Goal: Transaction & Acquisition: Purchase product/service

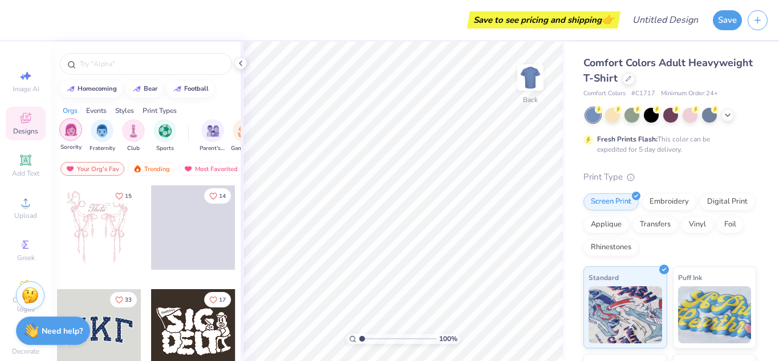
click at [66, 132] on img "filter for Sorority" at bounding box center [70, 129] width 13 height 13
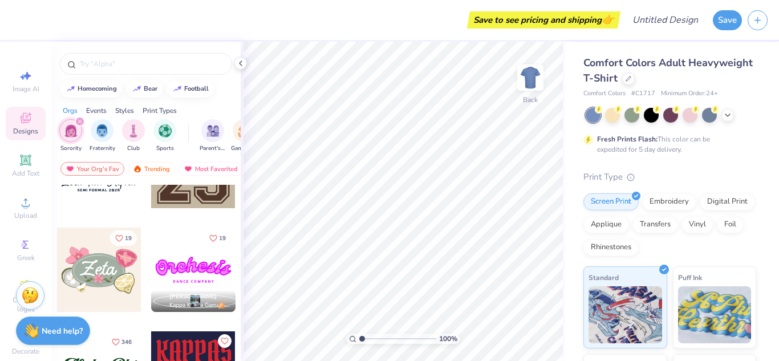
scroll to position [627, 0]
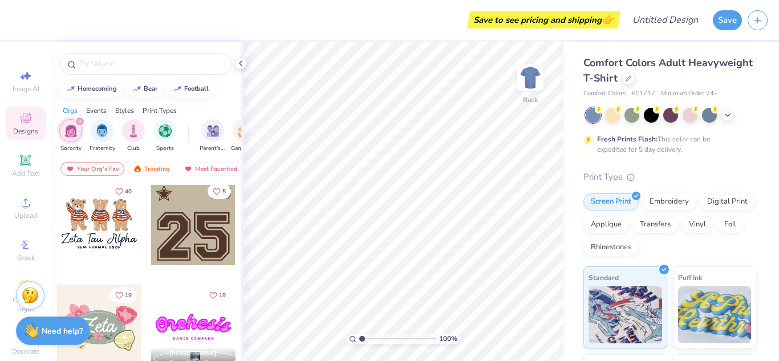
click at [99, 225] on div at bounding box center [99, 223] width 84 height 84
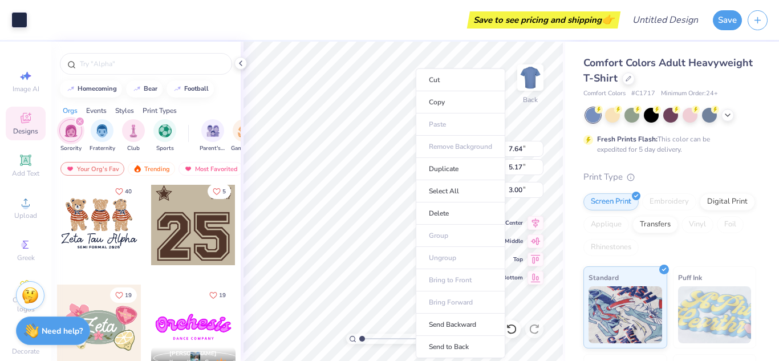
type input "1.30"
type input "6.64"
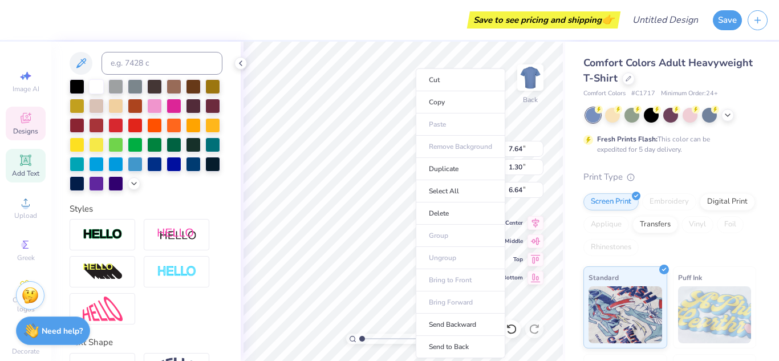
scroll to position [322, 0]
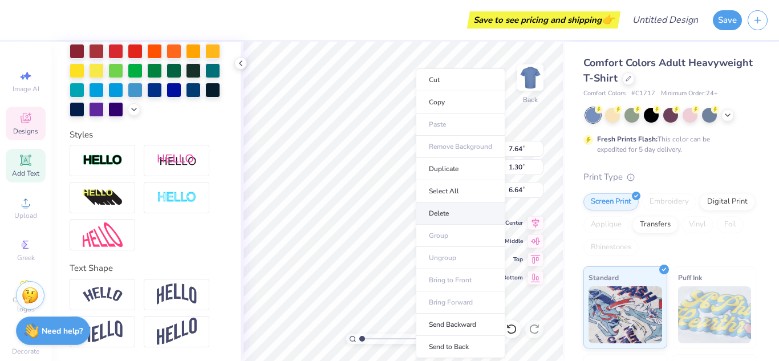
click at [470, 215] on li "Delete" at bounding box center [461, 213] width 90 height 22
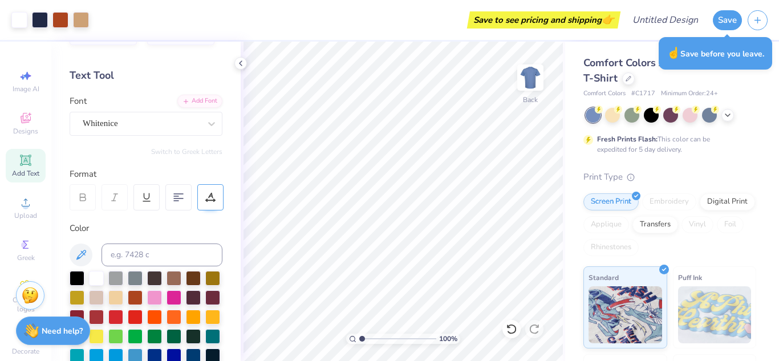
scroll to position [0, 0]
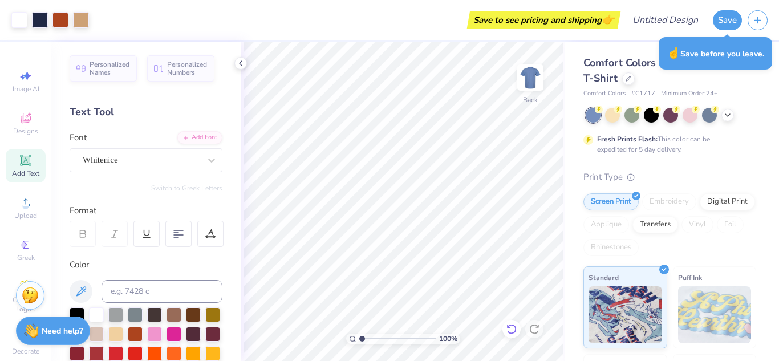
click at [517, 330] on icon at bounding box center [511, 328] width 11 height 11
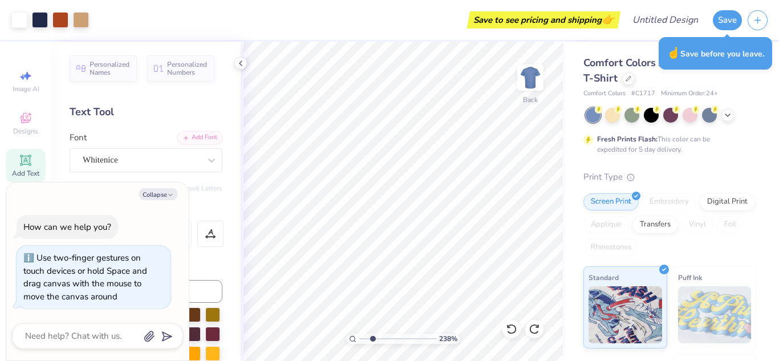
drag, startPoint x: 363, startPoint y: 338, endPoint x: 372, endPoint y: 339, distance: 9.7
type input "2.38"
click at [372, 339] on input "range" at bounding box center [397, 339] width 77 height 10
click at [618, 119] on div at bounding box center [612, 114] width 15 height 15
click at [631, 119] on div at bounding box center [631, 114] width 15 height 15
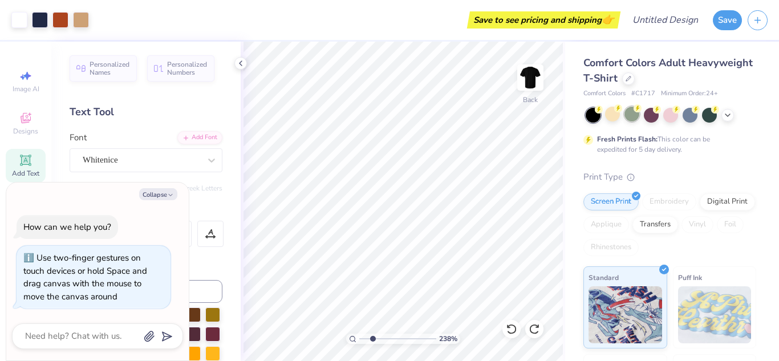
click at [629, 119] on div at bounding box center [631, 114] width 15 height 15
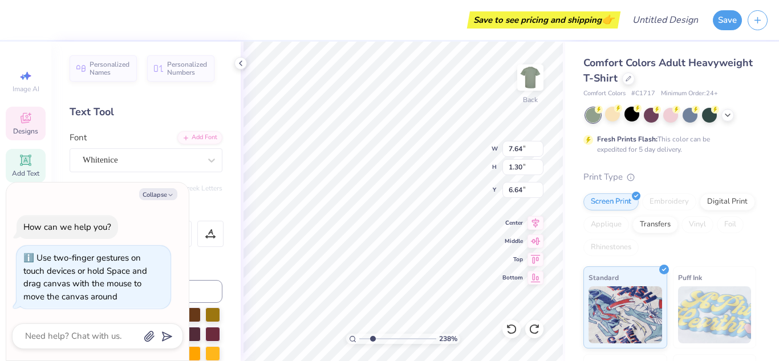
scroll to position [9, 2]
type textarea "x"
type textarea "A Tau Alpha"
type textarea "x"
type textarea "Al Tau Alpha"
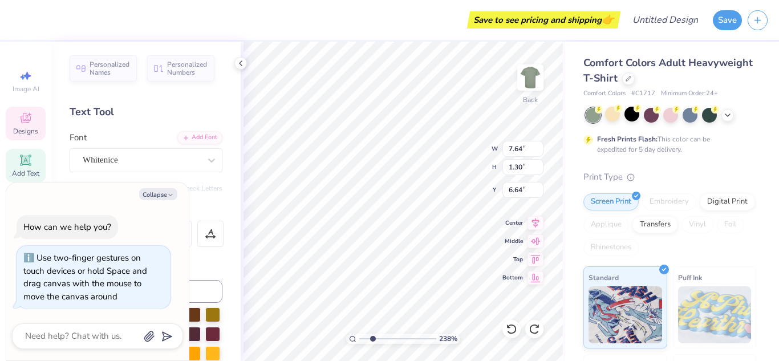
type textarea "x"
type textarea "Alp Tau Alpha"
type textarea "x"
type textarea "Alpha Tau Alpha"
type textarea "x"
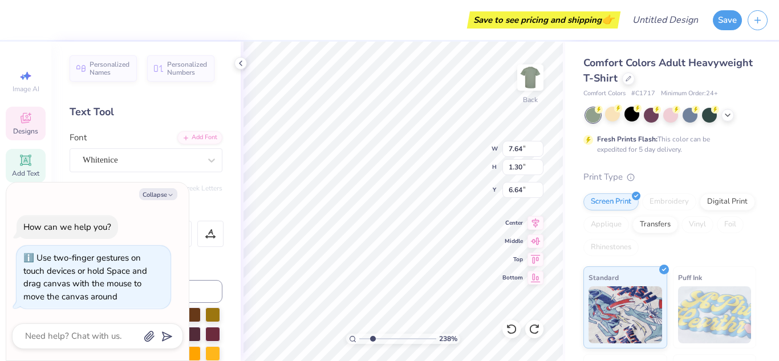
type input "8.45"
type input "1.32"
type input "6.63"
click at [518, 333] on div at bounding box center [511, 329] width 18 height 18
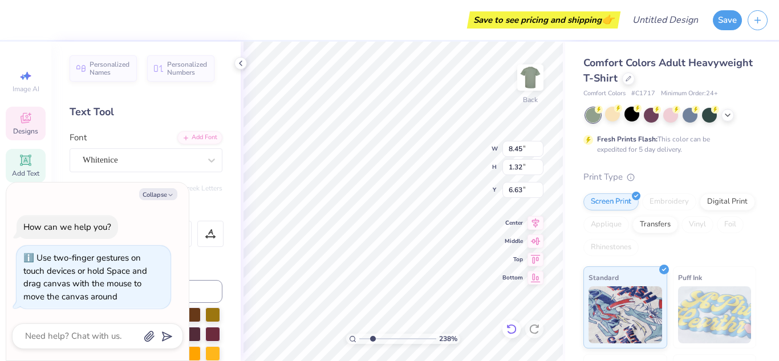
click at [518, 333] on div at bounding box center [511, 329] width 18 height 18
click at [512, 331] on icon at bounding box center [511, 328] width 11 height 11
click at [512, 326] on icon at bounding box center [511, 328] width 11 height 11
type textarea "x"
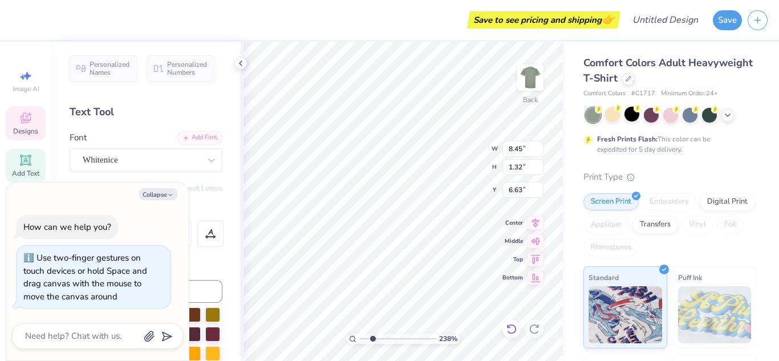
type input "7.64"
type input "5.17"
type input "3.00"
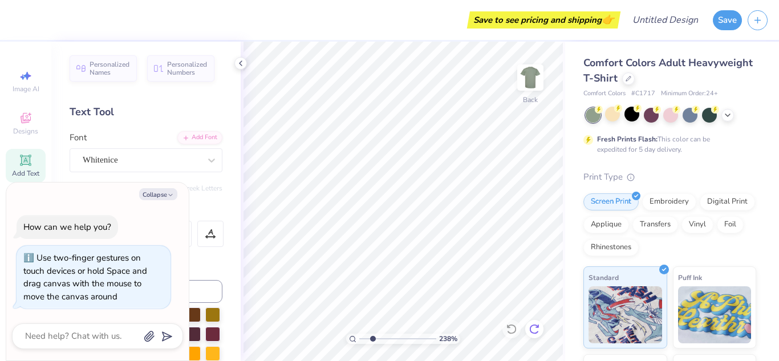
click at [532, 323] on div at bounding box center [534, 329] width 18 height 18
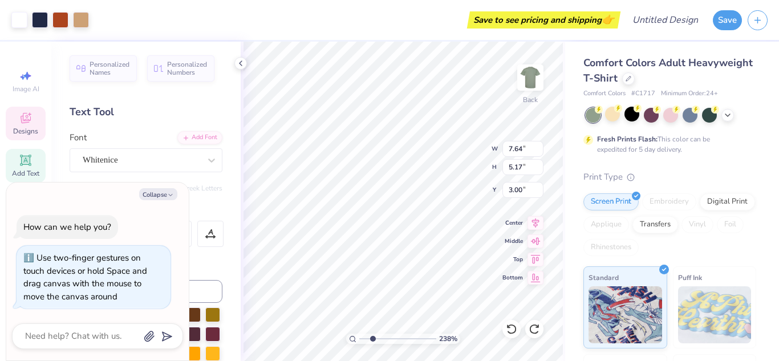
type textarea "x"
type input "1.30"
type input "6.64"
type textarea "x"
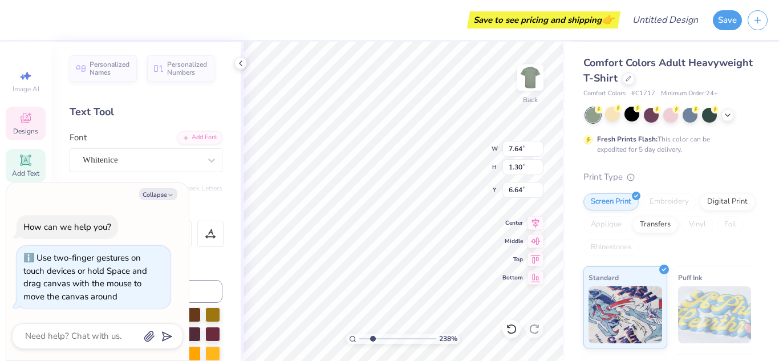
type textarea "AAlpha"
type textarea "x"
type textarea "AlAlpha"
type textarea "x"
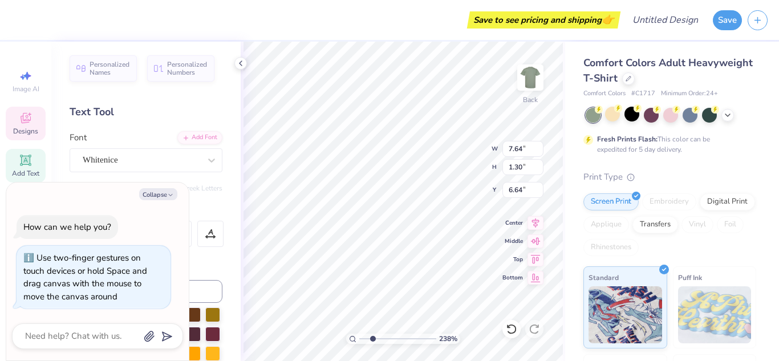
type textarea "AlpAlpha"
type textarea "x"
type textarea "AlphAlpha"
type textarea "x"
type textarea "AlphaAlpha"
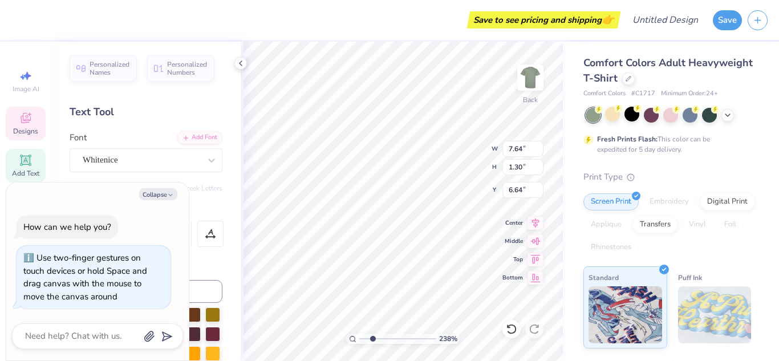
type textarea "x"
type textarea "Alpha Alpha"
type textarea "x"
type textarea "Alpha SAlpha"
type textarea "x"
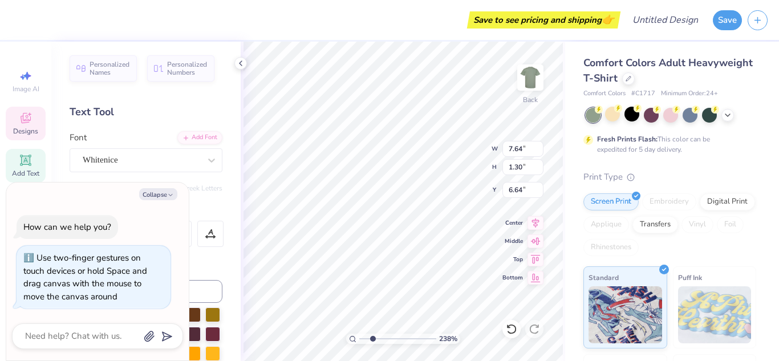
type textarea "Alpha SiAlpha"
type textarea "x"
type textarea "Alpha SigAlpha"
type textarea "x"
type textarea "Alpha SigmAlpha"
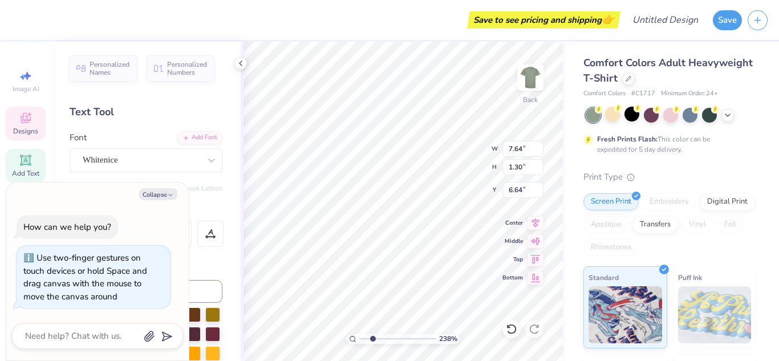
type textarea "x"
type textarea "Alpha SigmaAlpha"
type textarea "x"
type textarea "Alpha Sigma Alpha"
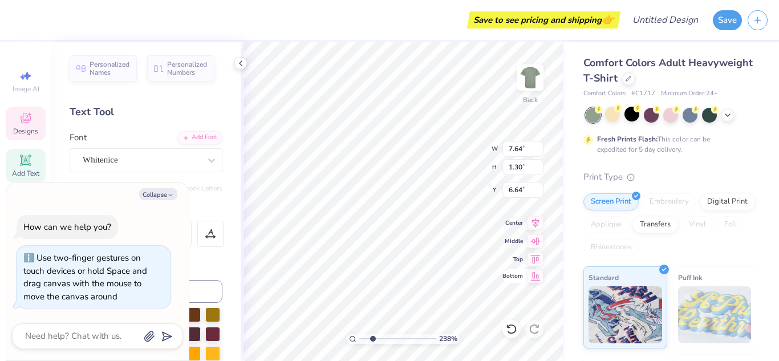
type textarea "x"
type input "4.32"
type input "0.27"
type input "7.90"
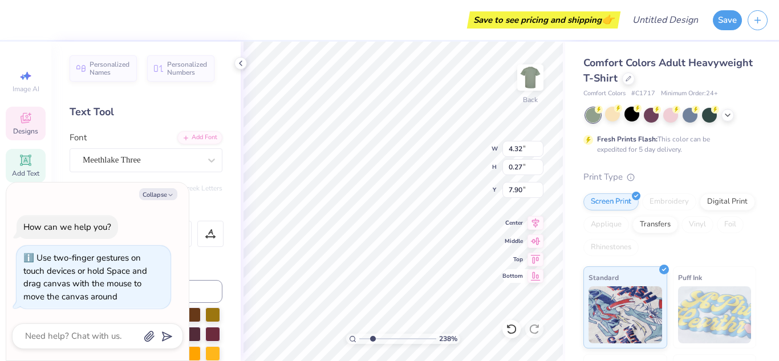
type textarea "x"
type textarea "5"
type textarea "x"
click at [160, 194] on button "Collapse" at bounding box center [158, 194] width 38 height 12
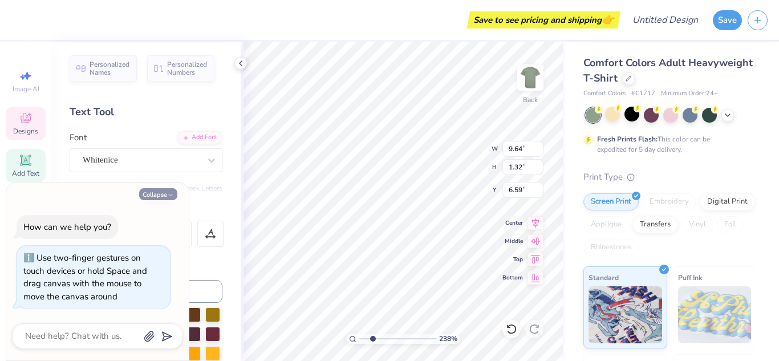
type textarea "x"
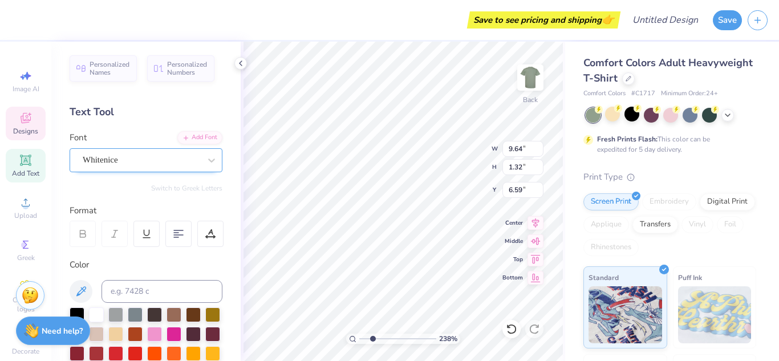
click at [192, 163] on div "Whitenice" at bounding box center [142, 160] width 120 height 18
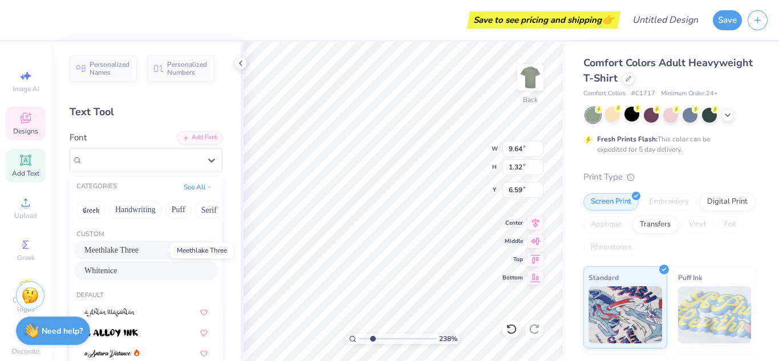
click at [139, 246] on span "Meethlake Three" at bounding box center [111, 250] width 54 height 12
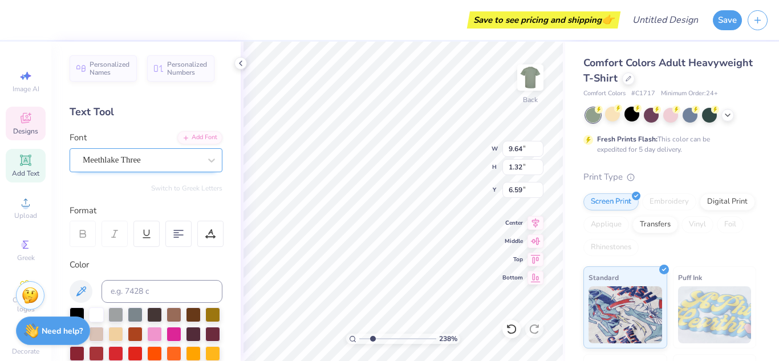
click at [170, 167] on div at bounding box center [141, 159] width 117 height 15
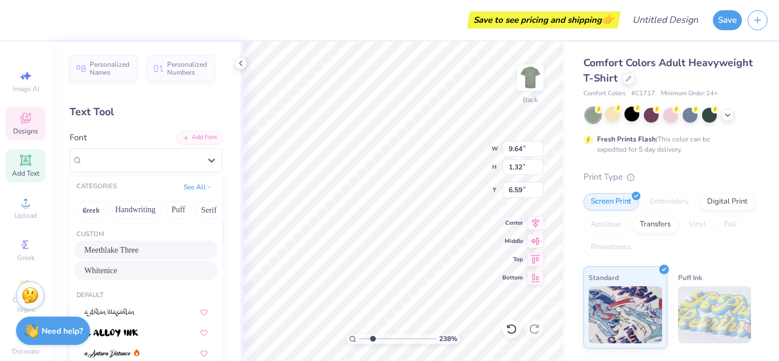
click at [135, 274] on div "Whitenice" at bounding box center [145, 271] width 123 height 12
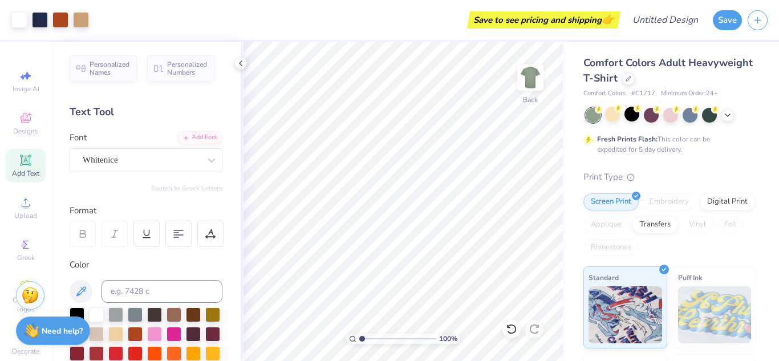
drag, startPoint x: 372, startPoint y: 338, endPoint x: 349, endPoint y: 337, distance: 22.8
click at [359, 338] on input "range" at bounding box center [397, 339] width 77 height 10
drag, startPoint x: 535, startPoint y: 71, endPoint x: 599, endPoint y: 205, distance: 147.7
click at [535, 71] on img at bounding box center [530, 77] width 23 height 23
click at [700, 209] on div "Digital Print" at bounding box center [727, 200] width 55 height 17
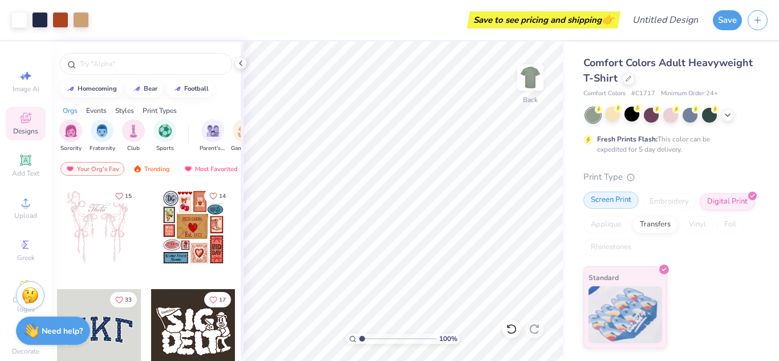
click at [612, 205] on div "Screen Print" at bounding box center [610, 200] width 55 height 17
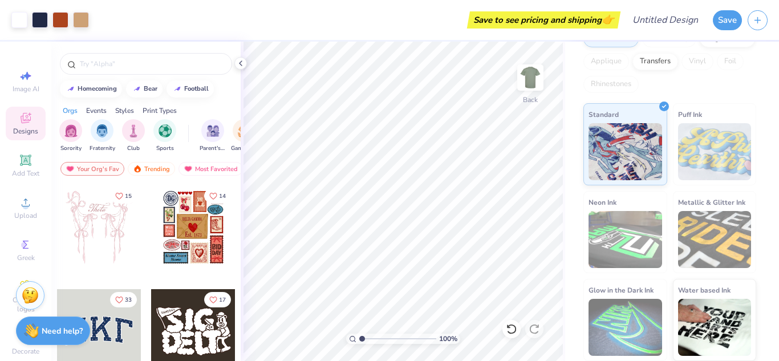
scroll to position [0, 0]
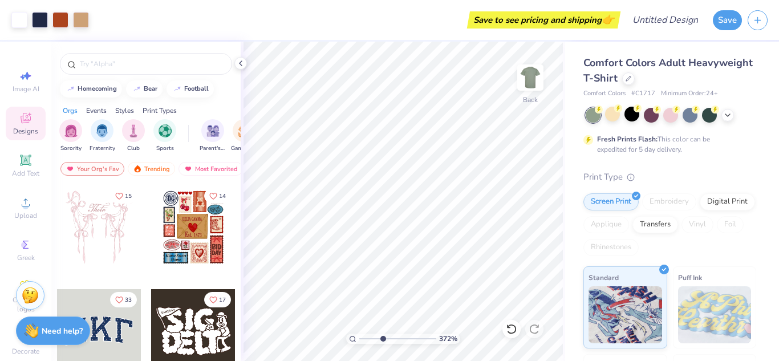
click at [383, 339] on input "range" at bounding box center [397, 339] width 77 height 10
type input "2.15"
click at [371, 338] on input "range" at bounding box center [397, 339] width 77 height 10
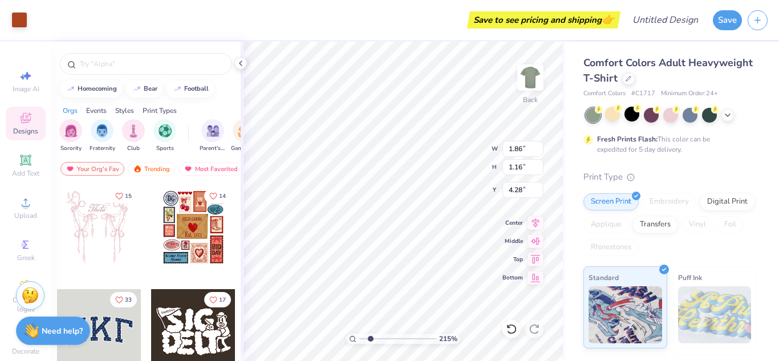
type input "1.86"
type input "1.16"
type input "4.28"
type input "1.87"
type input "1.12"
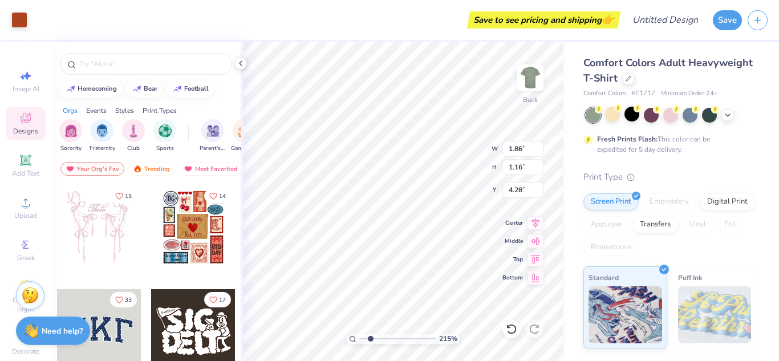
type input "4.24"
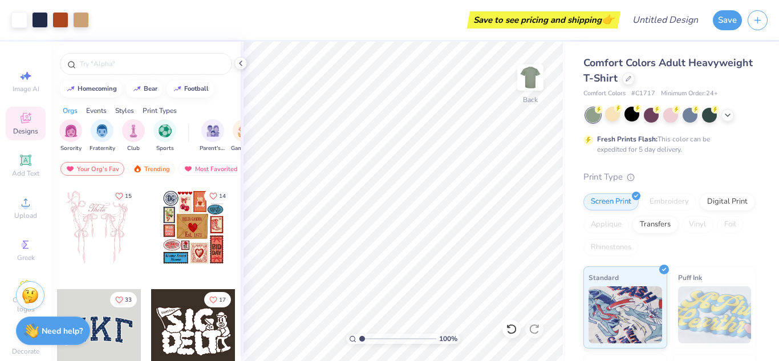
drag, startPoint x: 372, startPoint y: 338, endPoint x: 351, endPoint y: 337, distance: 21.7
type input "1"
click at [359, 337] on input "range" at bounding box center [397, 339] width 77 height 10
click at [662, 33] on div "Design Title" at bounding box center [665, 20] width 84 height 40
click at [661, 26] on input "Design Title" at bounding box center [679, 20] width 56 height 23
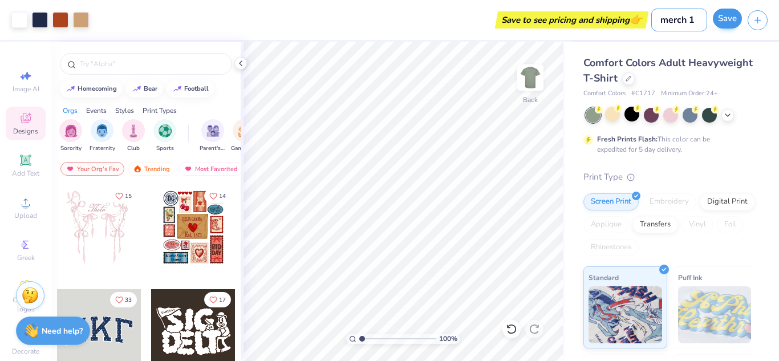
type input "merch 1"
click at [728, 22] on button "Save" at bounding box center [727, 19] width 29 height 20
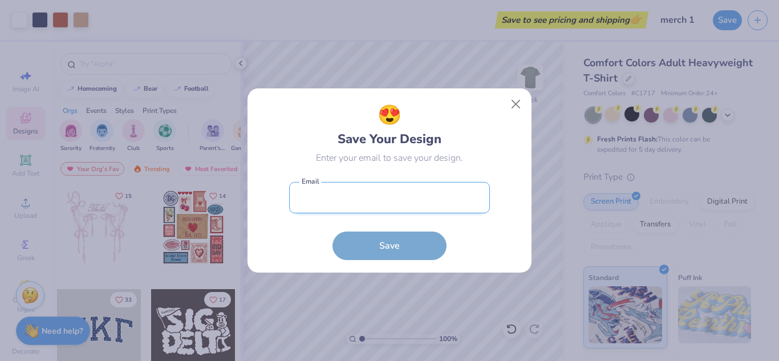
click at [387, 206] on input "email" at bounding box center [389, 197] width 201 height 31
type input "[EMAIL_ADDRESS][DOMAIN_NAME]"
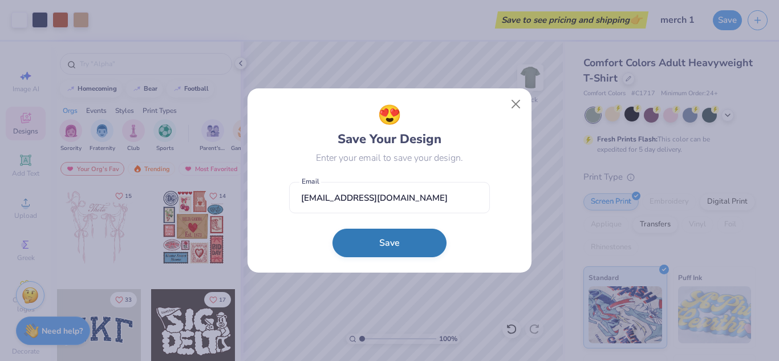
click at [403, 247] on button "Save" at bounding box center [389, 243] width 114 height 29
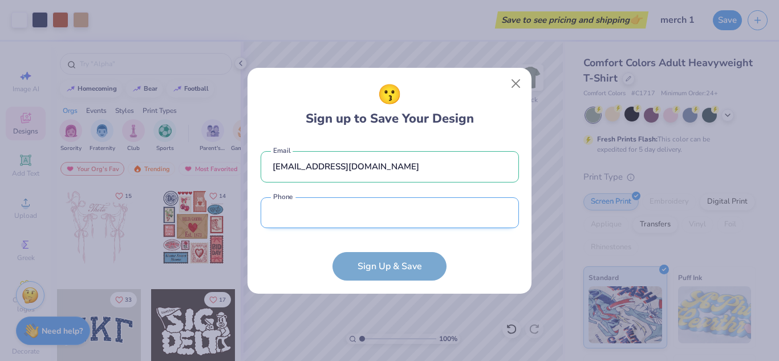
click at [355, 214] on input "tel" at bounding box center [390, 212] width 258 height 31
type input "[PHONE_NUMBER]"
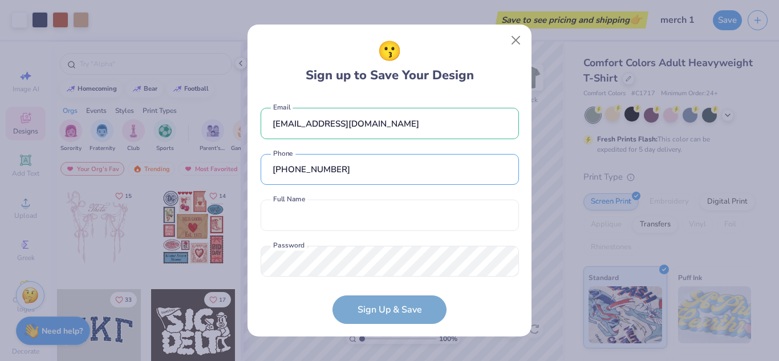
scroll to position [20, 0]
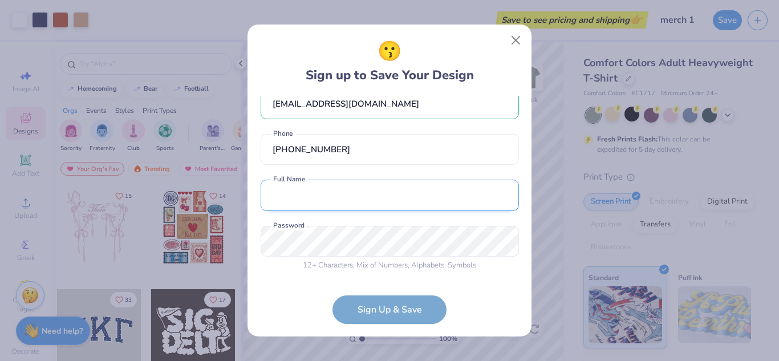
click at [342, 200] on input "text" at bounding box center [390, 195] width 258 height 31
type input "[PERSON_NAME]"
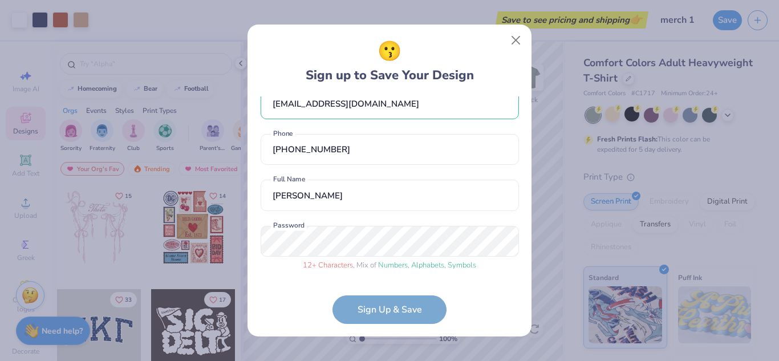
click at [393, 305] on form "[EMAIL_ADDRESS][DOMAIN_NAME] Email [PHONE_NUMBER] Phone [PERSON_NAME] Full Name…" at bounding box center [390, 210] width 258 height 228
click at [190, 246] on div "😗 Sign up to Save Your Design [EMAIL_ADDRESS][DOMAIN_NAME] Email [PHONE_NUMBER]…" at bounding box center [389, 180] width 779 height 361
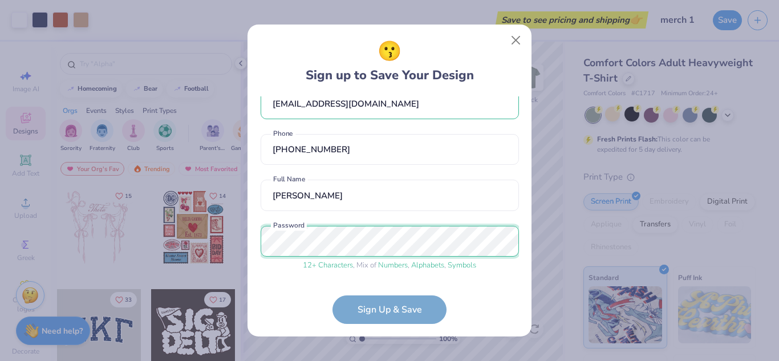
scroll to position [63, 0]
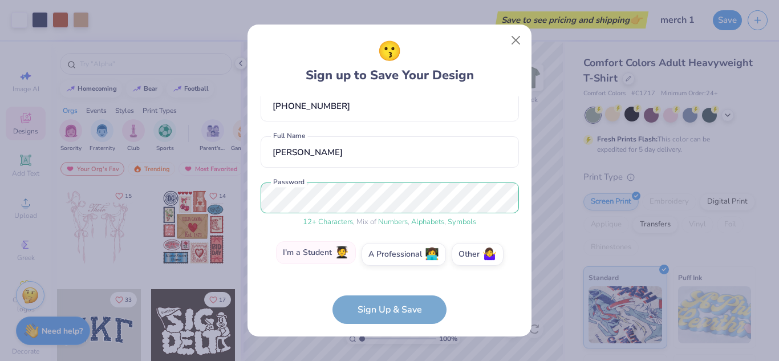
click at [330, 255] on label "I'm a Student 🧑‍🎓" at bounding box center [316, 252] width 80 height 23
click at [386, 316] on input "I'm a Student 🧑‍🎓" at bounding box center [389, 319] width 7 height 7
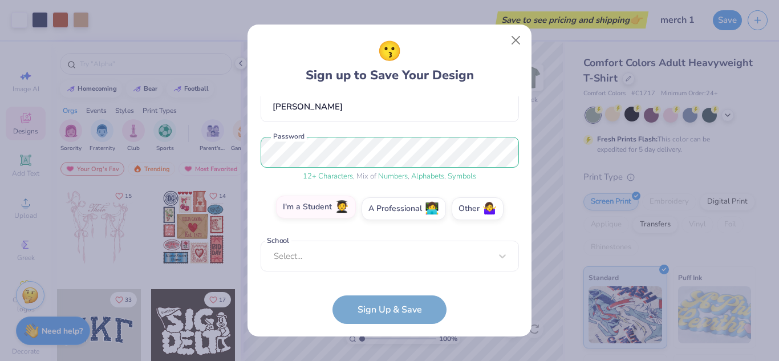
click at [330, 255] on div "Select..." at bounding box center [390, 256] width 258 height 31
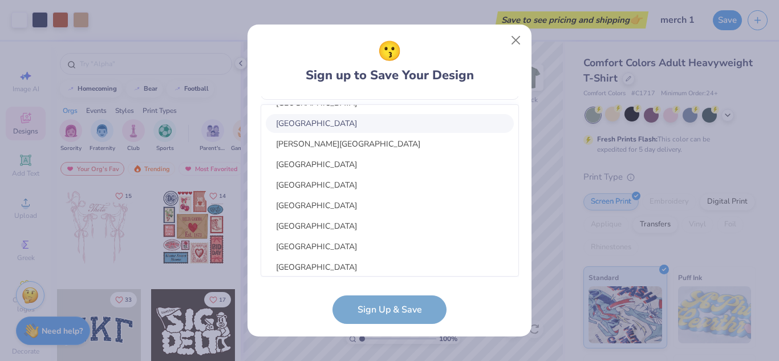
scroll to position [0, 0]
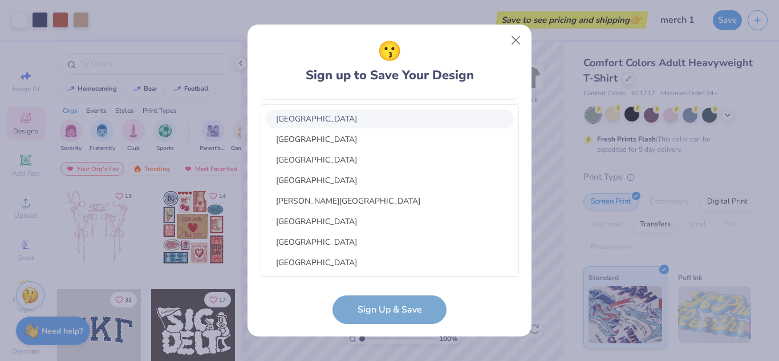
click at [343, 125] on div "[GEOGRAPHIC_DATA]" at bounding box center [390, 118] width 248 height 19
type input "valdosta"
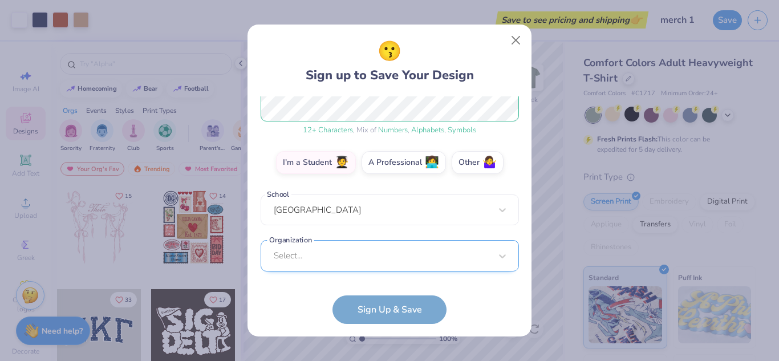
click at [376, 267] on div "Select..." at bounding box center [390, 255] width 258 height 31
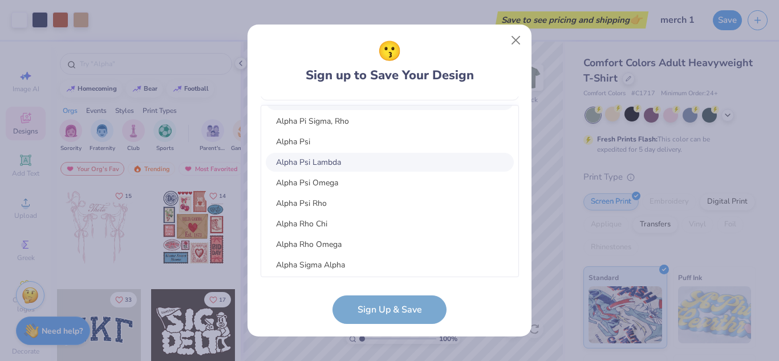
scroll to position [6919, 0]
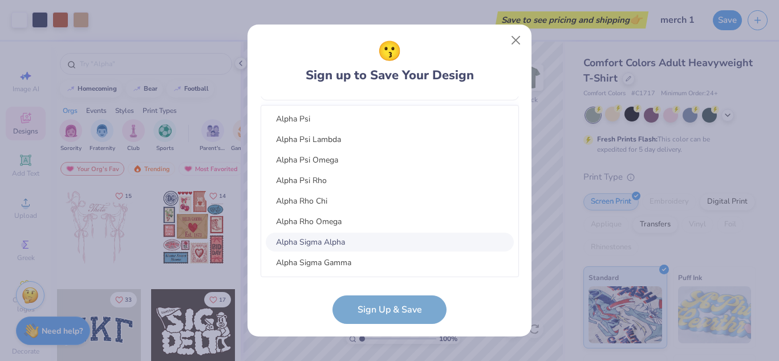
click at [338, 238] on div "Alpha Sigma Alpha" at bounding box center [390, 242] width 248 height 19
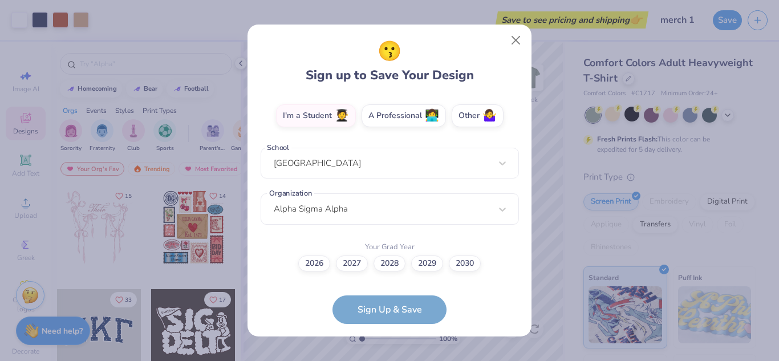
scroll to position [202, 0]
click at [385, 257] on label "2028" at bounding box center [390, 262] width 32 height 16
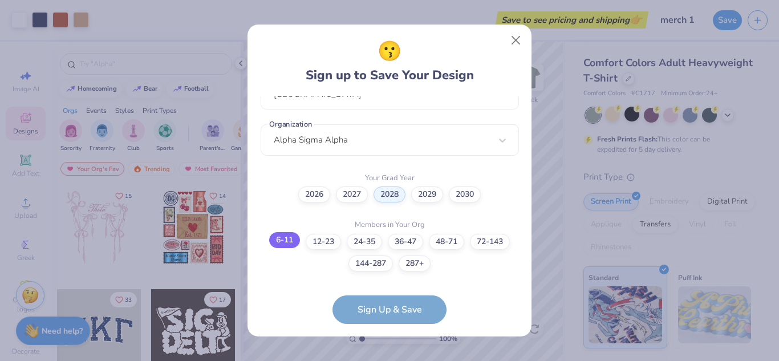
click at [282, 245] on label "6-11" at bounding box center [284, 240] width 31 height 16
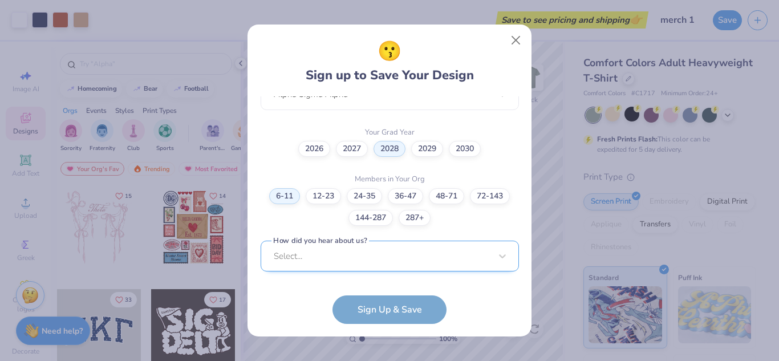
click at [342, 249] on div "Select..." at bounding box center [390, 256] width 258 height 31
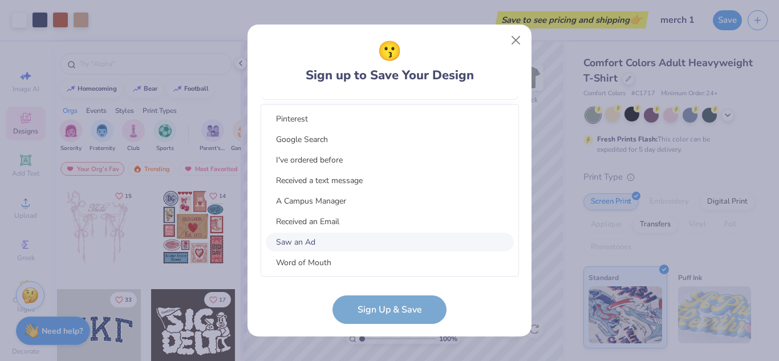
scroll to position [488, 0]
click at [352, 160] on div "I've ordered before" at bounding box center [390, 160] width 248 height 19
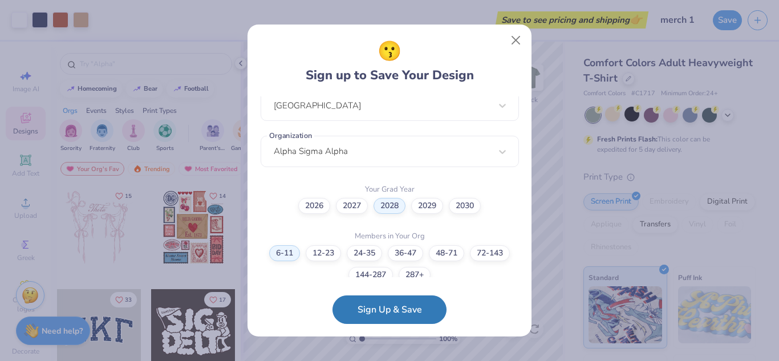
scroll to position [316, 0]
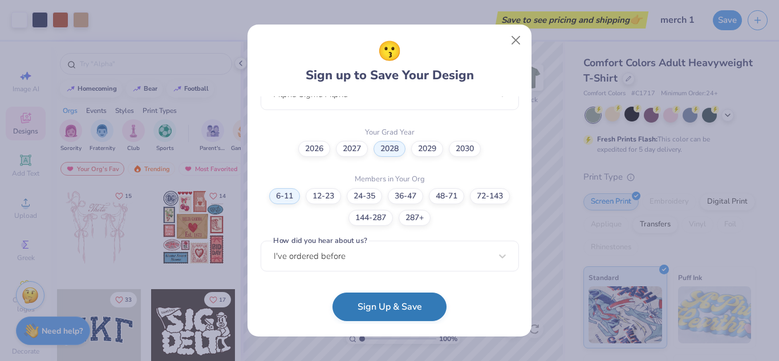
click at [377, 312] on button "Sign Up & Save" at bounding box center [389, 307] width 114 height 29
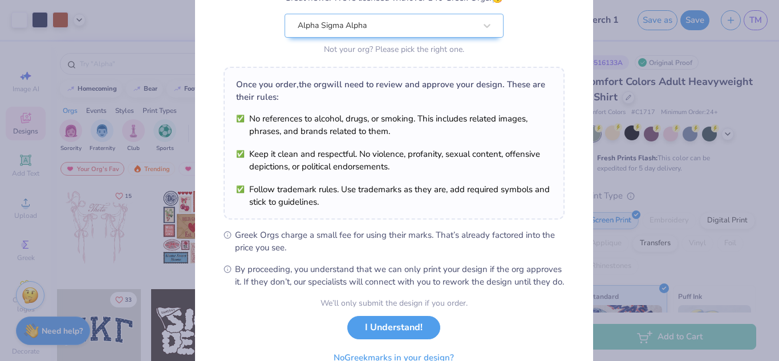
scroll to position [57, 0]
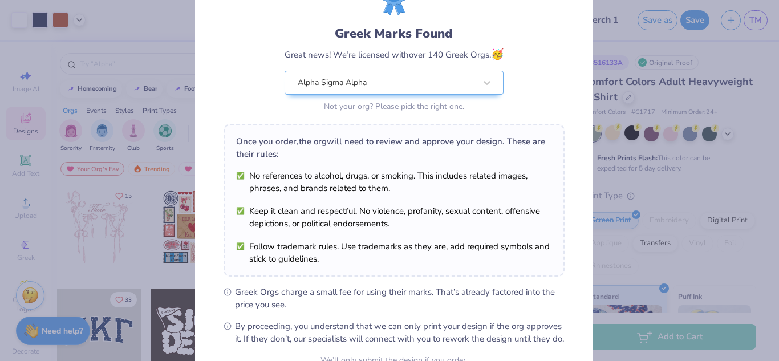
click at [419, 78] on div "Greek Marks Found Great news! We’re licensed with over 140 Greek Orgs. 🥳 Alpha …" at bounding box center [394, 47] width 341 height 133
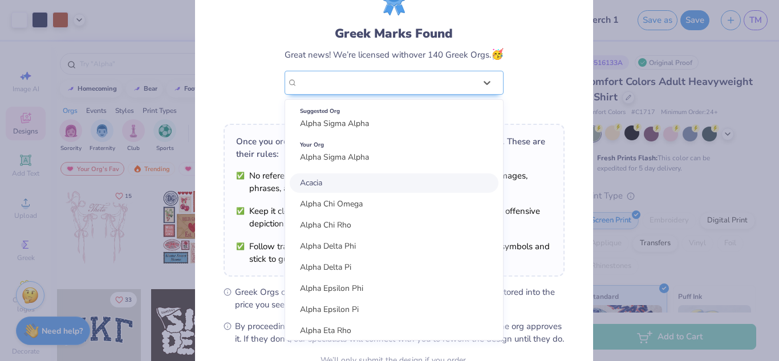
scroll to position [0, 0]
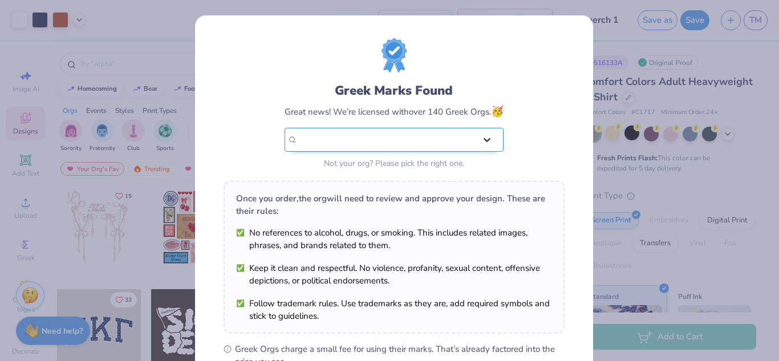
click at [490, 137] on div at bounding box center [487, 139] width 21 height 21
click at [490, 137] on div "Select is focused ,type to refine list, press Down to open the menu, Alpha Sigm…" at bounding box center [394, 140] width 219 height 24
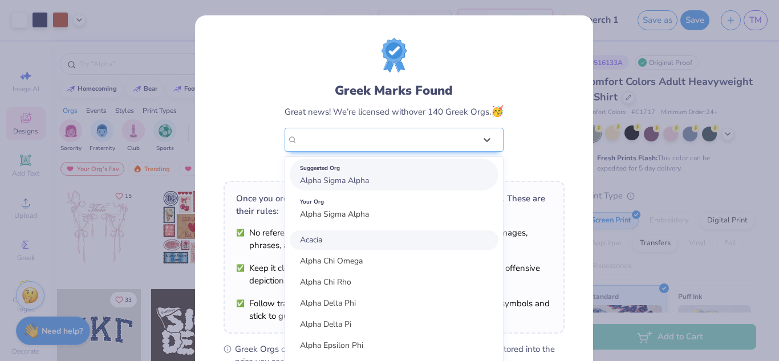
scroll to position [41, 0]
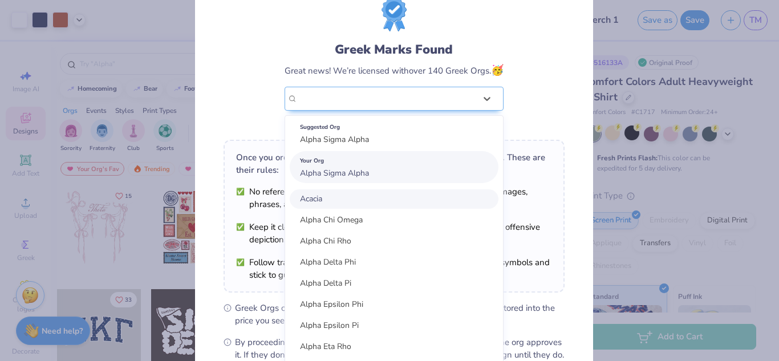
click at [367, 170] on div "Your Org Alpha Sigma Alpha" at bounding box center [394, 167] width 209 height 32
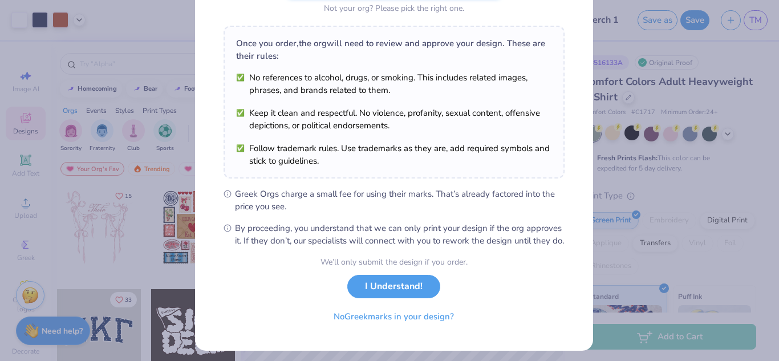
scroll to position [173, 0]
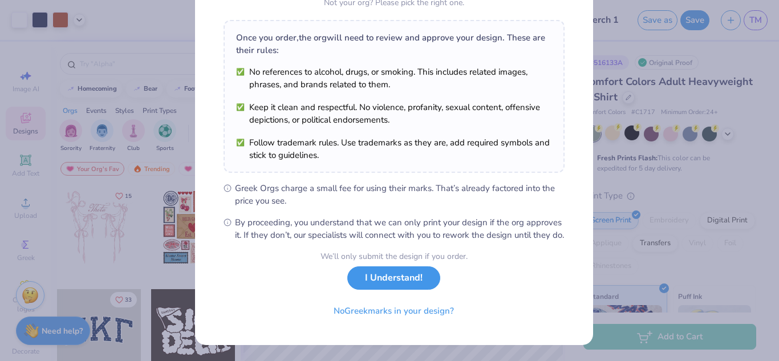
click at [428, 280] on button "I Understand!" at bounding box center [393, 277] width 93 height 23
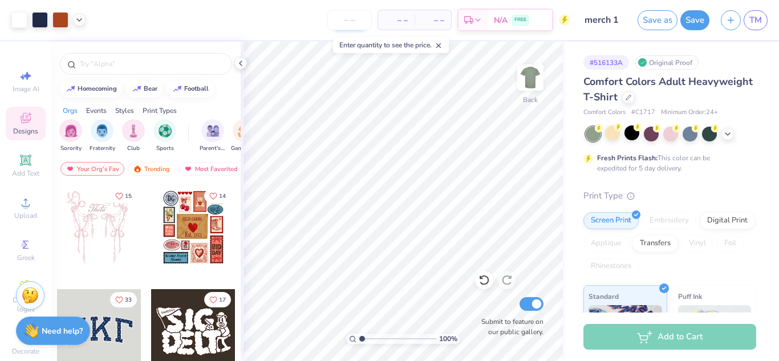
click at [354, 19] on input "number" at bounding box center [349, 20] width 44 height 21
click at [425, 16] on span "– –" at bounding box center [432, 20] width 23 height 12
click at [466, 19] on icon at bounding box center [468, 21] width 9 height 9
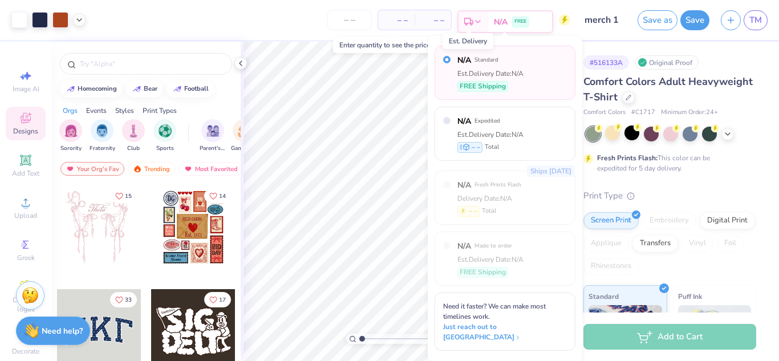
click at [472, 19] on icon at bounding box center [468, 21] width 9 height 9
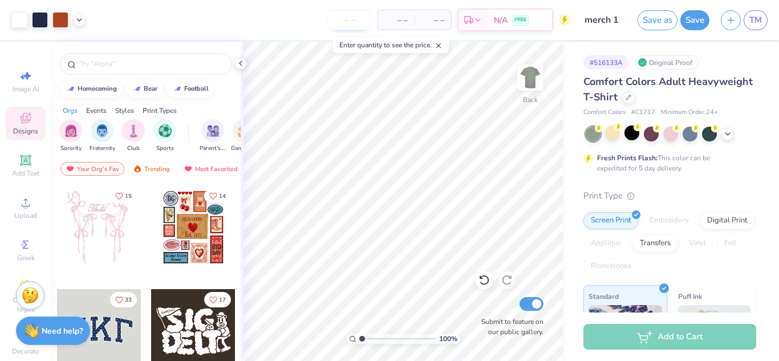
click at [359, 17] on input "number" at bounding box center [349, 20] width 44 height 21
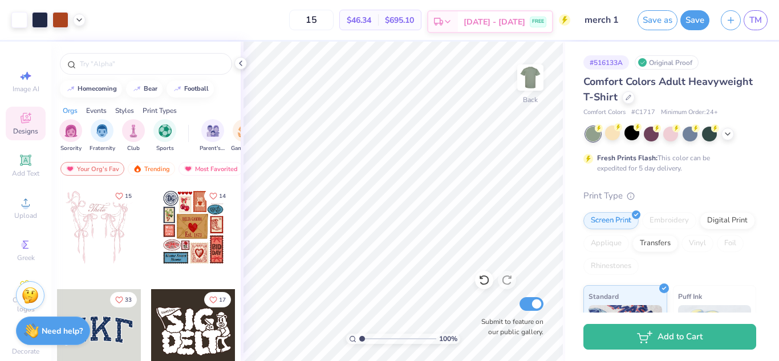
click at [450, 22] on polyline at bounding box center [447, 22] width 5 height 2
click at [334, 27] on input "15" at bounding box center [311, 20] width 44 height 21
type input "12"
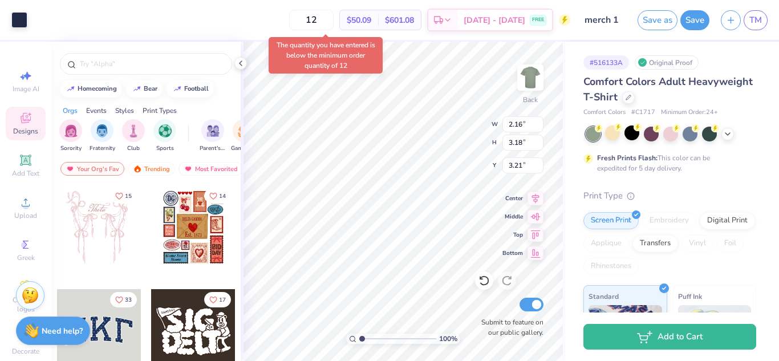
click at [257, 22] on div "12 $50.09 Per Item $601.08 Total Est. Delivery [DATE] - [DATE] FREE" at bounding box center [301, 20] width 537 height 40
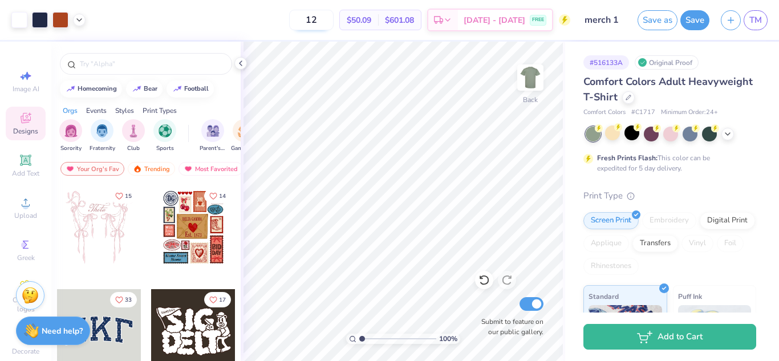
click at [327, 21] on input "12" at bounding box center [311, 20] width 44 height 21
click at [732, 23] on button "button" at bounding box center [731, 19] width 20 height 20
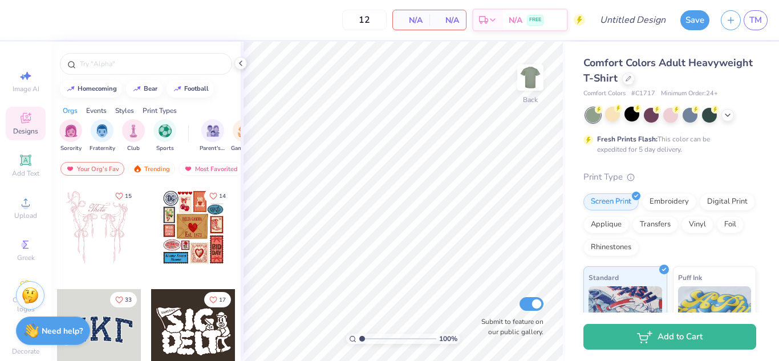
click at [726, 108] on div at bounding box center [671, 115] width 171 height 15
click at [726, 114] on polyline at bounding box center [727, 114] width 5 height 2
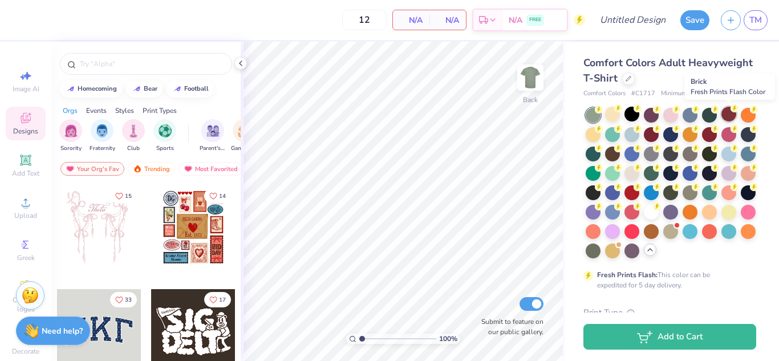
click at [725, 116] on div at bounding box center [728, 114] width 15 height 15
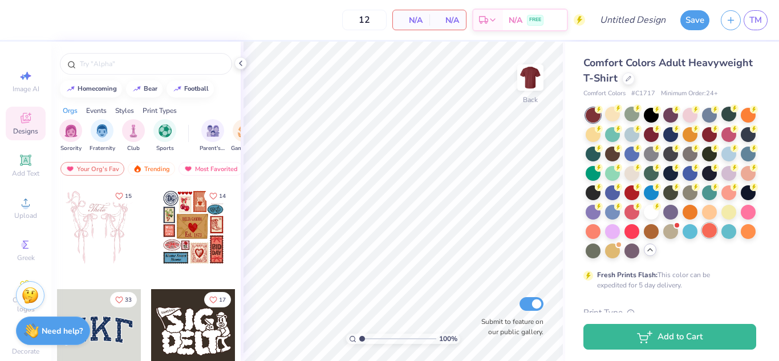
scroll to position [114, 0]
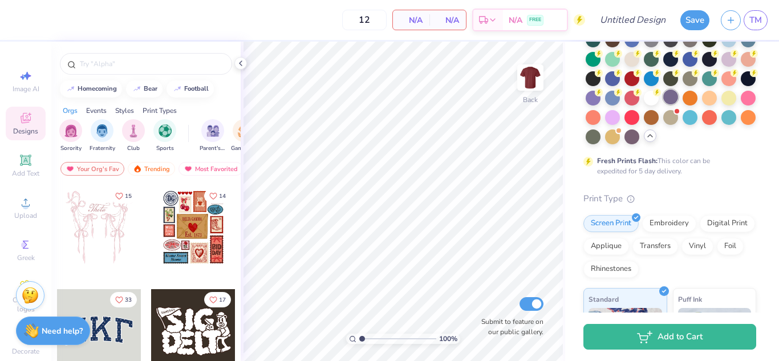
click at [663, 104] on div at bounding box center [670, 97] width 15 height 15
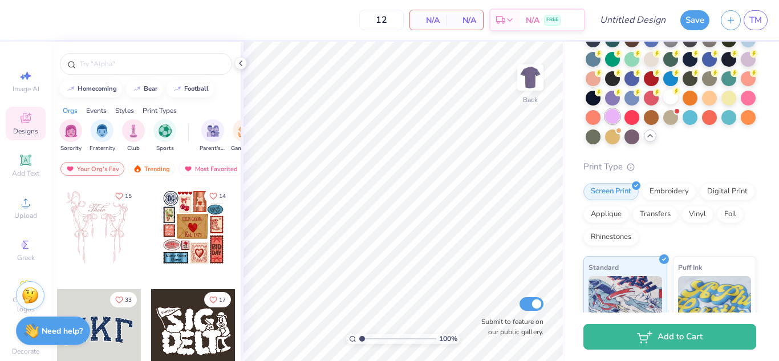
click at [620, 117] on div at bounding box center [612, 116] width 15 height 15
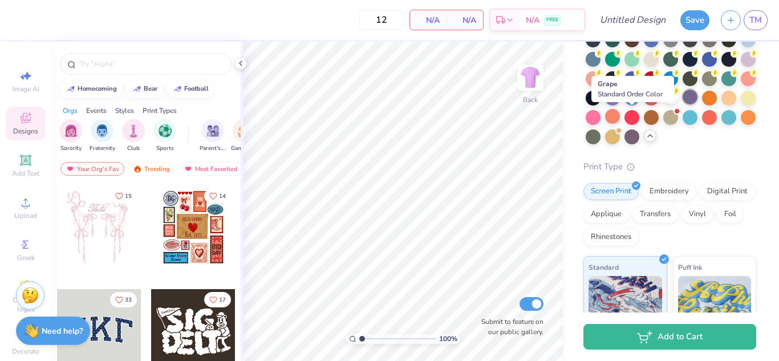
click at [683, 104] on div at bounding box center [690, 97] width 15 height 15
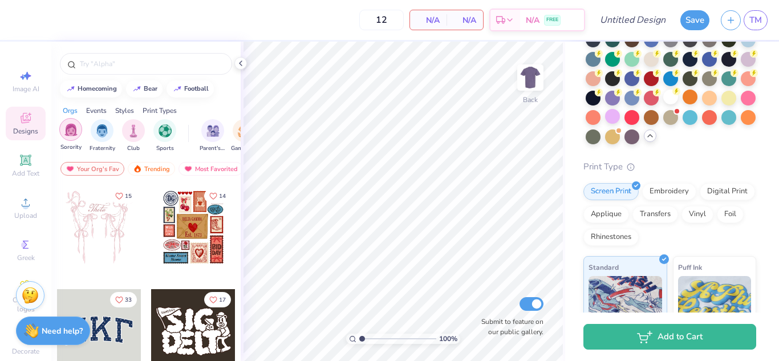
click at [74, 130] on img "filter for Sorority" at bounding box center [70, 129] width 13 height 13
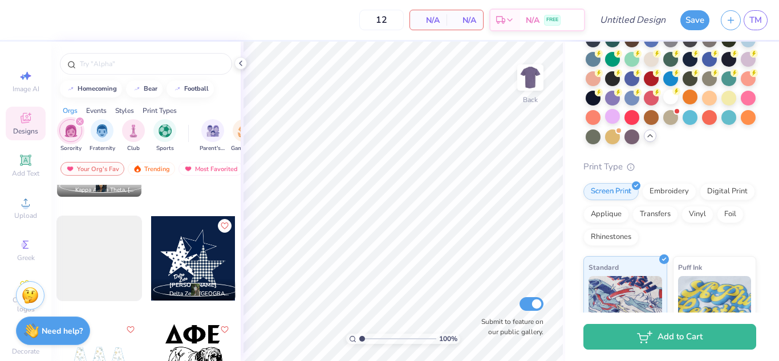
scroll to position [4790, 0]
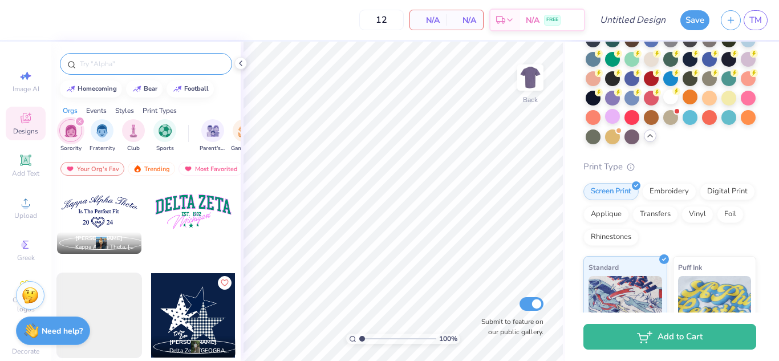
click at [128, 59] on input "text" at bounding box center [152, 63] width 146 height 11
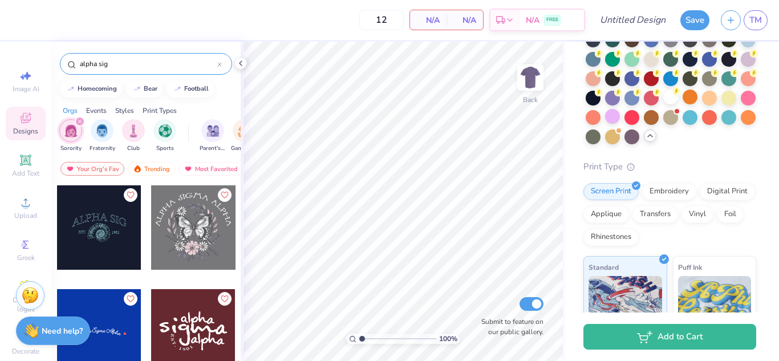
click at [154, 57] on div "alpha sig" at bounding box center [146, 64] width 172 height 22
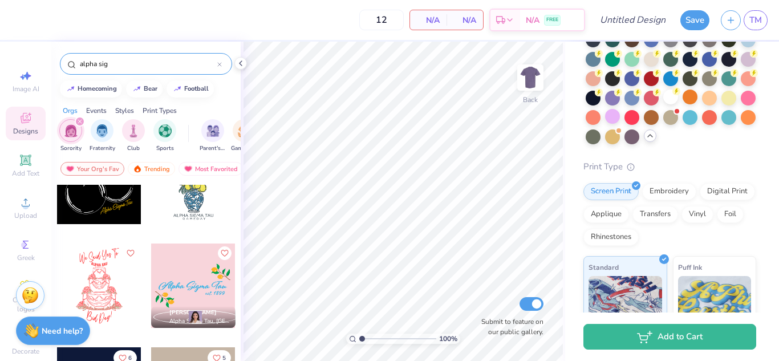
scroll to position [1197, 0]
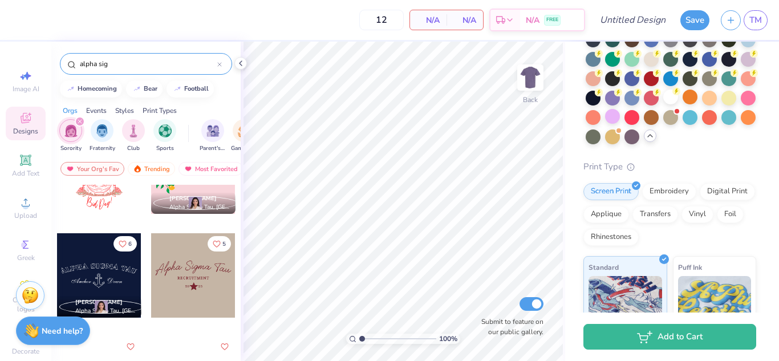
click at [127, 65] on input "alpha sig" at bounding box center [148, 63] width 139 height 11
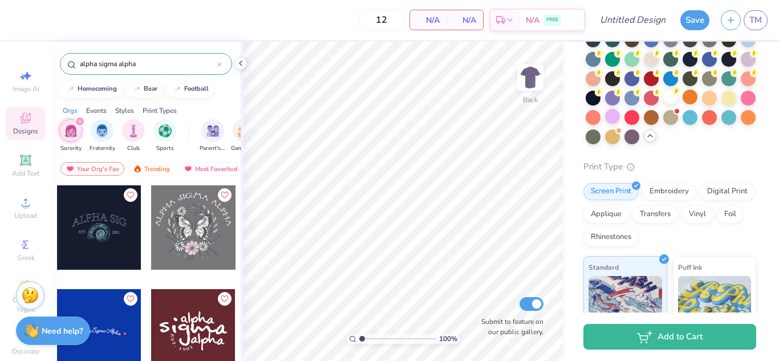
type input "alpha sigma alpha"
click at [151, 53] on div "alpha sigma alpha" at bounding box center [146, 64] width 172 height 22
click at [178, 43] on div "alpha sigma alpha" at bounding box center [145, 61] width 189 height 39
click at [171, 226] on div at bounding box center [193, 227] width 84 height 84
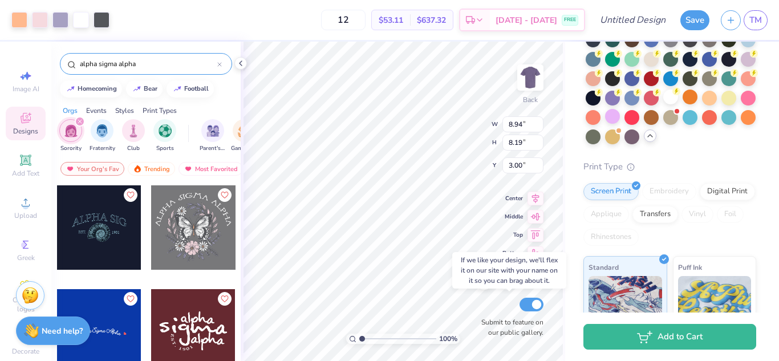
click at [519, 328] on label "Submit to feature on our public gallery." at bounding box center [509, 327] width 68 height 21
click at [519, 311] on input "Submit to feature on our public gallery." at bounding box center [531, 305] width 24 height 14
click at [535, 308] on input "Submit to feature on our public gallery." at bounding box center [531, 305] width 24 height 14
checkbox input "true"
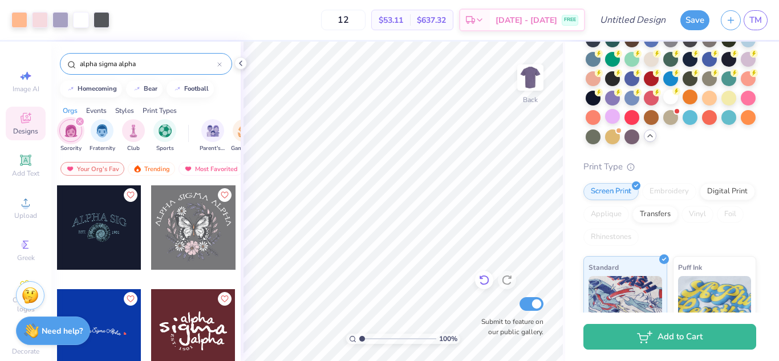
click at [485, 281] on icon at bounding box center [483, 279] width 11 height 11
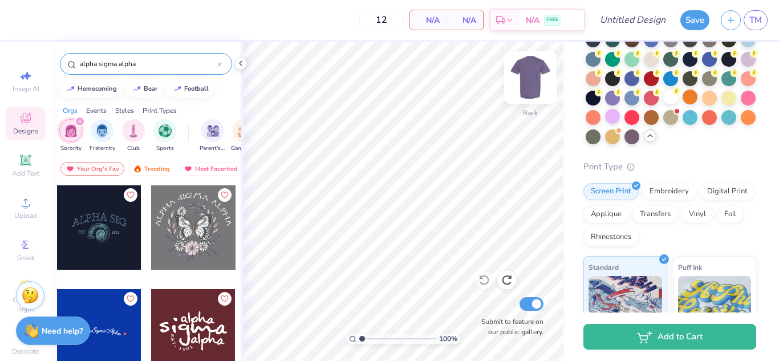
click at [531, 83] on img at bounding box center [531, 78] width 46 height 46
click at [200, 231] on div at bounding box center [193, 227] width 84 height 84
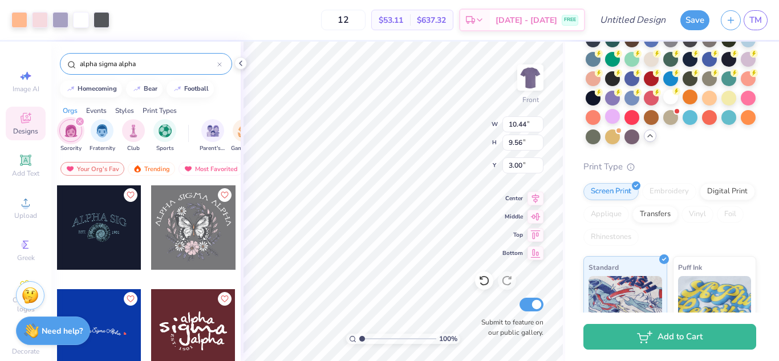
type input "10.44"
type input "9.56"
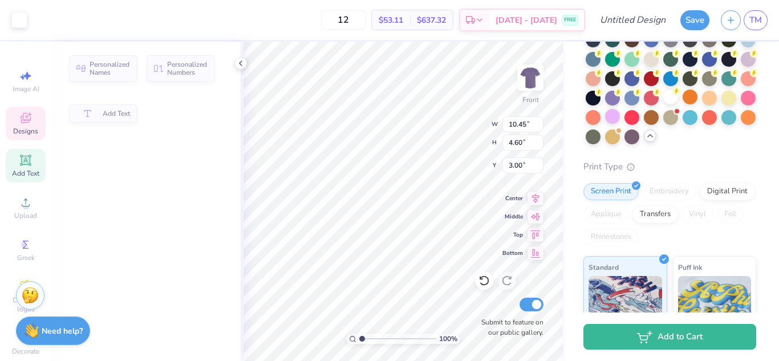
type input "10.45"
type input "4.60"
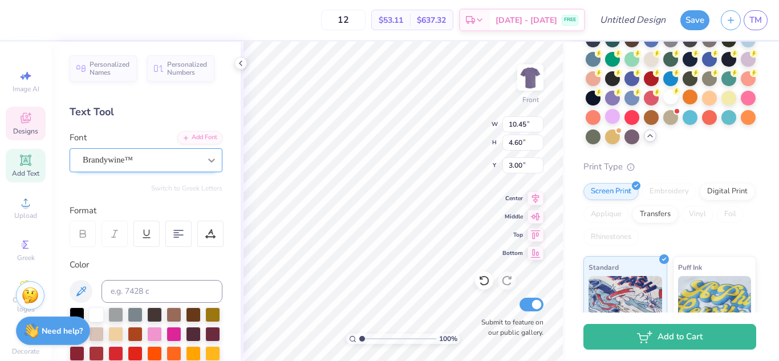
click at [201, 161] on div at bounding box center [211, 160] width 21 height 21
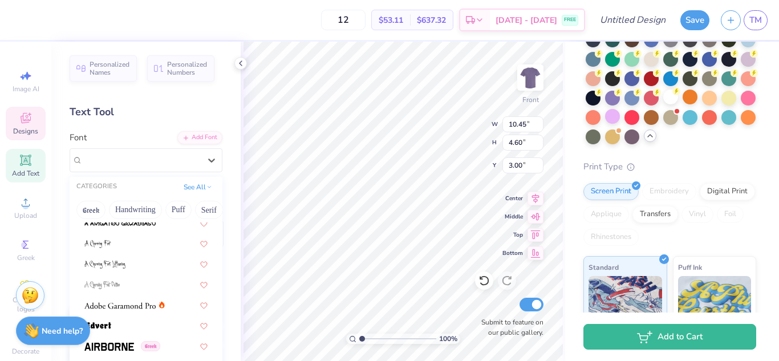
scroll to position [285, 0]
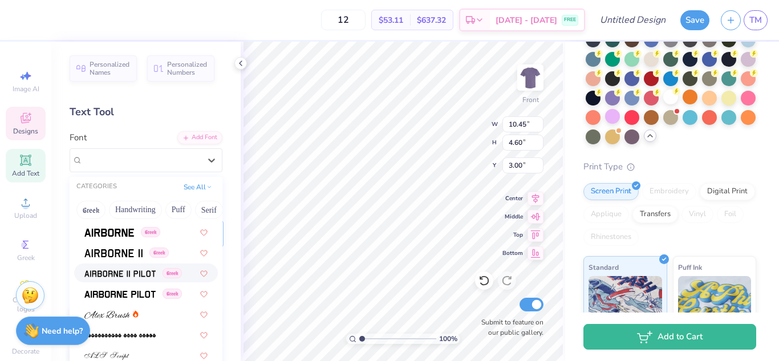
click at [220, 239] on div at bounding box center [210, 234] width 26 height 26
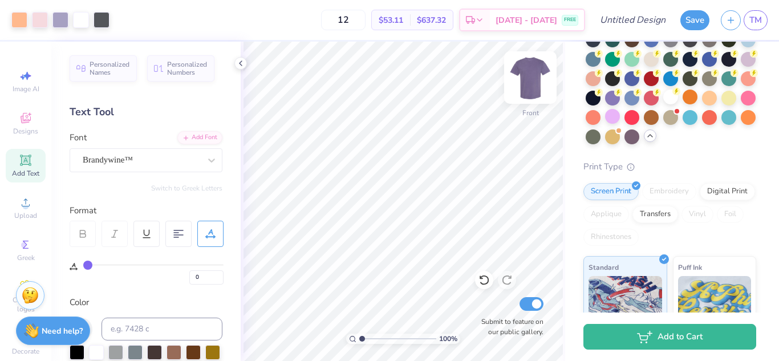
click at [535, 81] on img at bounding box center [531, 78] width 46 height 46
click at [523, 90] on img at bounding box center [531, 78] width 46 height 46
click at [528, 82] on img at bounding box center [531, 78] width 46 height 46
click at [525, 84] on img at bounding box center [530, 77] width 23 height 23
click at [532, 83] on img at bounding box center [531, 78] width 46 height 46
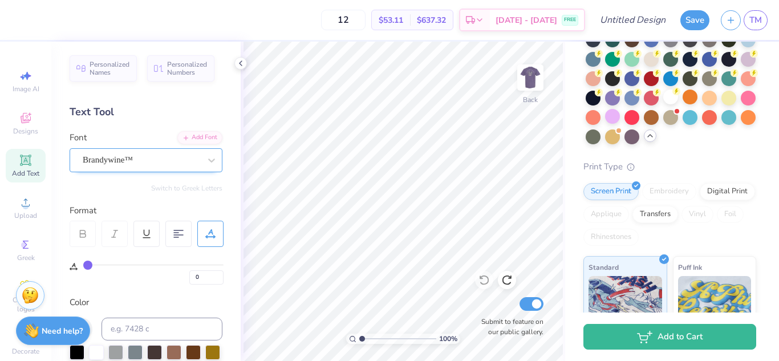
click at [119, 163] on div "Brandywine™" at bounding box center [142, 160] width 120 height 18
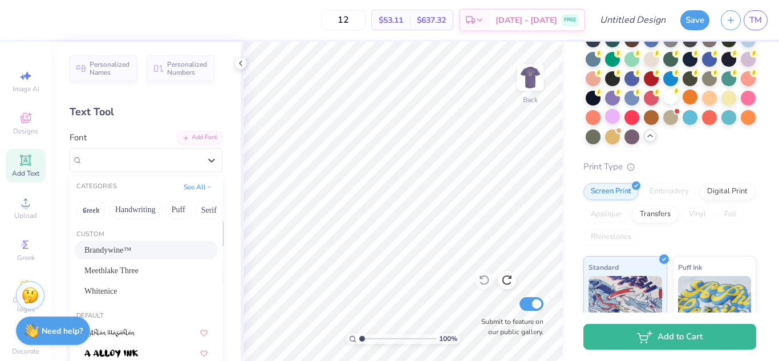
click at [125, 246] on div "Brandywine™" at bounding box center [145, 250] width 123 height 12
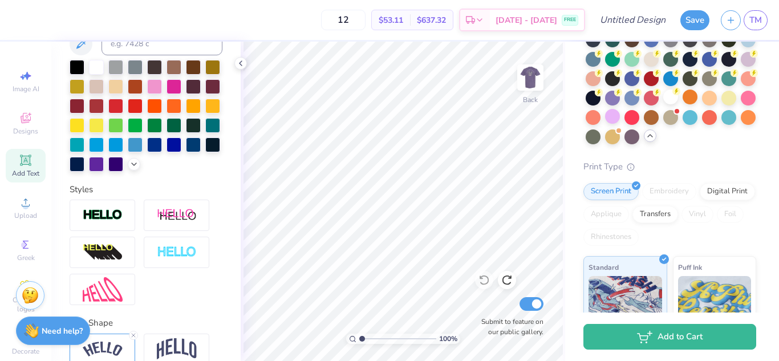
scroll to position [359, 0]
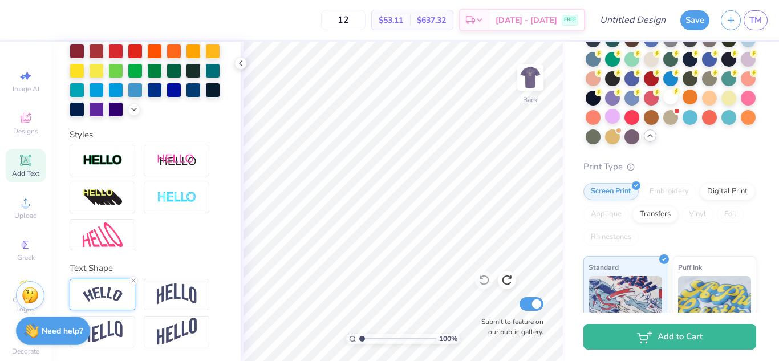
click at [107, 299] on img at bounding box center [103, 294] width 40 height 15
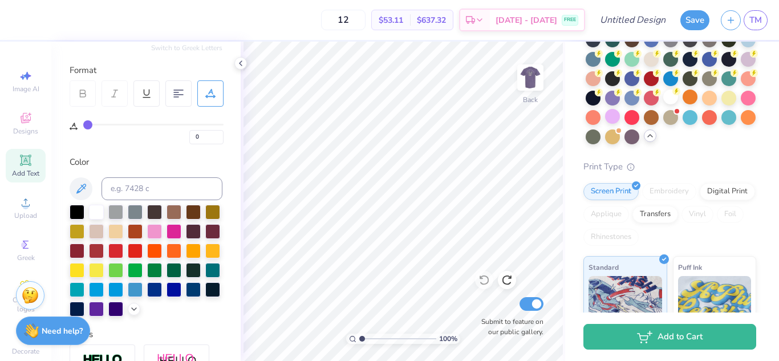
scroll to position [83, 0]
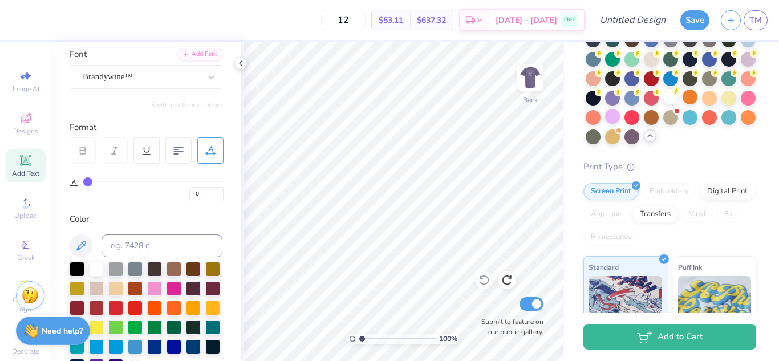
click at [26, 167] on div "Add Text" at bounding box center [26, 166] width 40 height 34
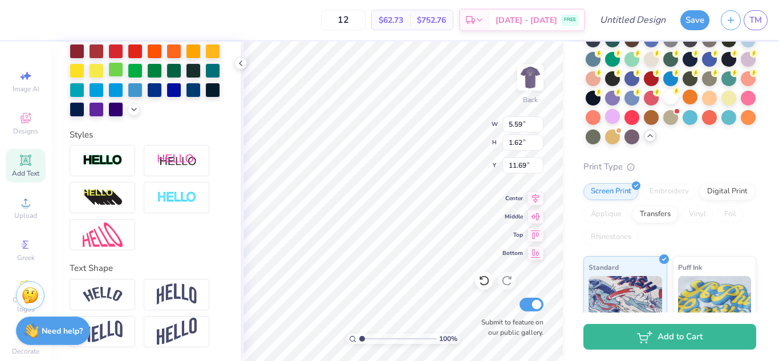
scroll to position [131, 0]
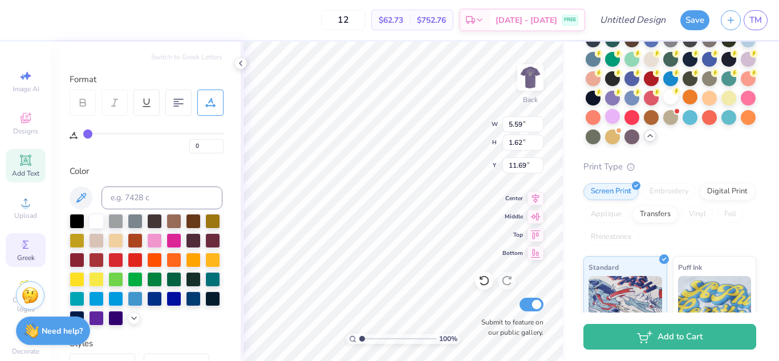
click at [11, 256] on div "Greek" at bounding box center [26, 250] width 40 height 34
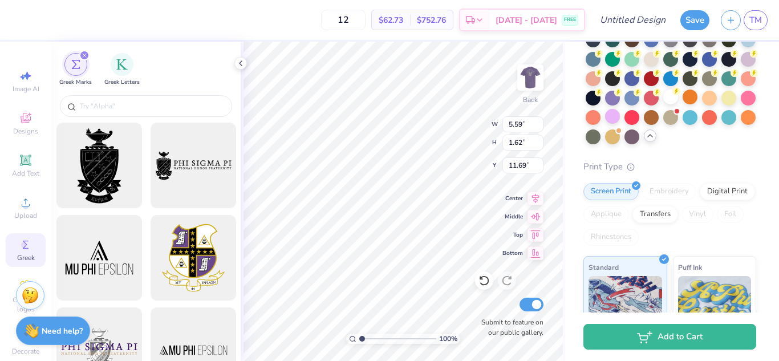
click at [76, 75] on div "filter for Greek Marks" at bounding box center [75, 64] width 23 height 23
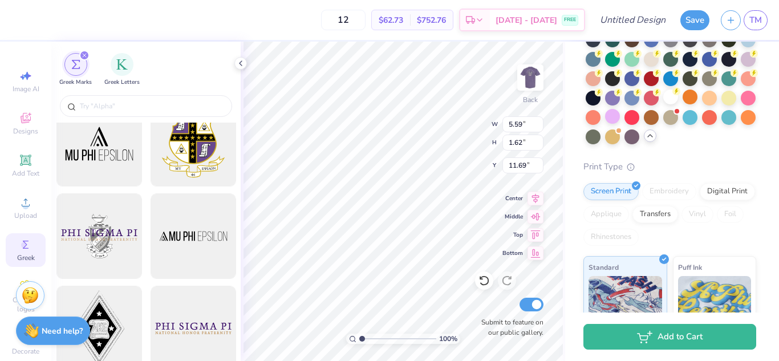
scroll to position [57, 0]
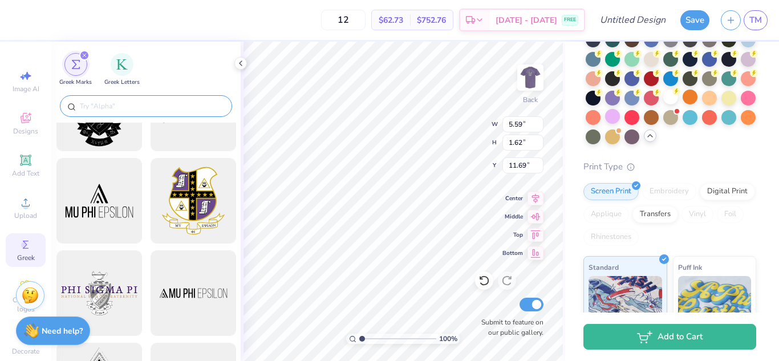
click at [111, 111] on input "text" at bounding box center [152, 105] width 146 height 11
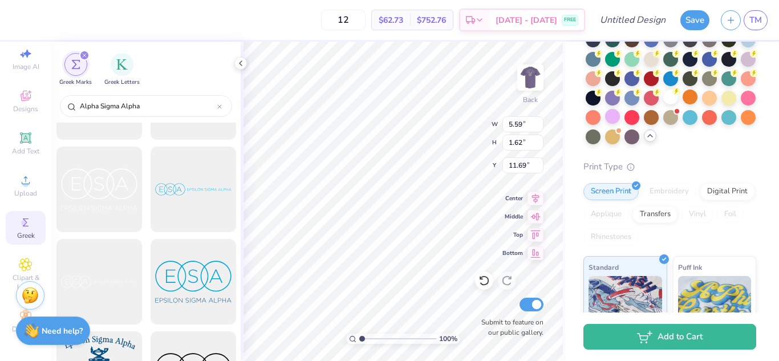
scroll to position [3821, 0]
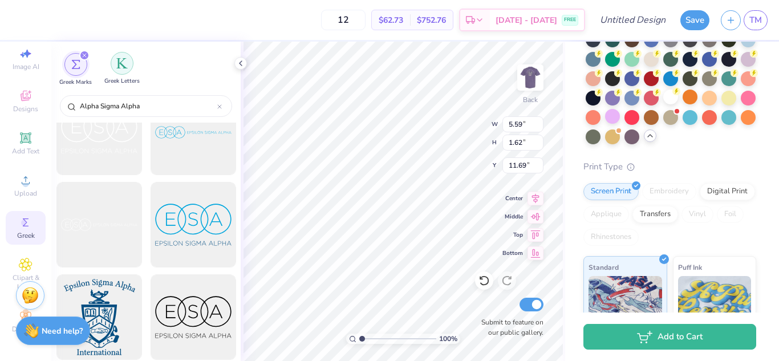
type input "Alpha Sigma Alpha"
click at [124, 68] on img "filter for Greek Letters" at bounding box center [121, 63] width 11 height 11
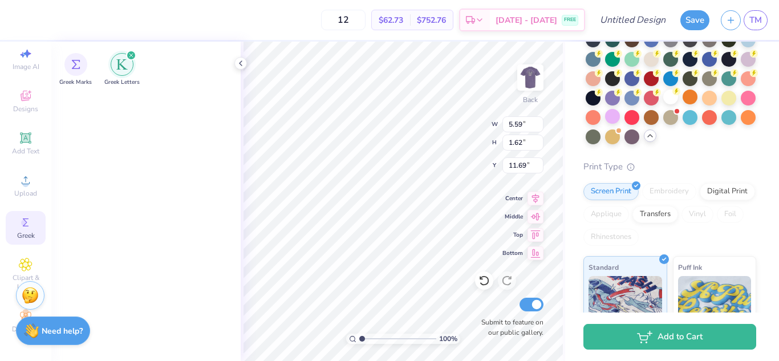
scroll to position [0, 0]
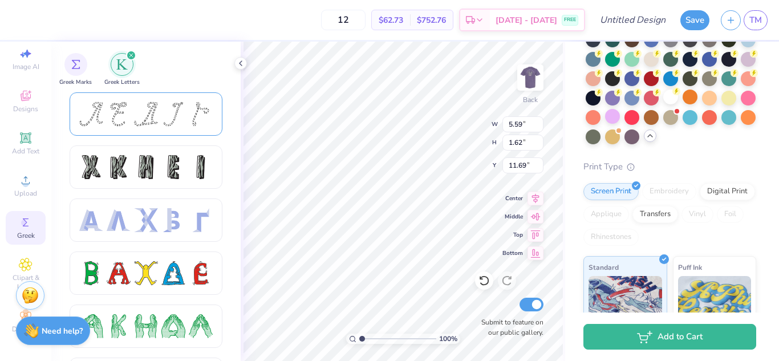
click at [199, 108] on div at bounding box center [201, 114] width 24 height 24
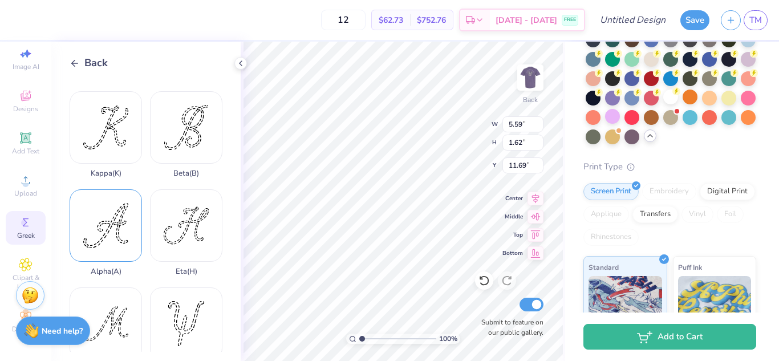
scroll to position [342, 0]
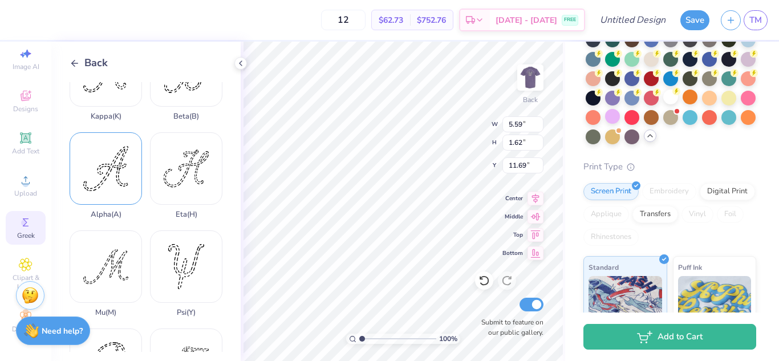
click at [103, 161] on div "Alpha ( A )" at bounding box center [106, 175] width 72 height 87
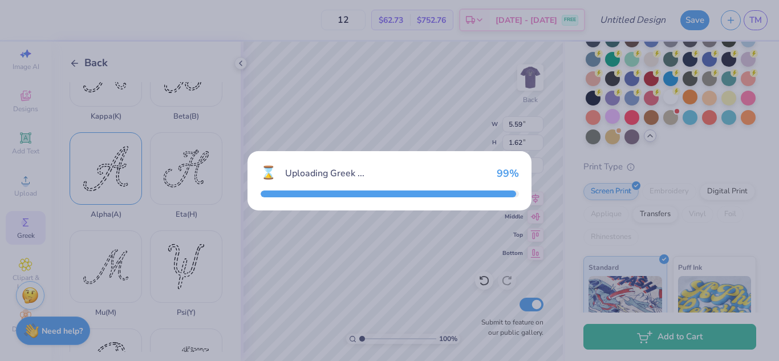
type input "3.95"
type input "3.94"
type input "10.53"
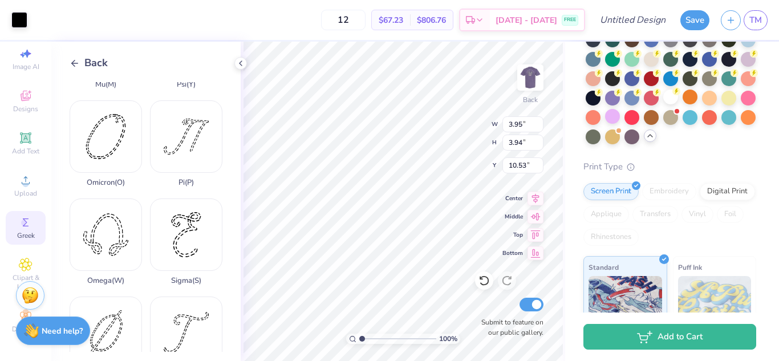
scroll to position [627, 0]
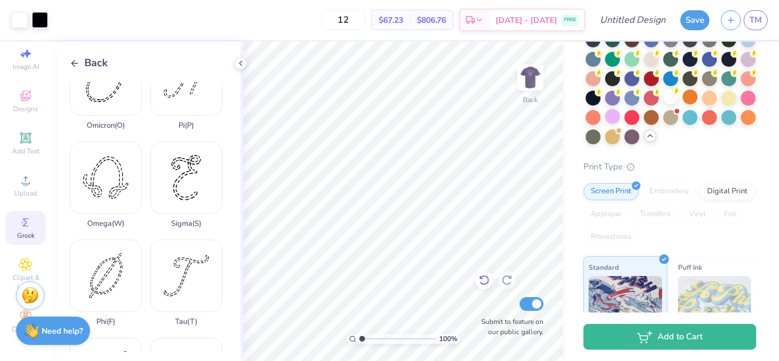
click at [484, 281] on icon at bounding box center [483, 279] width 11 height 11
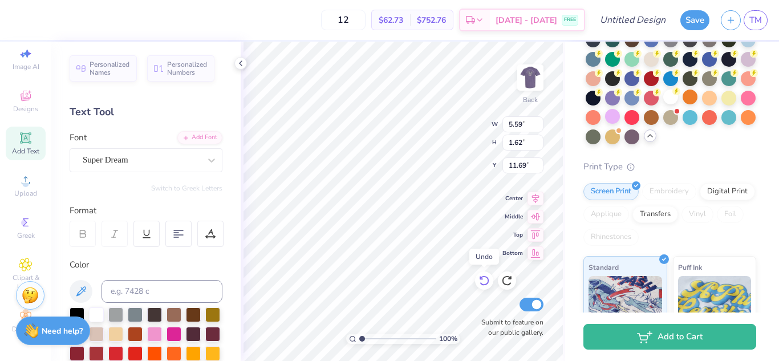
click at [480, 280] on icon at bounding box center [483, 280] width 11 height 11
click at [23, 220] on circle at bounding box center [24, 223] width 6 height 6
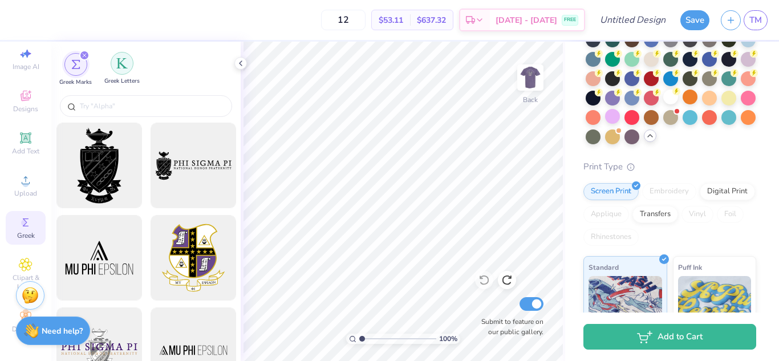
click at [117, 60] on img "filter for Greek Letters" at bounding box center [121, 63] width 11 height 11
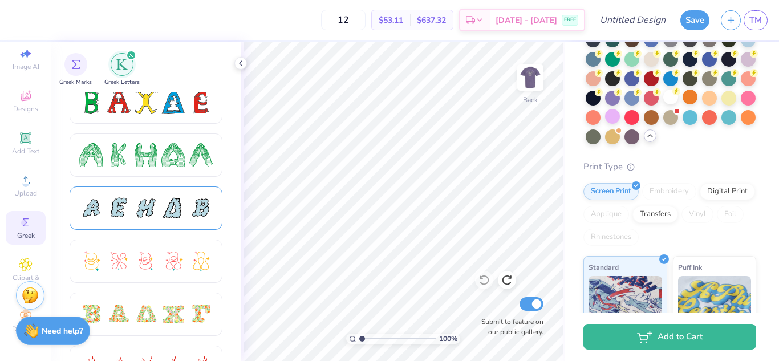
scroll to position [228, 0]
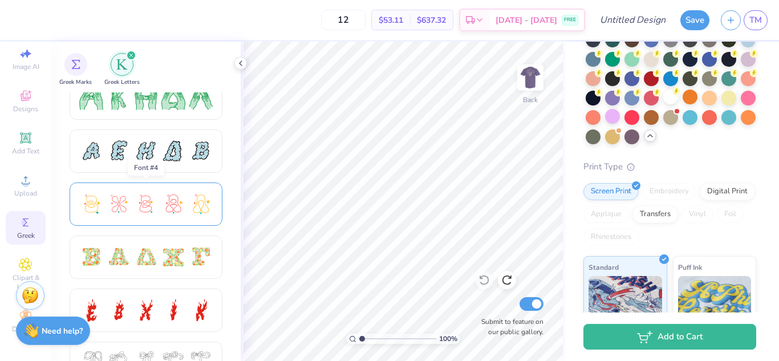
click at [186, 206] on div at bounding box center [145, 204] width 133 height 24
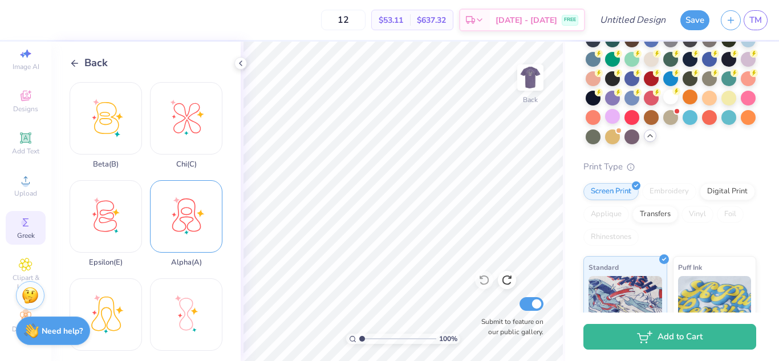
click at [189, 210] on div "Alpha ( A )" at bounding box center [186, 223] width 72 height 87
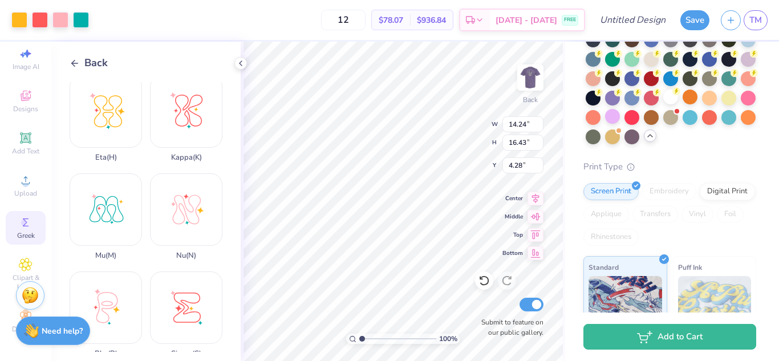
scroll to position [456, 0]
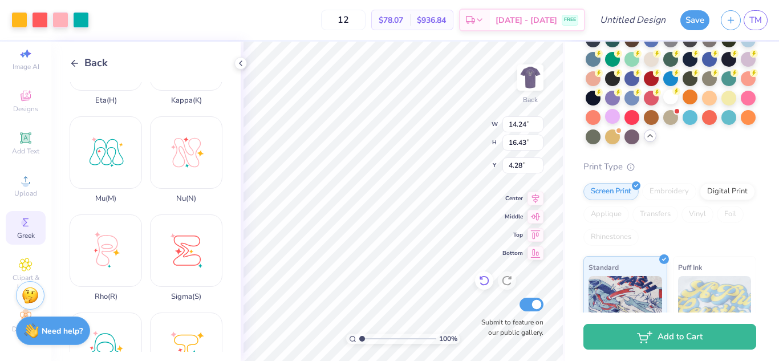
type input "2.01"
type input "2.32"
click at [175, 226] on div "Sigma ( S )" at bounding box center [186, 257] width 72 height 87
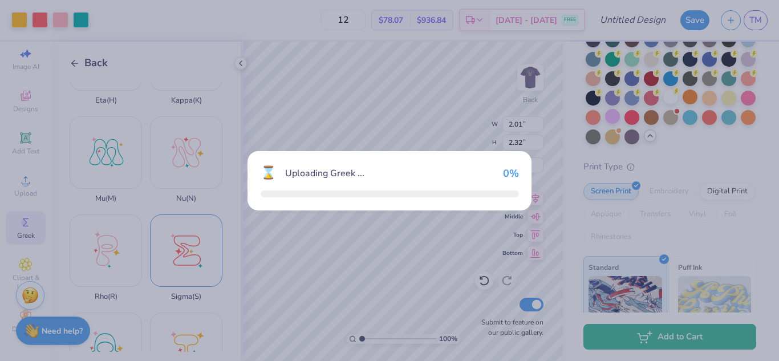
type input "14.24"
type input "15.37"
type input "4.81"
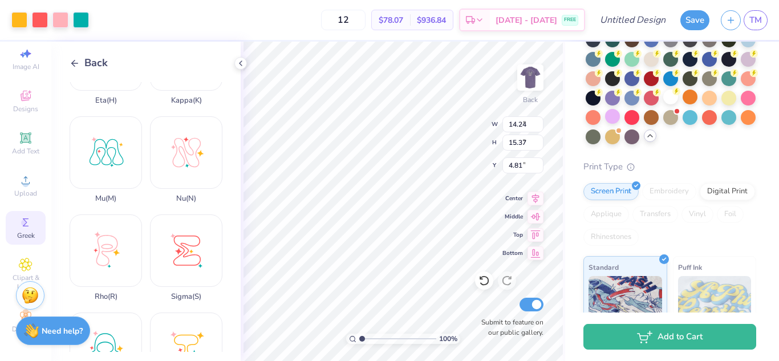
type input "2.69"
type input "2.91"
type input "3.99"
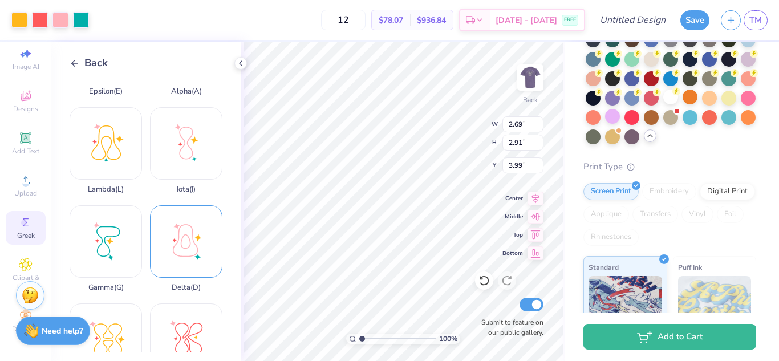
scroll to position [57, 0]
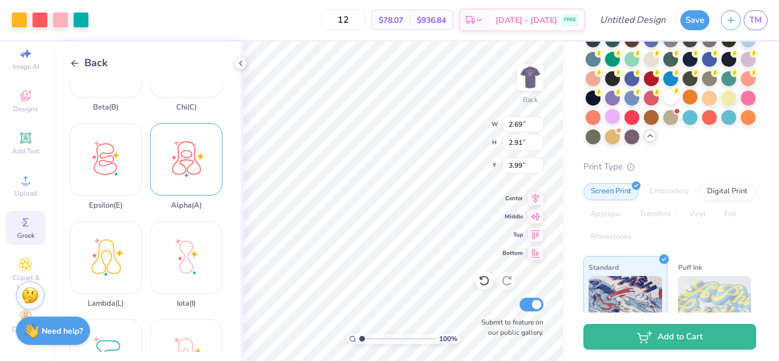
click at [182, 161] on div "Alpha ( A )" at bounding box center [186, 166] width 72 height 87
type input "14.24"
type input "16.43"
type input "4.28"
click at [412, 208] on div "100 % Back W 14.24 14.24 " H 16.43 16.43 " Y 4.28 4.28 " Center Middle Top Bott…" at bounding box center [403, 201] width 324 height 319
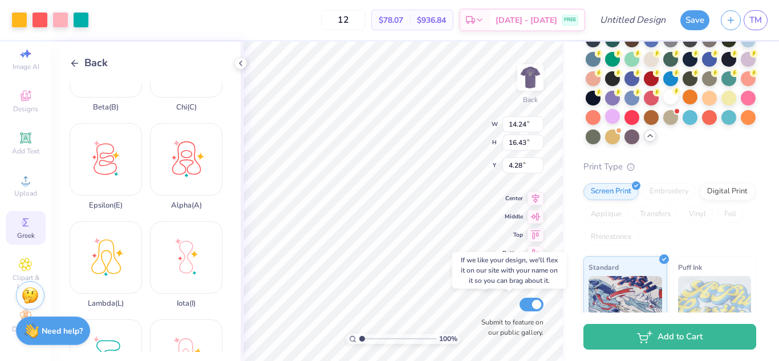
click at [476, 298] on div "Submit to feature on our public gallery." at bounding box center [509, 316] width 68 height 42
type input "1.46"
type input "1.69"
click at [482, 277] on icon at bounding box center [484, 280] width 10 height 10
type input "14.24"
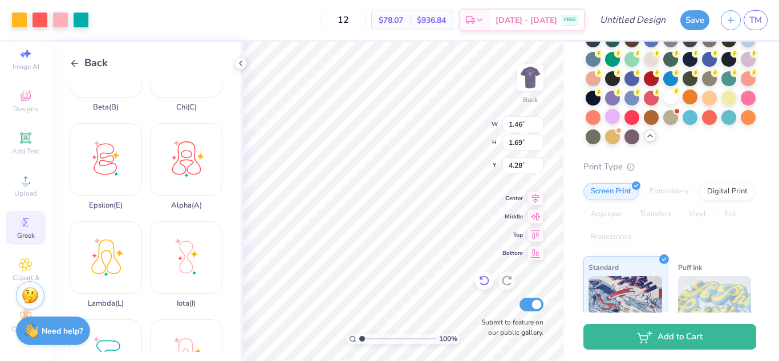
type input "16.43"
click at [482, 277] on icon at bounding box center [484, 280] width 10 height 10
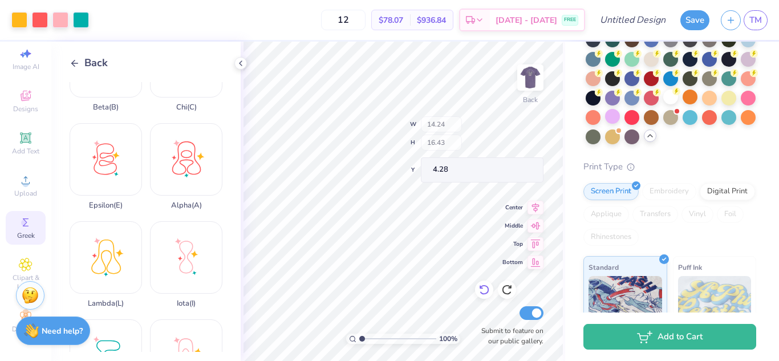
click at [482, 285] on icon at bounding box center [484, 290] width 10 height 10
click at [482, 277] on icon at bounding box center [484, 280] width 10 height 10
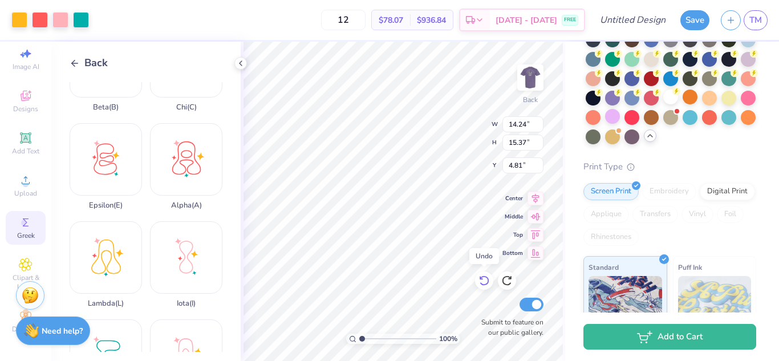
click at [482, 277] on icon at bounding box center [484, 280] width 10 height 10
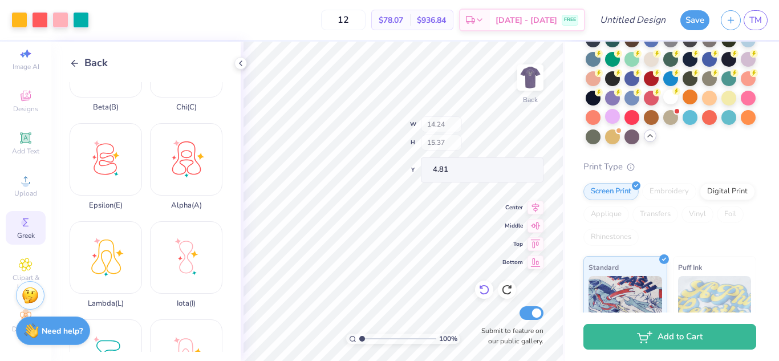
click at [482, 278] on div "100 % Back W 14.24 H 15.37 Y 4.81 Center Middle Top Bottom Submit to feature on…" at bounding box center [403, 201] width 324 height 319
click at [482, 278] on icon at bounding box center [483, 279] width 11 height 11
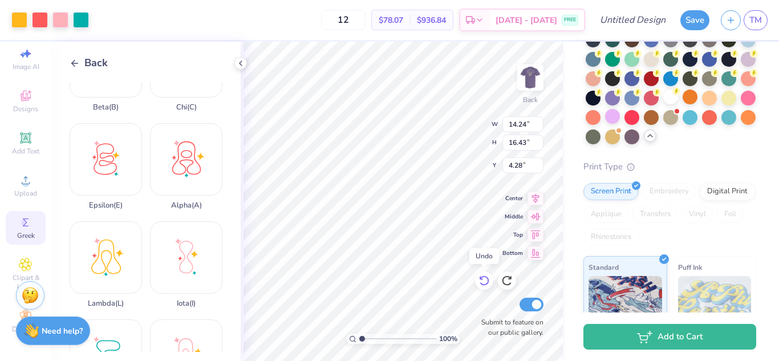
click at [482, 278] on icon at bounding box center [483, 280] width 11 height 11
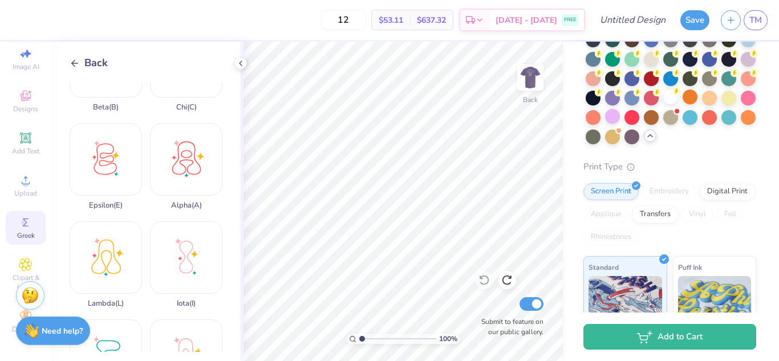
click at [80, 58] on div "Back" at bounding box center [89, 62] width 38 height 15
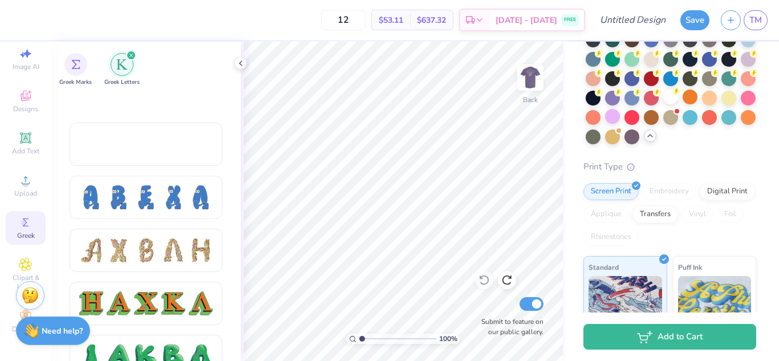
scroll to position [1255, 0]
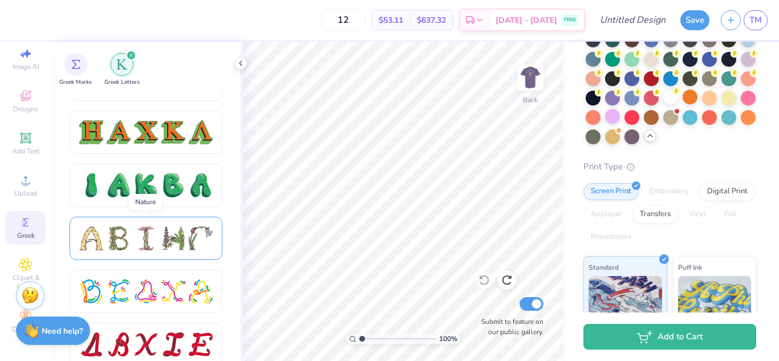
click at [168, 237] on div at bounding box center [173, 238] width 24 height 24
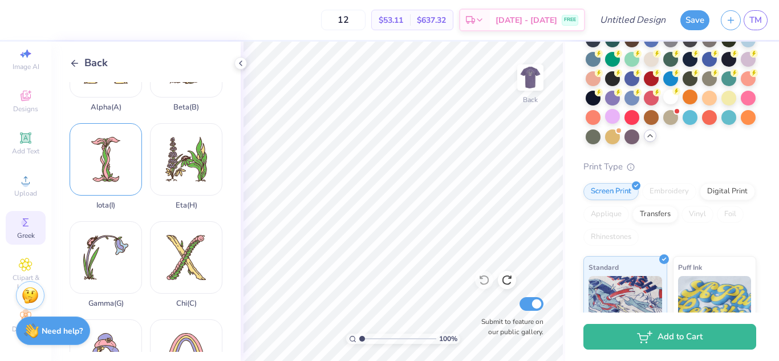
scroll to position [0, 0]
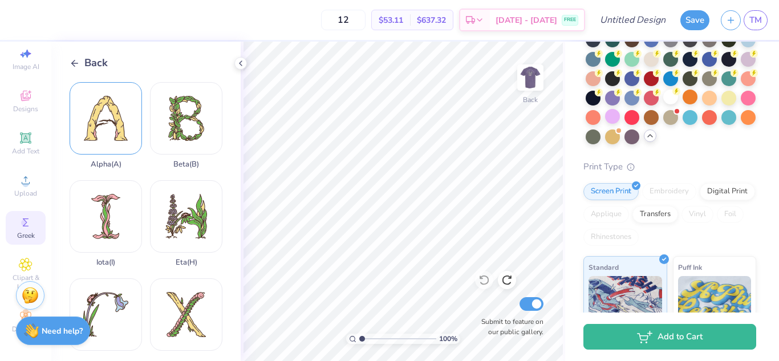
click at [112, 136] on div "Alpha ( A )" at bounding box center [106, 125] width 72 height 87
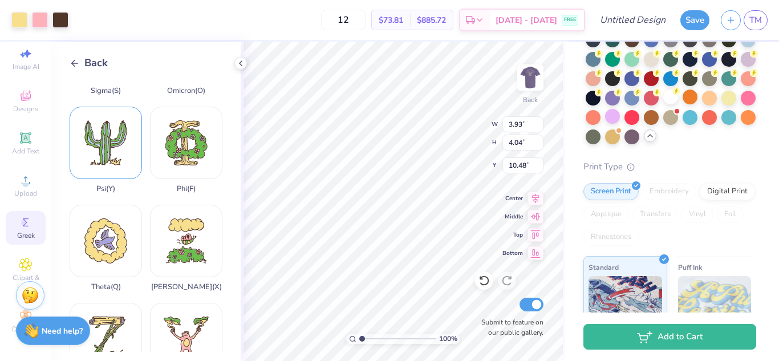
scroll to position [744, 0]
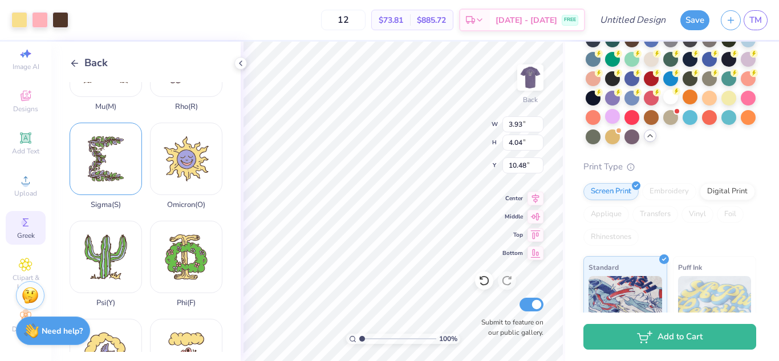
click at [105, 123] on div "Sigma ( S )" at bounding box center [106, 166] width 72 height 87
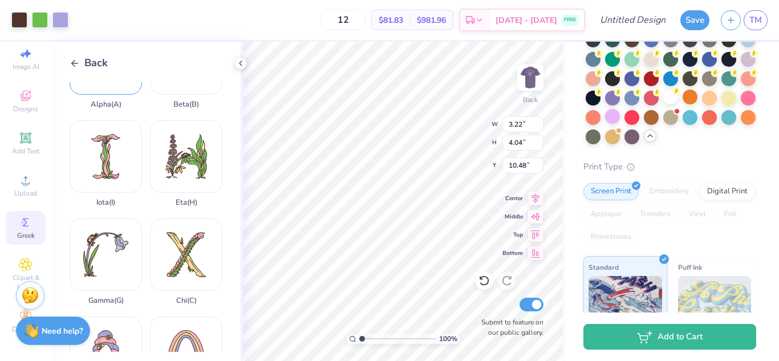
scroll to position [0, 0]
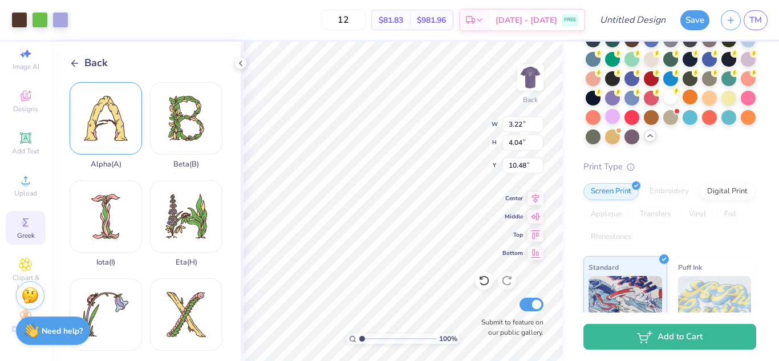
click at [120, 133] on div "Alpha ( A )" at bounding box center [106, 125] width 72 height 87
type input "3.93"
type input "1.63"
click at [367, 340] on input "range" at bounding box center [397, 339] width 77 height 10
type input "3.85"
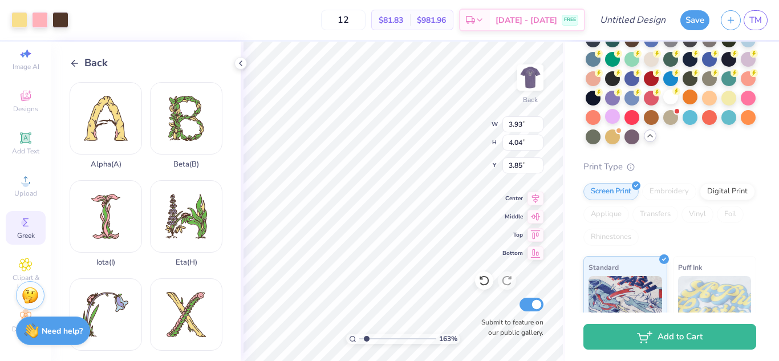
type input "3.22"
type input "4.15"
type input "3.93"
type input "3.85"
click at [364, 340] on input "range" at bounding box center [397, 339] width 77 height 10
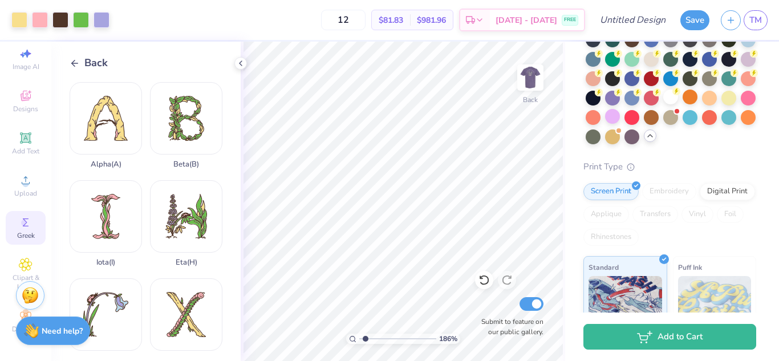
click at [366, 338] on input "range" at bounding box center [397, 339] width 77 height 10
click at [359, 338] on input "range" at bounding box center [397, 339] width 77 height 10
click at [378, 340] on input "range" at bounding box center [397, 339] width 77 height 10
drag, startPoint x: 376, startPoint y: 341, endPoint x: 360, endPoint y: 337, distance: 15.9
type input "1"
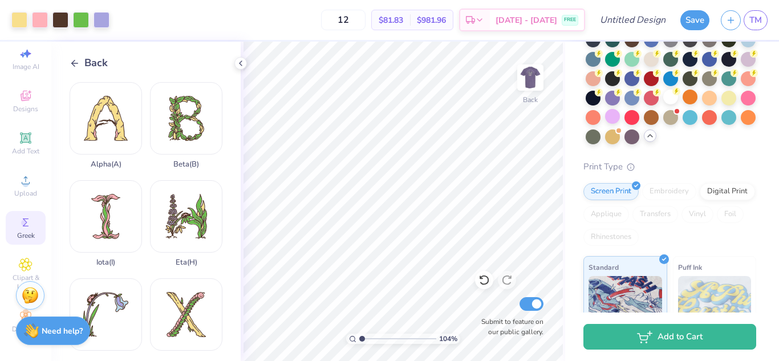
click at [360, 337] on input "range" at bounding box center [397, 339] width 77 height 10
type input "1.24"
type input "1.27"
type input "4.90"
type input "3.22"
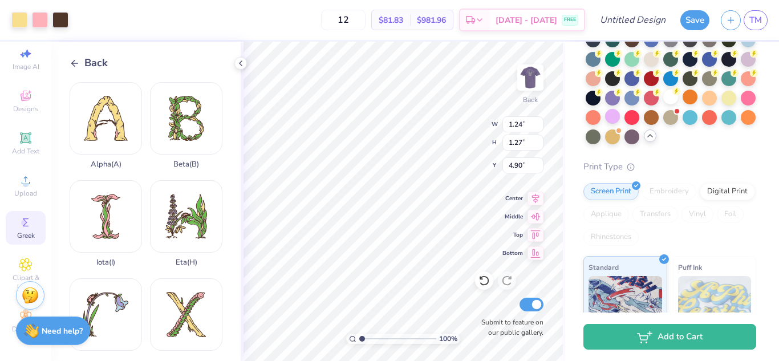
type input "4.04"
type input "4.15"
type input "1.43"
type input "1.79"
type input "1.24"
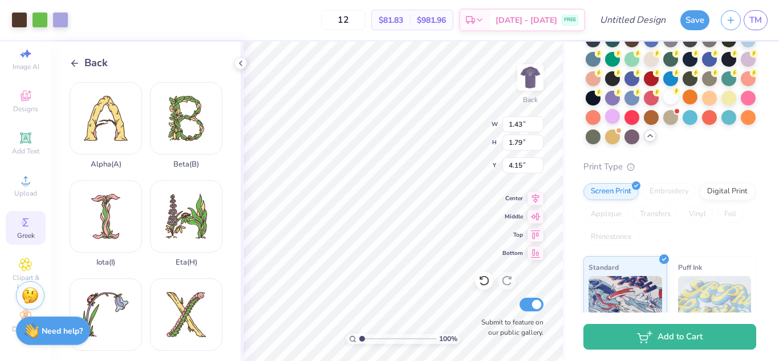
type input "1.27"
type input "4.90"
click at [512, 164] on input "4.38" at bounding box center [522, 165] width 41 height 16
click at [519, 165] on input "4.38" at bounding box center [522, 165] width 41 height 16
type input "4.90"
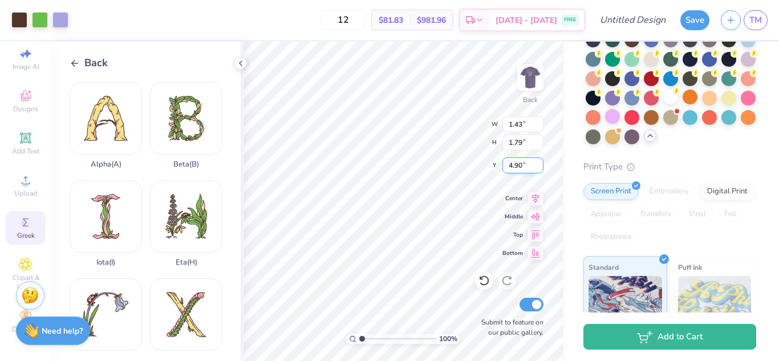
type input "1.24"
type input "1.27"
type input "1.43"
type input "1.79"
type input "4.38"
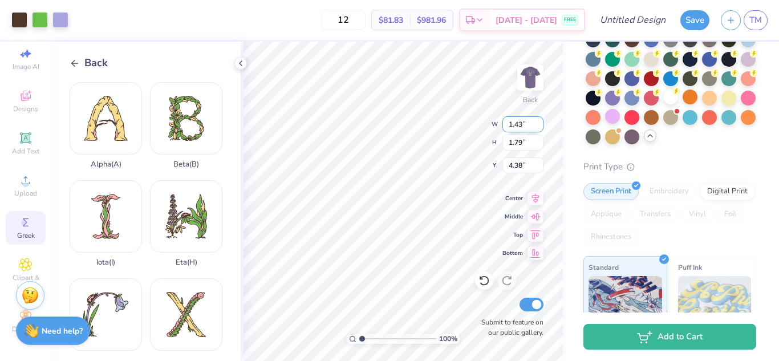
click at [521, 125] on input "1.43" at bounding box center [522, 124] width 41 height 16
type input "1.24"
type input "1.56"
type input "4.49"
click at [521, 146] on input "1.56" at bounding box center [522, 143] width 41 height 16
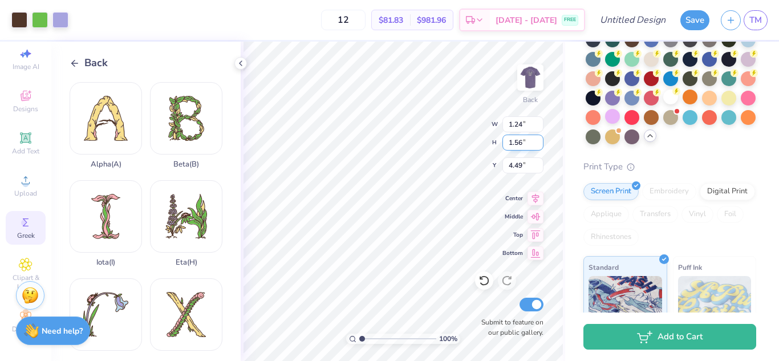
click at [515, 146] on input "1.56" at bounding box center [522, 143] width 41 height 16
type input "1.27"
click at [519, 164] on input "4.49" at bounding box center [522, 165] width 41 height 16
type input "1.01"
drag, startPoint x: 521, startPoint y: 166, endPoint x: 514, endPoint y: 167, distance: 6.9
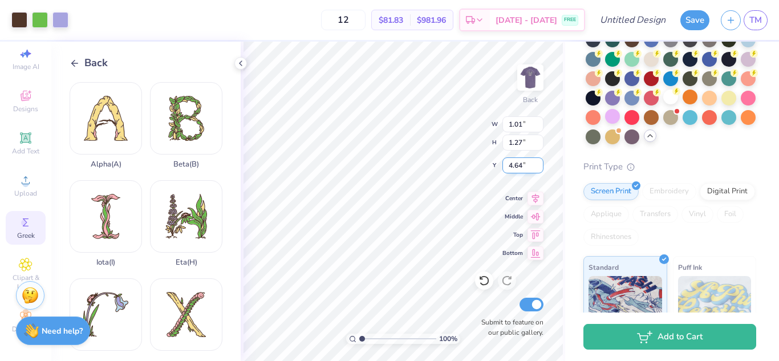
click at [514, 167] on input "4.64" at bounding box center [522, 165] width 41 height 16
type input "4.90"
type input "1.01"
drag, startPoint x: 515, startPoint y: 162, endPoint x: 522, endPoint y: 163, distance: 6.9
click at [522, 163] on input "4.64" at bounding box center [522, 165] width 41 height 16
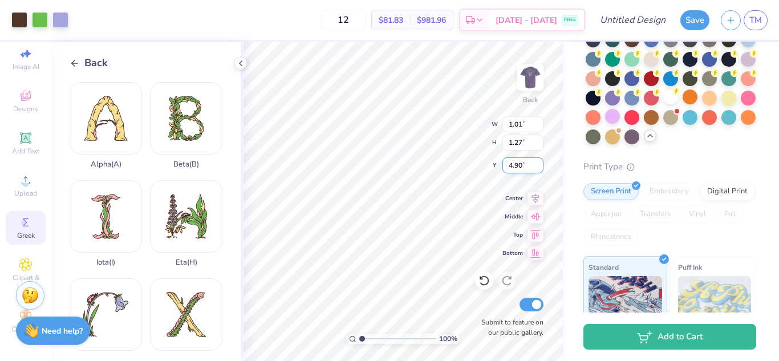
type input "4.90"
type input "1.01"
type input "4.90"
type input "1.48"
type input "1.86"
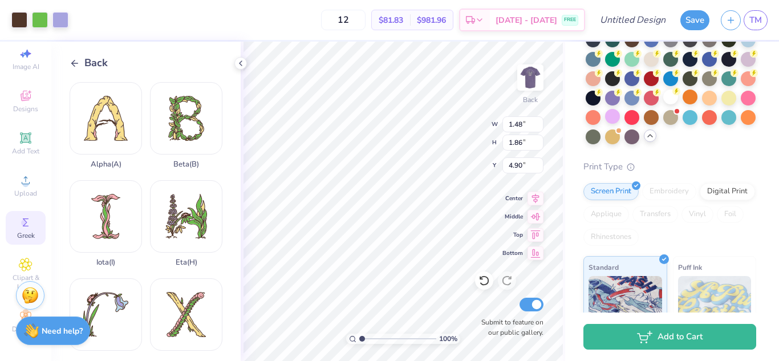
type input "4.60"
type input "3.93"
type input "4.04"
type input "3.00"
type input "1.24"
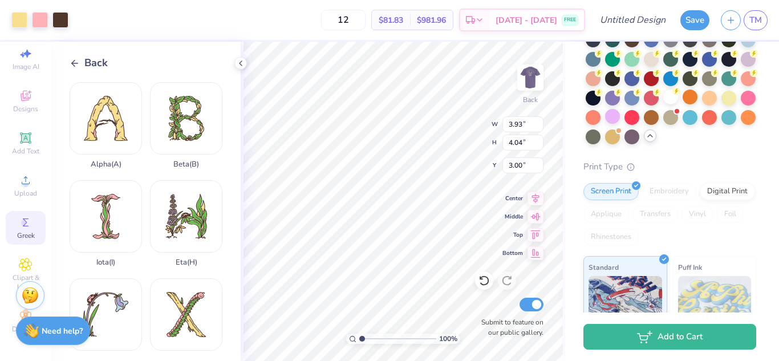
type input "1.27"
type input "4.90"
type input "3.93"
type input "4.04"
type input "3.00"
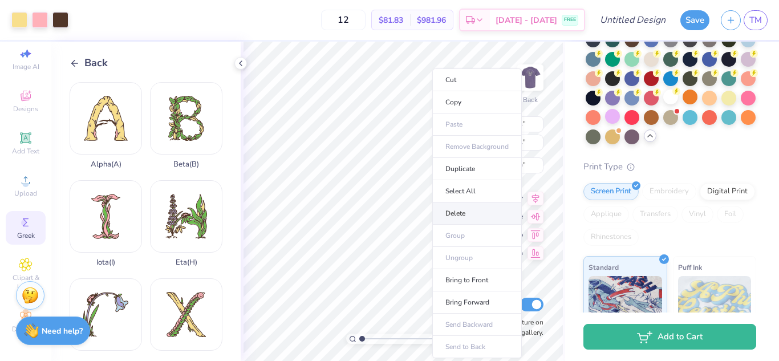
click at [455, 207] on li "Delete" at bounding box center [477, 213] width 90 height 22
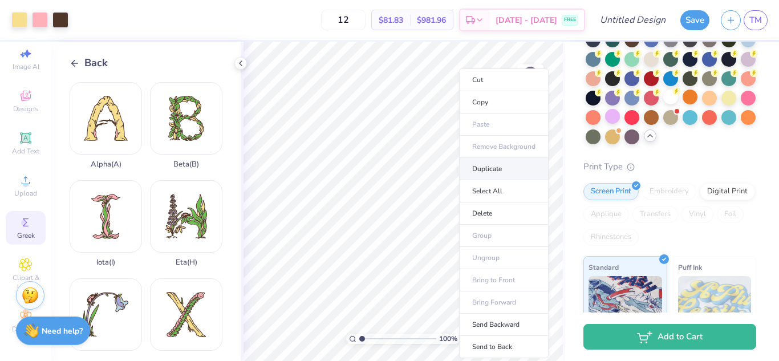
click at [494, 168] on li "Duplicate" at bounding box center [504, 169] width 90 height 22
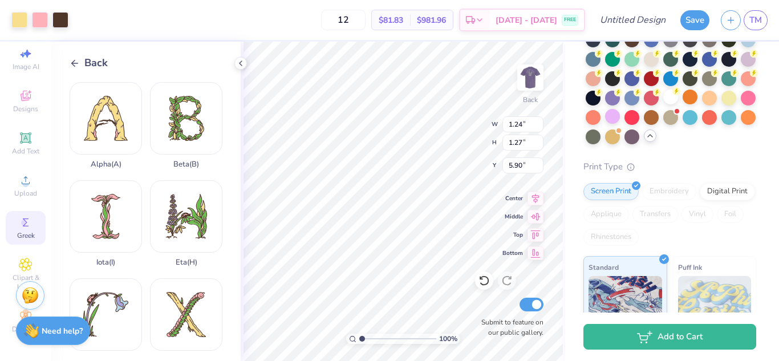
type input "5.90"
type input "1.48"
type input "1.86"
type input "4.60"
type input "1.24"
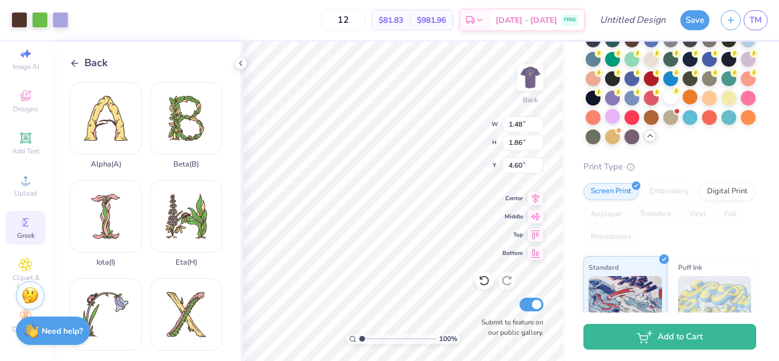
type input "1.27"
type input "4.90"
type input "1.48"
type input "1.86"
type input "4.60"
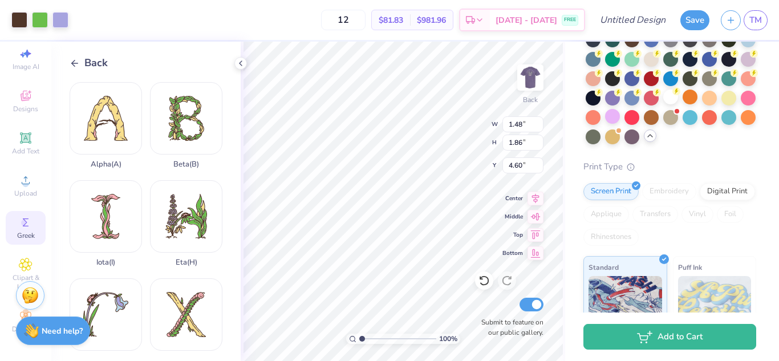
type input "1.24"
type input "1.27"
type input "4.90"
type input "1.48"
type input "1.86"
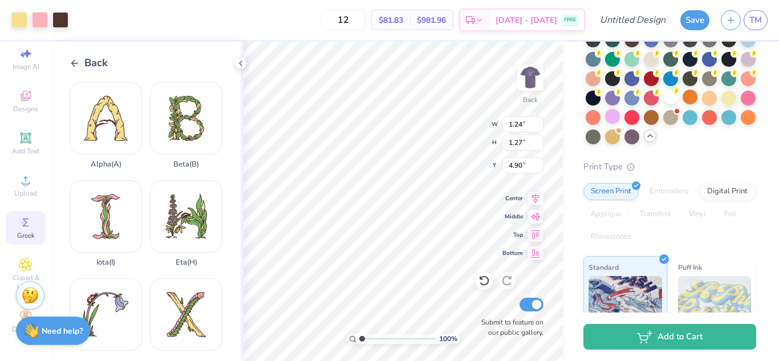
type input "4.60"
click at [518, 144] on input "1.86" at bounding box center [522, 143] width 41 height 16
click at [542, 148] on input "1.86" at bounding box center [522, 143] width 41 height 16
click at [537, 148] on input "1.86" at bounding box center [522, 143] width 41 height 16
click at [537, 146] on input "1.86" at bounding box center [522, 143] width 41 height 16
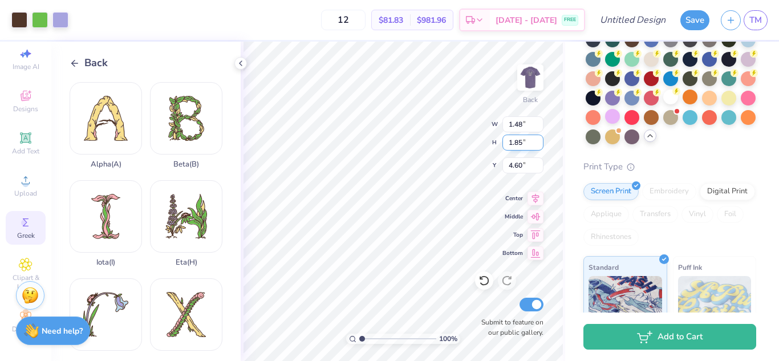
click at [537, 145] on input "1.85" at bounding box center [522, 143] width 41 height 16
click at [537, 145] on input "1.84" at bounding box center [522, 143] width 41 height 16
click at [537, 145] on input "1.4" at bounding box center [522, 143] width 41 height 16
click at [537, 145] on input "1.39" at bounding box center [522, 143] width 41 height 16
click at [537, 145] on input "1.38" at bounding box center [522, 143] width 41 height 16
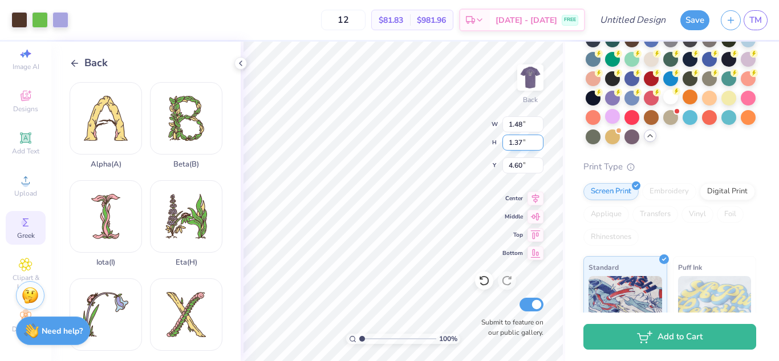
click at [537, 145] on input "1.37" at bounding box center [522, 143] width 41 height 16
click at [537, 145] on input "1.36" at bounding box center [522, 143] width 41 height 16
click at [537, 145] on input "1.35" at bounding box center [522, 143] width 41 height 16
click at [537, 145] on input "1.34" at bounding box center [522, 143] width 41 height 16
click at [538, 144] on input "1.33" at bounding box center [522, 143] width 41 height 16
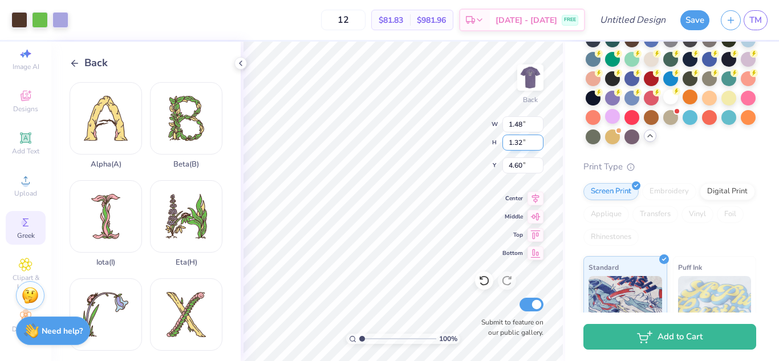
click at [538, 144] on input "1.32" at bounding box center [522, 143] width 41 height 16
click at [538, 144] on input "1.31" at bounding box center [522, 143] width 41 height 16
click at [537, 144] on input "1.3" at bounding box center [522, 143] width 41 height 16
click at [535, 144] on input "1.29" at bounding box center [522, 143] width 41 height 16
click at [535, 144] on input "1.28" at bounding box center [522, 143] width 41 height 16
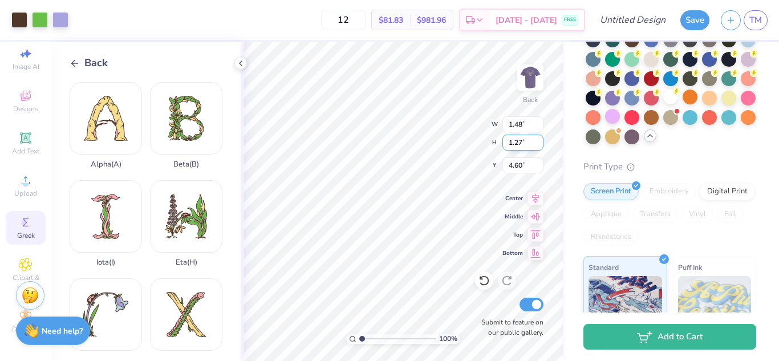
type input "1.27"
click at [535, 144] on input "1.27" at bounding box center [522, 143] width 41 height 16
click at [526, 140] on input "1.86" at bounding box center [522, 143] width 41 height 16
click at [526, 121] on input "1.48" at bounding box center [522, 124] width 41 height 16
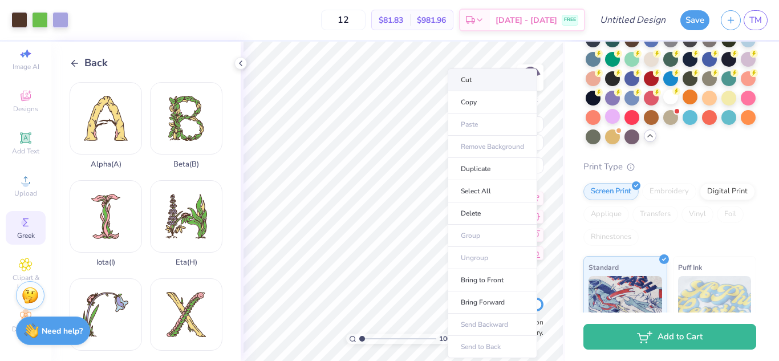
click at [483, 81] on li "Cut" at bounding box center [493, 79] width 90 height 23
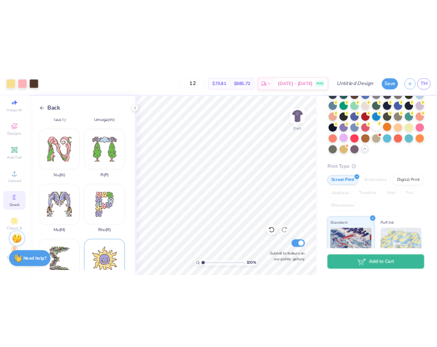
scroll to position [627, 0]
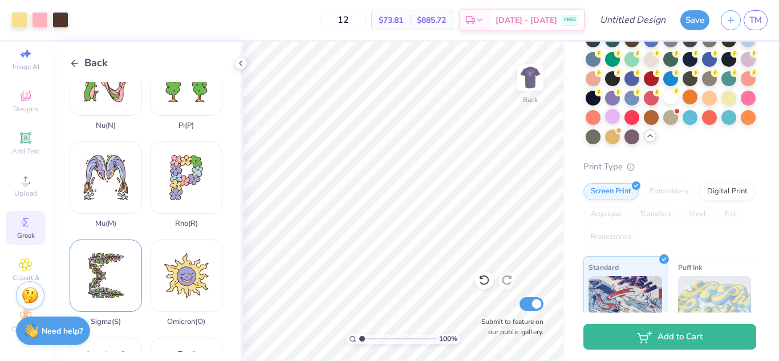
click at [116, 239] on div "Sigma ( S )" at bounding box center [106, 282] width 72 height 87
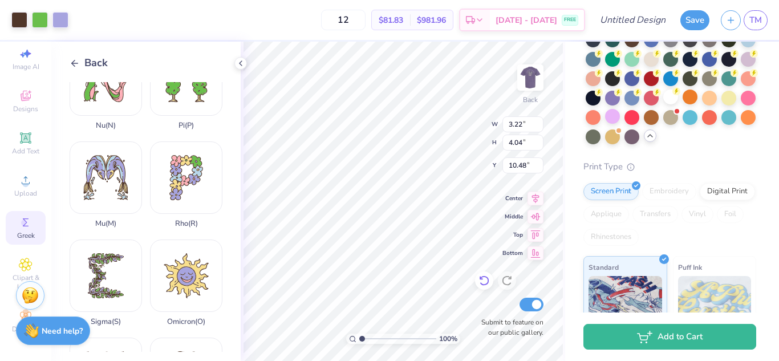
click at [486, 287] on div at bounding box center [484, 280] width 18 height 18
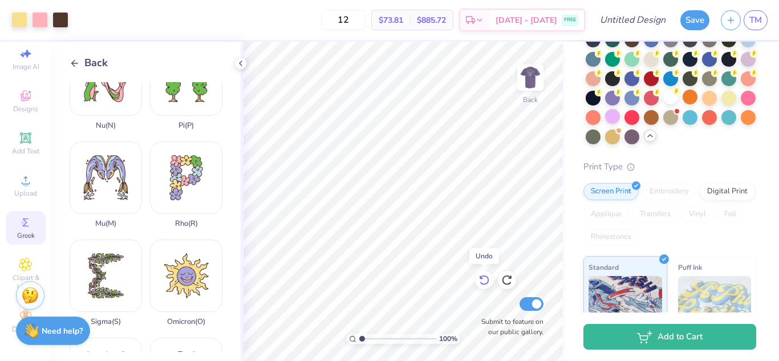
click at [483, 284] on icon at bounding box center [484, 280] width 10 height 10
click at [482, 283] on icon at bounding box center [484, 280] width 10 height 10
click at [482, 283] on icon at bounding box center [483, 280] width 11 height 11
click at [481, 282] on icon at bounding box center [483, 279] width 11 height 11
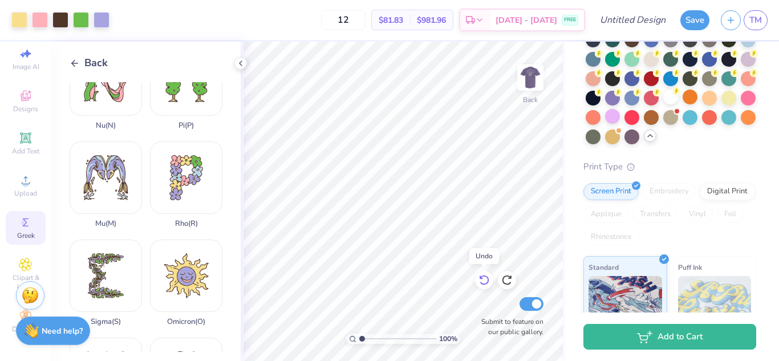
click at [481, 282] on icon at bounding box center [483, 279] width 11 height 11
click at [483, 282] on icon at bounding box center [483, 279] width 11 height 11
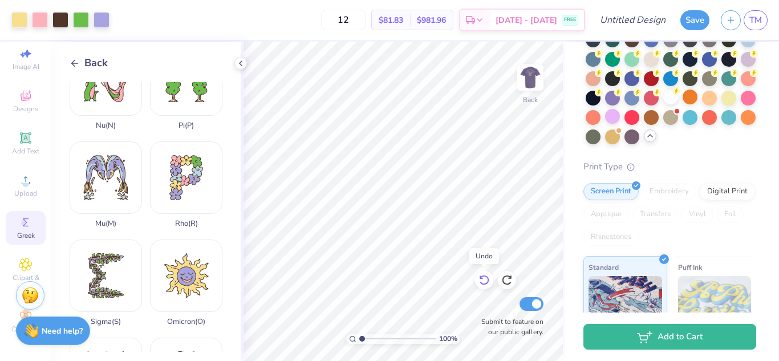
click at [483, 282] on icon at bounding box center [483, 279] width 11 height 11
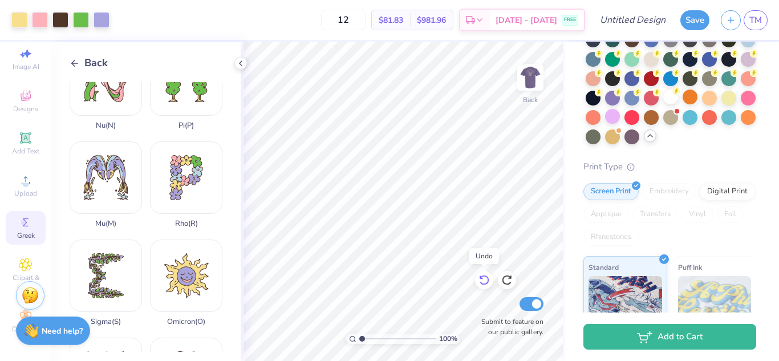
click at [483, 282] on icon at bounding box center [483, 279] width 11 height 11
click at [483, 282] on icon at bounding box center [483, 280] width 11 height 11
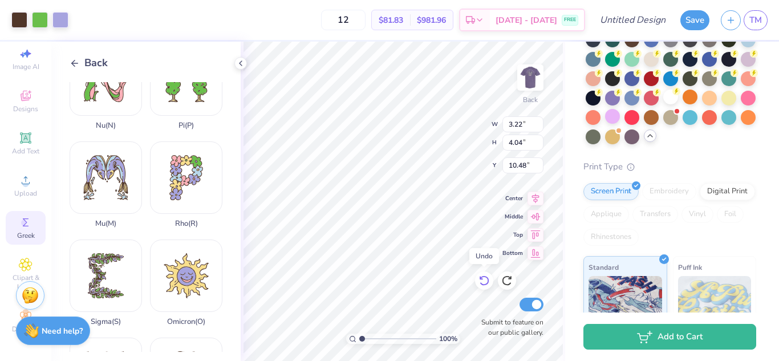
click at [483, 282] on icon at bounding box center [483, 280] width 11 height 11
type input "3.93"
click at [483, 282] on icon at bounding box center [483, 280] width 11 height 11
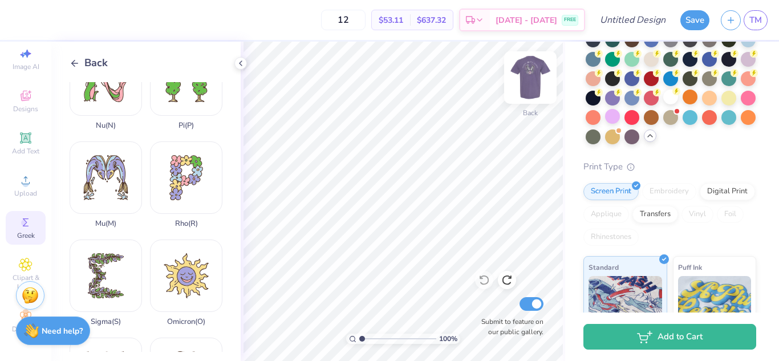
click at [534, 87] on img at bounding box center [531, 78] width 46 height 46
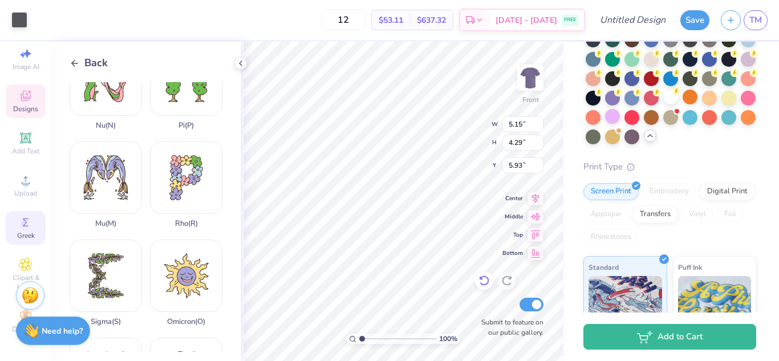
click at [485, 282] on icon at bounding box center [483, 280] width 11 height 11
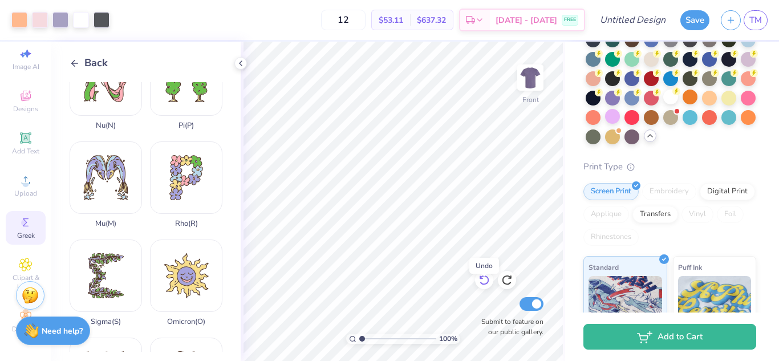
click at [482, 283] on icon at bounding box center [483, 279] width 11 height 11
click at [485, 281] on icon at bounding box center [483, 279] width 11 height 11
click at [485, 281] on icon at bounding box center [483, 280] width 11 height 11
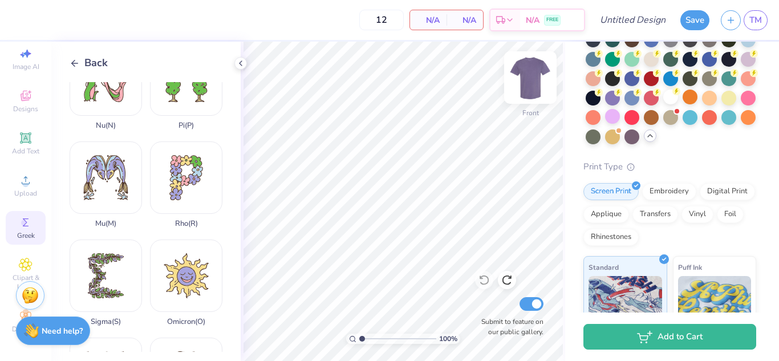
click at [533, 81] on img at bounding box center [531, 78] width 46 height 46
click at [25, 89] on icon at bounding box center [26, 96] width 14 height 14
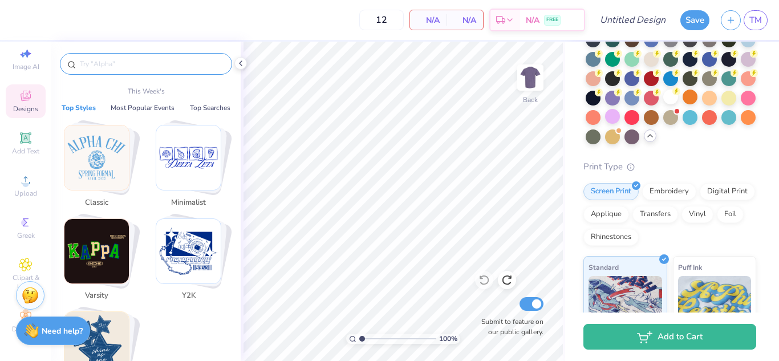
click at [89, 64] on input "text" at bounding box center [152, 63] width 146 height 11
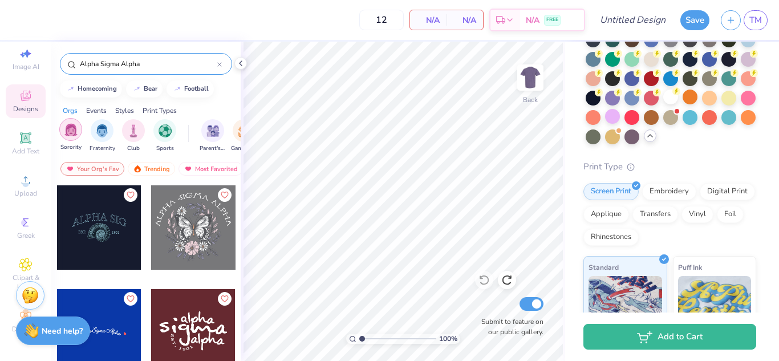
type input "Alpha Sigma Alpha"
click at [63, 129] on div "filter for Sorority" at bounding box center [70, 129] width 23 height 23
click at [195, 213] on div at bounding box center [193, 227] width 84 height 84
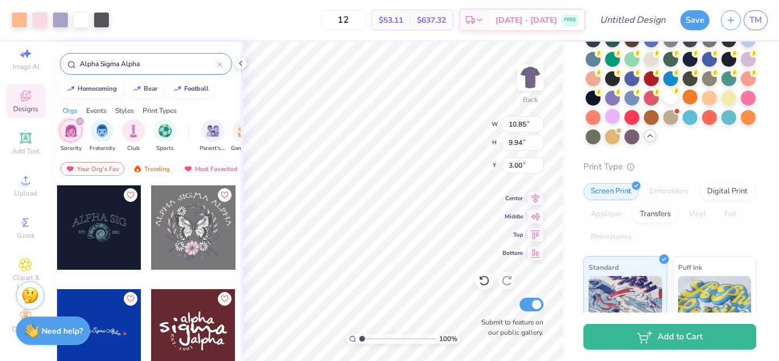
type input "10.85"
type input "9.94"
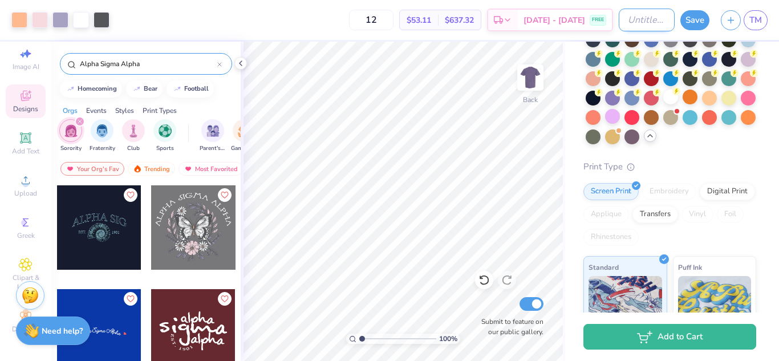
click at [644, 11] on input "Design Title" at bounding box center [647, 20] width 56 height 23
type input "merch 2"
click at [695, 17] on button "Save" at bounding box center [694, 19] width 29 height 20
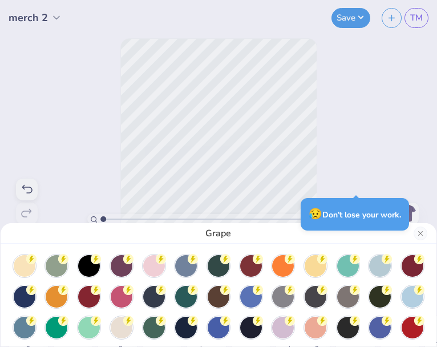
scroll to position [0, 0]
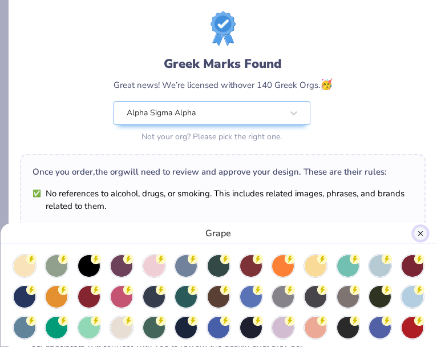
click at [419, 236] on button "Close" at bounding box center [420, 233] width 14 height 14
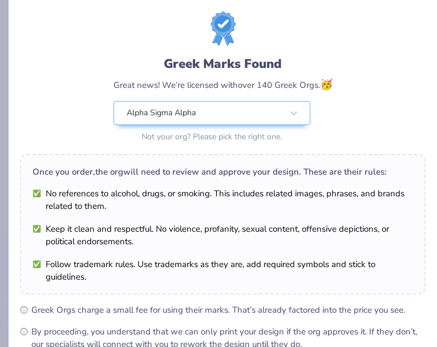
scroll to position [96, 0]
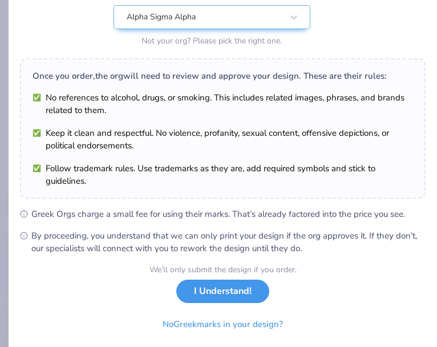
click at [233, 291] on button "I Understand!" at bounding box center [222, 290] width 93 height 23
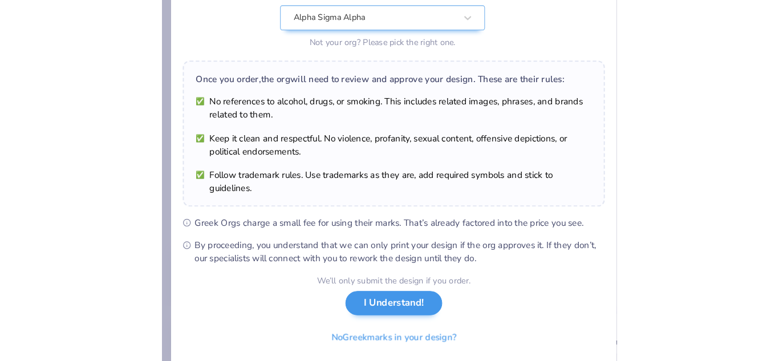
scroll to position [0, 0]
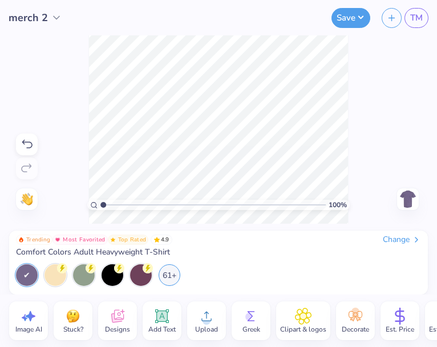
click at [306, 248] on div "Trending Most Favorited Top Rated 4.9 Change Comfort Colors Adult Heavyweight T…" at bounding box center [218, 245] width 405 height 23
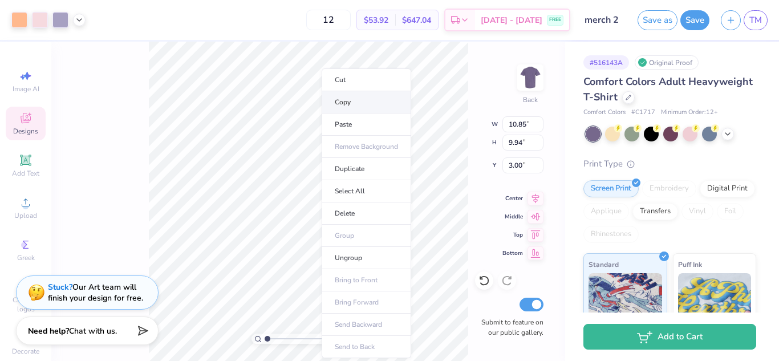
click at [337, 108] on li "Copy" at bounding box center [367, 102] width 90 height 22
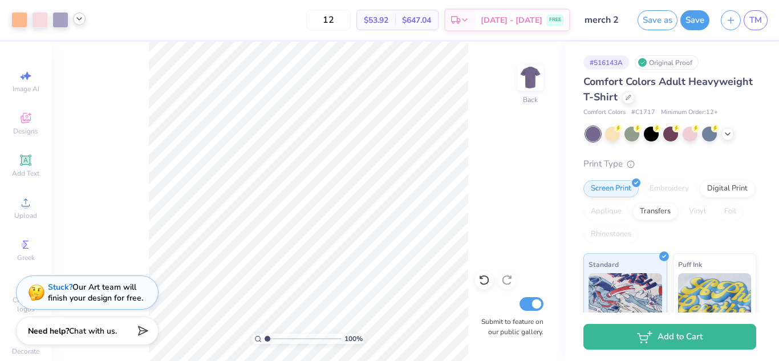
click at [78, 24] on div at bounding box center [79, 19] width 13 height 13
click at [83, 17] on icon at bounding box center [79, 18] width 9 height 9
click at [74, 22] on div at bounding box center [79, 19] width 13 height 13
click at [667, 21] on button "Save as" at bounding box center [658, 19] width 40 height 20
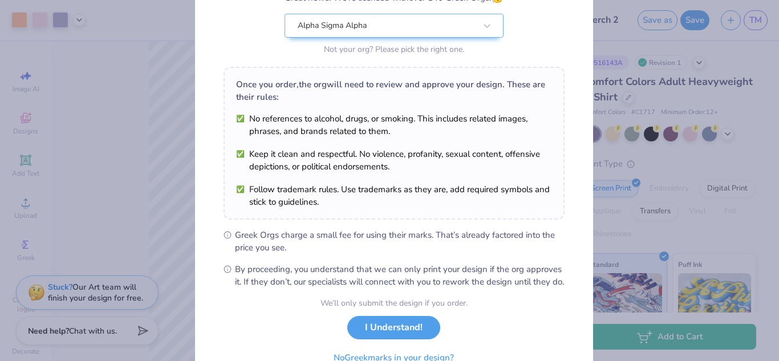
scroll to position [173, 0]
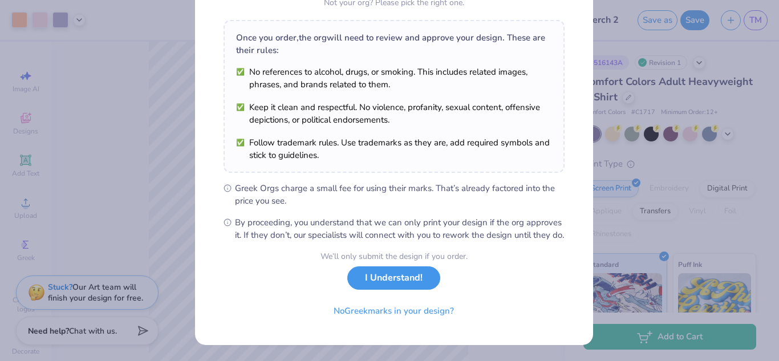
click at [397, 277] on button "I Understand!" at bounding box center [393, 277] width 93 height 23
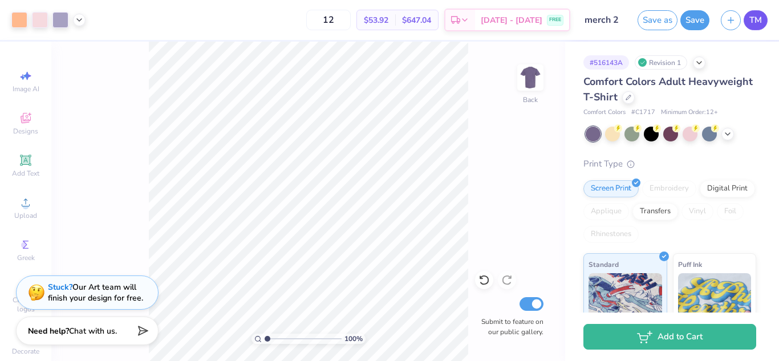
click at [755, 24] on span "TM" at bounding box center [755, 20] width 13 height 13
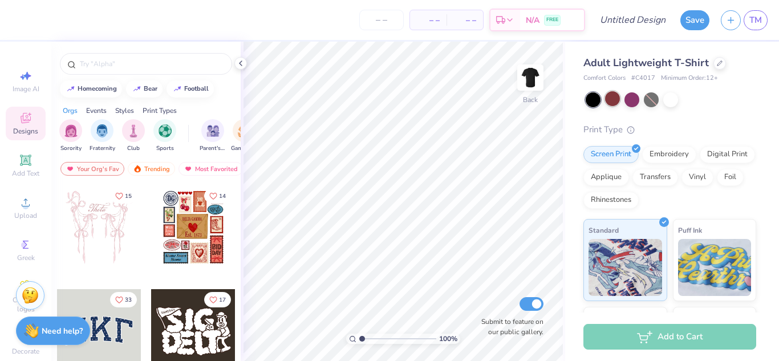
click at [610, 103] on div at bounding box center [612, 98] width 15 height 15
click at [625, 104] on div at bounding box center [631, 98] width 15 height 15
click at [614, 102] on div at bounding box center [612, 98] width 15 height 15
click at [612, 100] on div at bounding box center [612, 98] width 15 height 15
click at [71, 124] on img "filter for Sorority" at bounding box center [70, 129] width 13 height 13
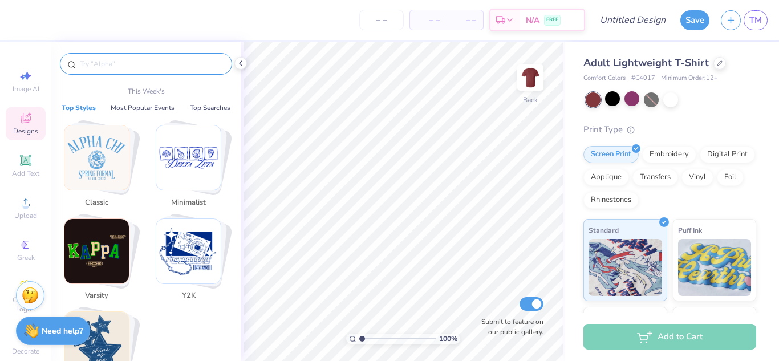
click at [92, 65] on input "text" at bounding box center [152, 63] width 146 height 11
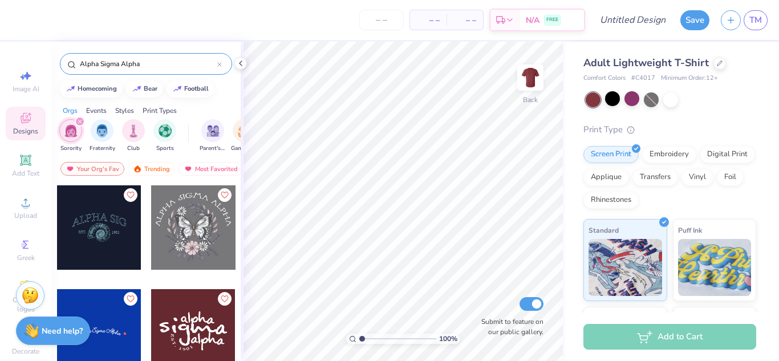
type input "Alpha Sigma Alpha"
click at [34, 31] on div "– – Per Item – – Total Est. Delivery N/A FREE" at bounding box center [301, 20] width 568 height 40
click at [177, 309] on div at bounding box center [193, 331] width 84 height 84
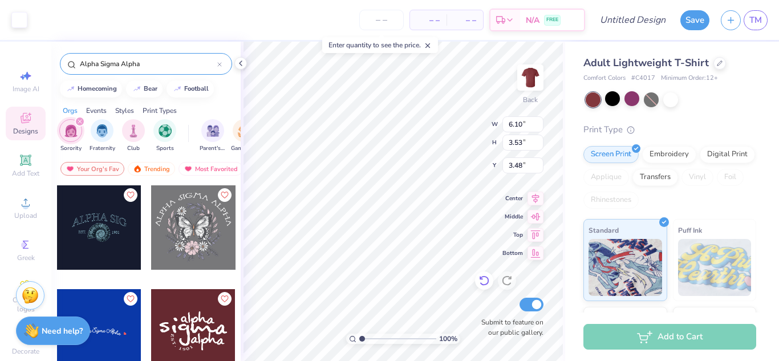
click at [483, 284] on icon at bounding box center [483, 280] width 11 height 11
type input "3.00"
click at [427, 45] on icon at bounding box center [428, 46] width 8 height 8
click at [486, 285] on icon at bounding box center [484, 280] width 10 height 10
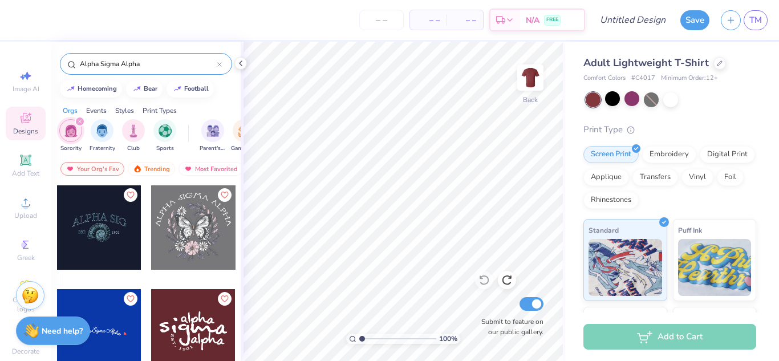
click at [102, 314] on div at bounding box center [99, 331] width 84 height 84
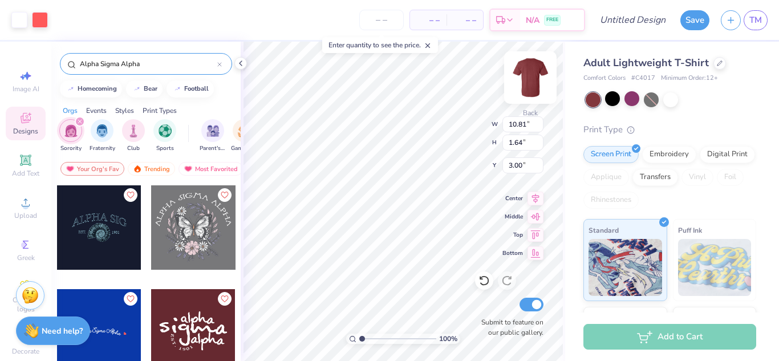
type input "10.81"
type input "1.64"
click at [362, 342] on input "range" at bounding box center [397, 339] width 77 height 10
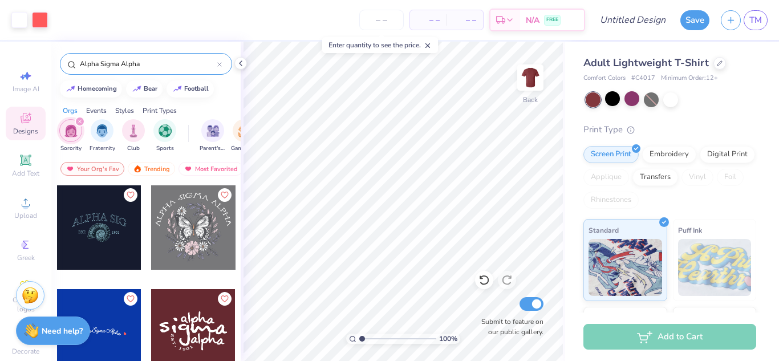
drag, startPoint x: 362, startPoint y: 342, endPoint x: 330, endPoint y: 335, distance: 32.5
type input "1"
click at [359, 335] on input "range" at bounding box center [397, 339] width 77 height 10
click at [388, 16] on input "number" at bounding box center [381, 20] width 44 height 21
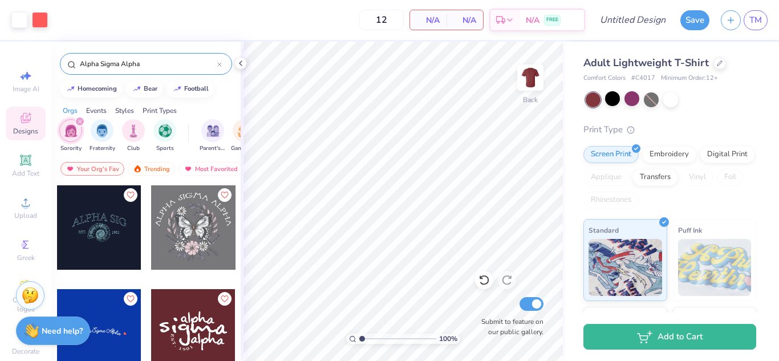
type input "12"
click at [319, 18] on div "12 N/A Per Item N/A Total Est. Delivery N/A FREE" at bounding box center [319, 20] width 531 height 40
click at [474, 23] on span "N/A" at bounding box center [464, 20] width 23 height 12
click at [501, 22] on icon at bounding box center [500, 21] width 9 height 9
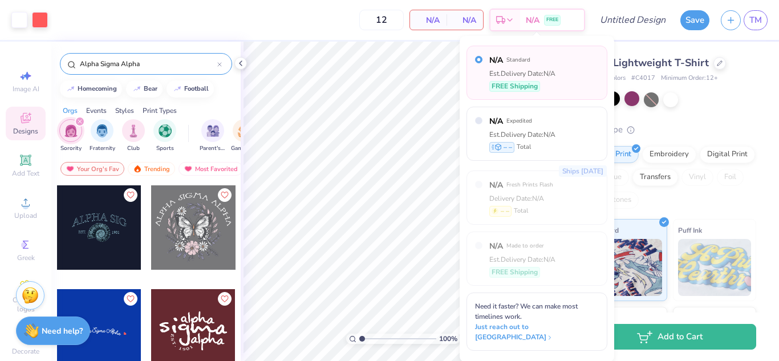
click at [543, 68] on div "Est. Delivery Date: N/A" at bounding box center [522, 73] width 66 height 10
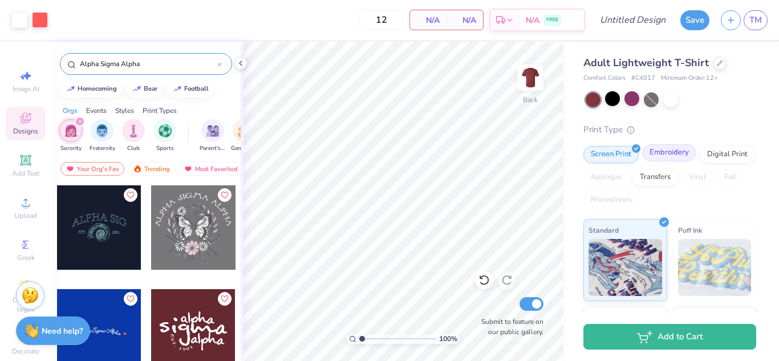
click at [663, 159] on div "Embroidery" at bounding box center [669, 152] width 54 height 17
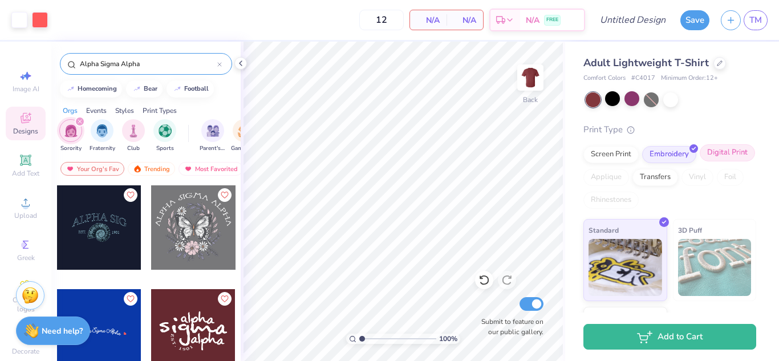
click at [700, 161] on div "Digital Print" at bounding box center [727, 152] width 55 height 17
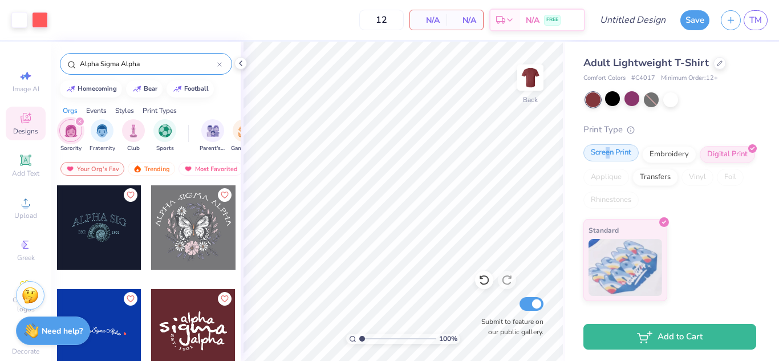
click at [607, 155] on div "Screen Print" at bounding box center [610, 152] width 55 height 17
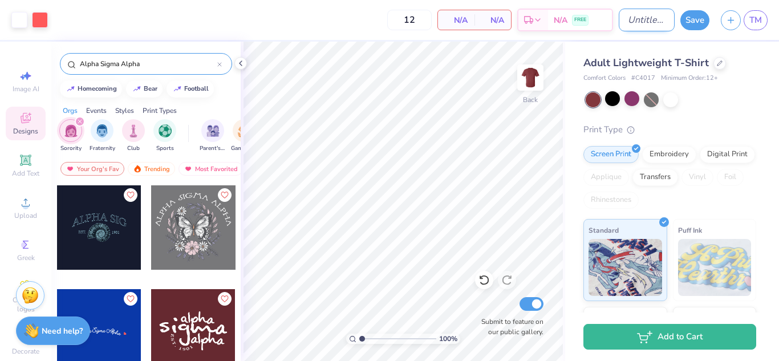
click at [627, 14] on input "Design Title" at bounding box center [647, 20] width 56 height 23
type input "merch 3"
click at [682, 26] on div "Save" at bounding box center [694, 20] width 29 height 20
click at [696, 31] on div "Save TM" at bounding box center [729, 20] width 99 height 40
click at [694, 26] on button "Save" at bounding box center [694, 19] width 29 height 20
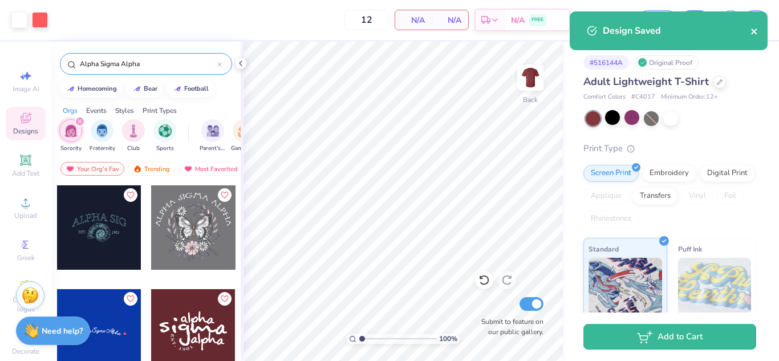
click at [751, 34] on icon "close" at bounding box center [754, 31] width 8 height 9
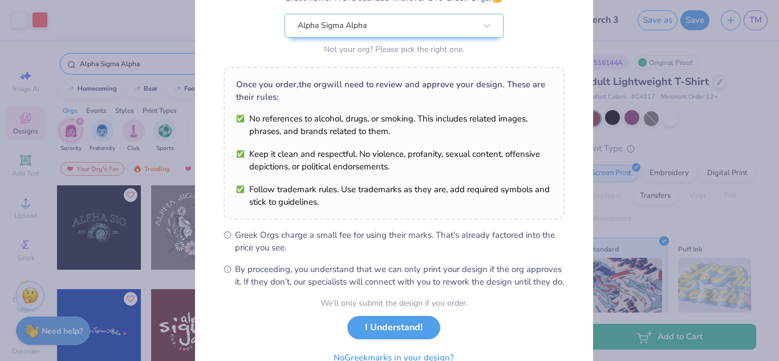
scroll to position [171, 0]
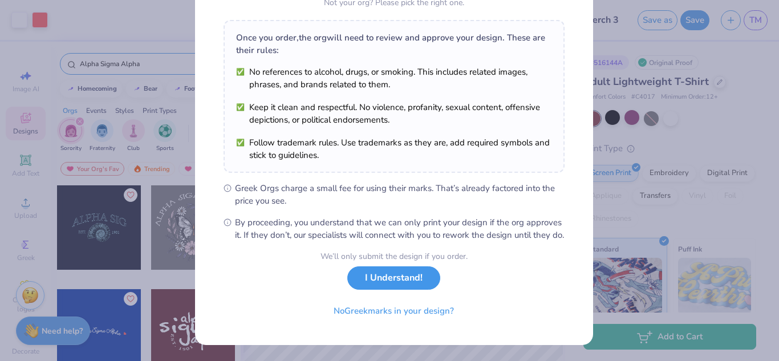
click at [364, 280] on button "I Understand!" at bounding box center [393, 277] width 93 height 23
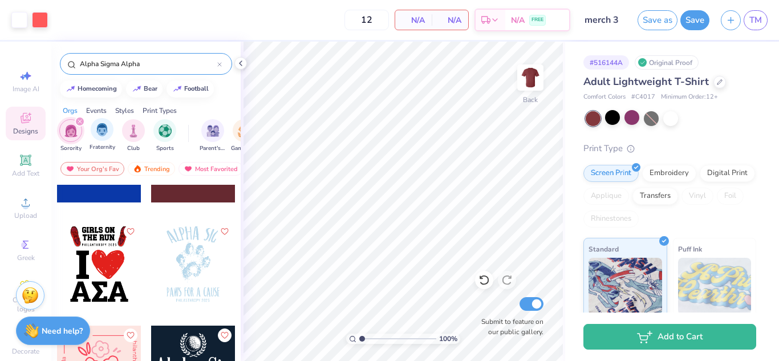
scroll to position [228, 0]
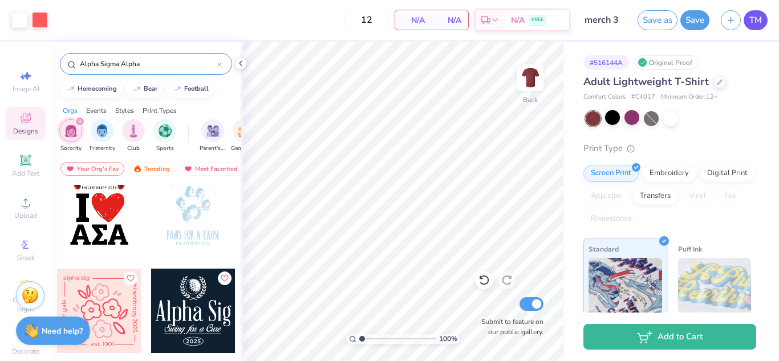
click at [752, 20] on span "TM" at bounding box center [755, 20] width 13 height 13
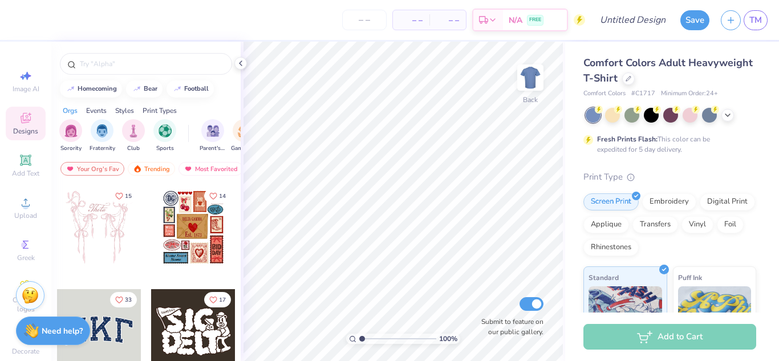
scroll to position [31, 0]
click at [631, 78] on icon at bounding box center [629, 78] width 6 height 6
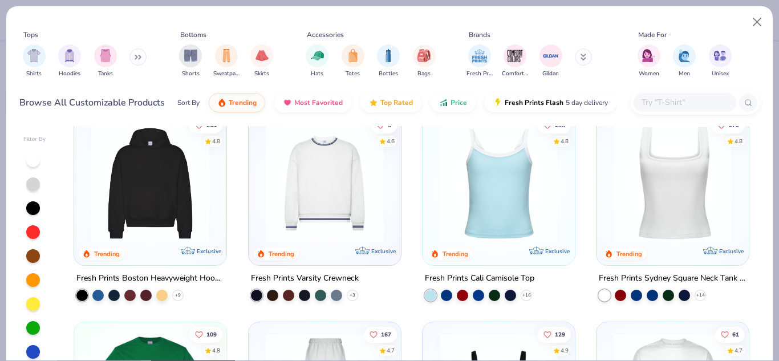
scroll to position [285, 0]
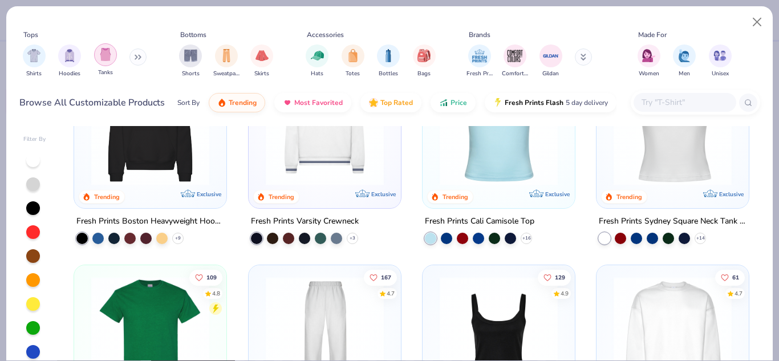
click at [109, 57] on img "filter for Tanks" at bounding box center [105, 54] width 13 height 13
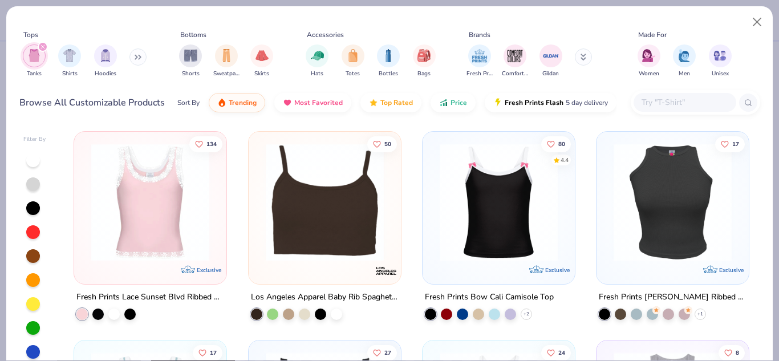
scroll to position [684, 0]
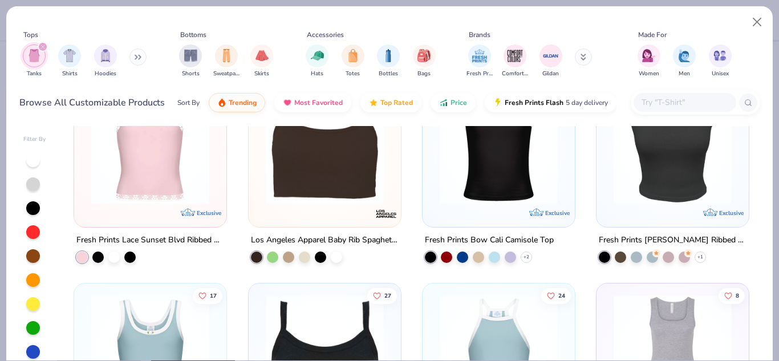
click at [665, 188] on img at bounding box center [672, 145] width 129 height 118
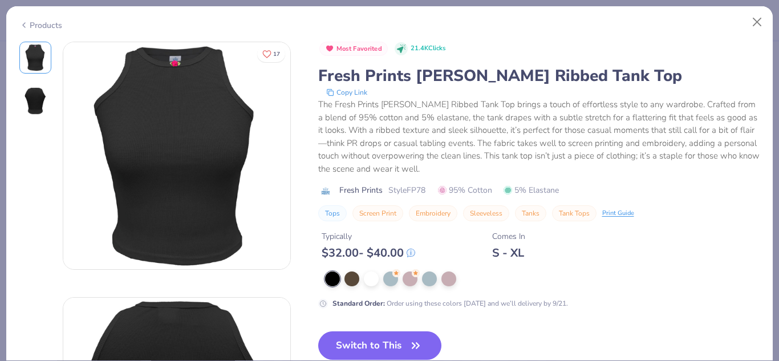
scroll to position [285, 0]
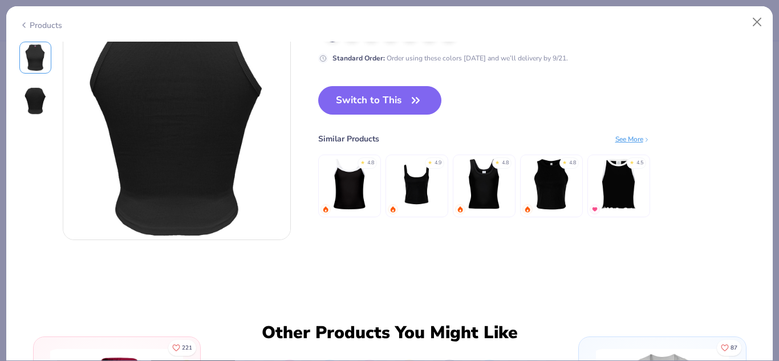
click at [410, 202] on img at bounding box center [416, 183] width 54 height 54
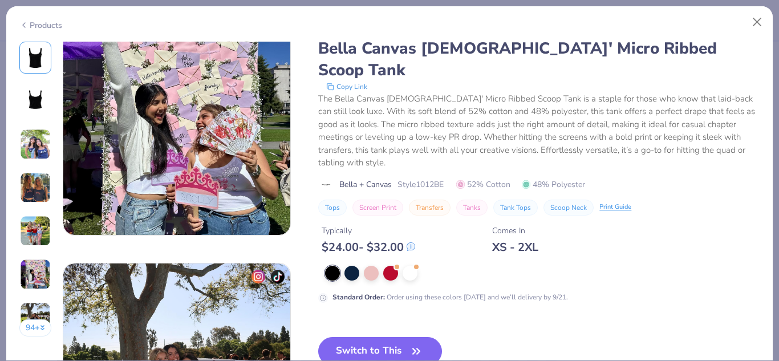
scroll to position [1540, 0]
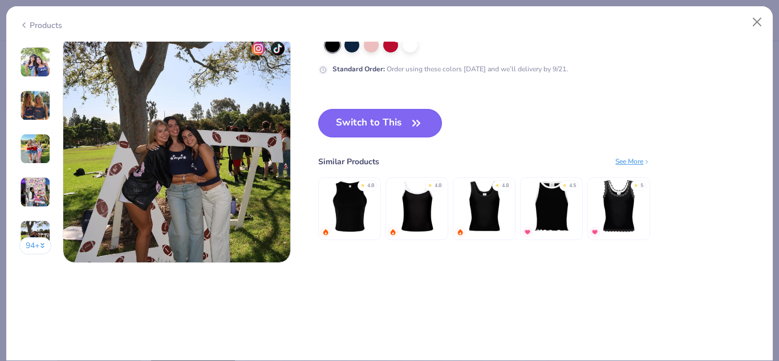
click at [404, 119] on button "Switch to This" at bounding box center [380, 123] width 124 height 29
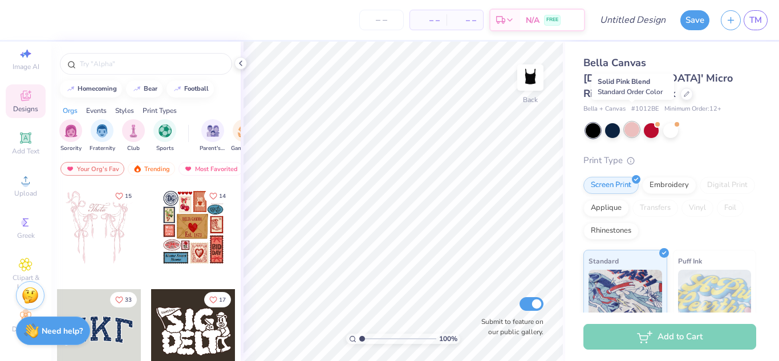
click at [634, 122] on div at bounding box center [631, 129] width 15 height 15
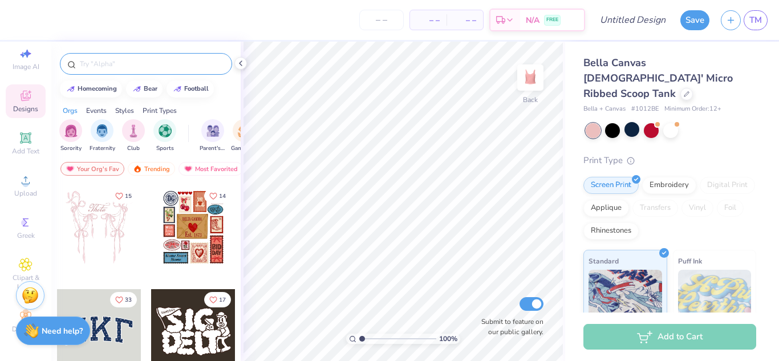
click at [111, 68] on input "text" at bounding box center [152, 63] width 146 height 11
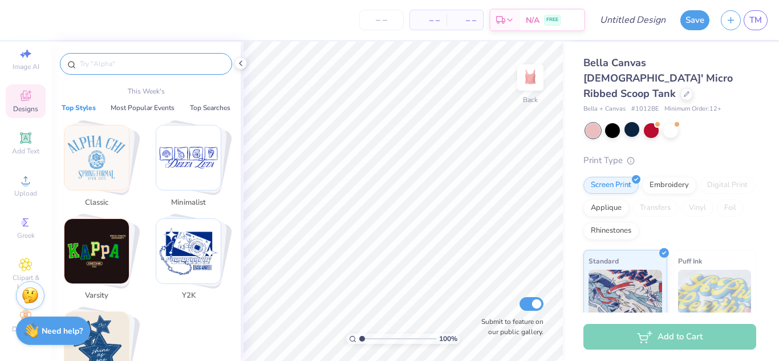
click at [86, 66] on input "text" at bounding box center [152, 63] width 146 height 11
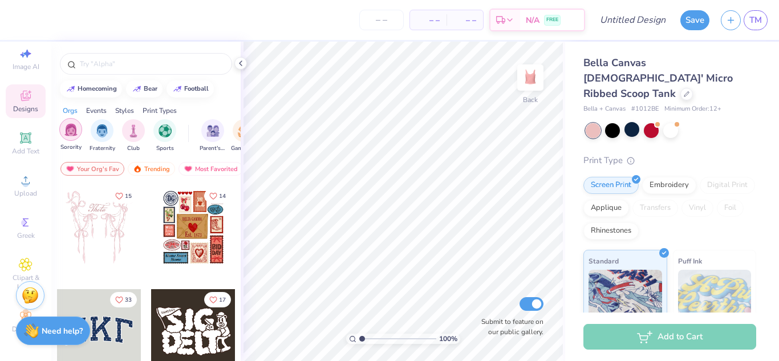
click at [77, 129] on img "filter for Sorority" at bounding box center [70, 129] width 13 height 13
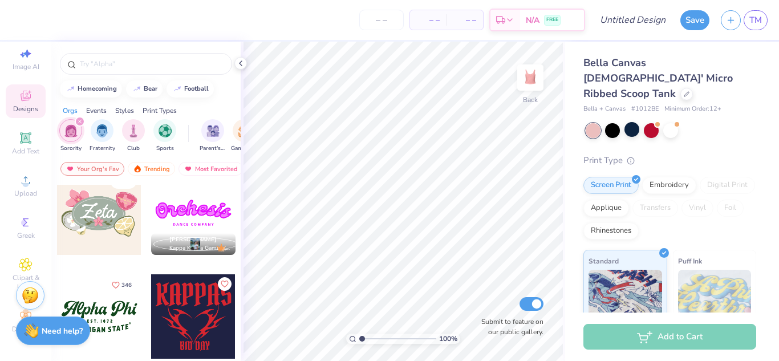
scroll to position [627, 0]
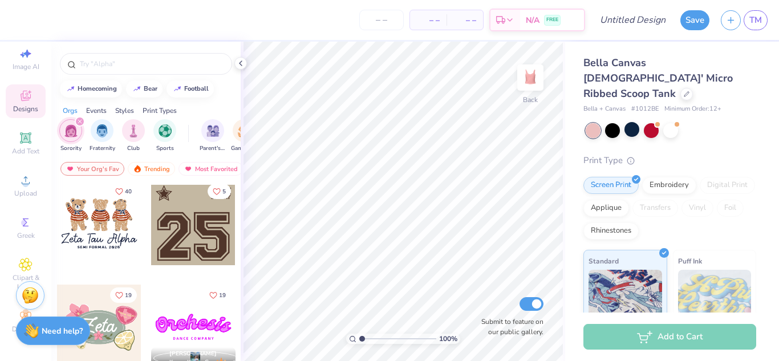
click at [104, 232] on div at bounding box center [99, 223] width 84 height 84
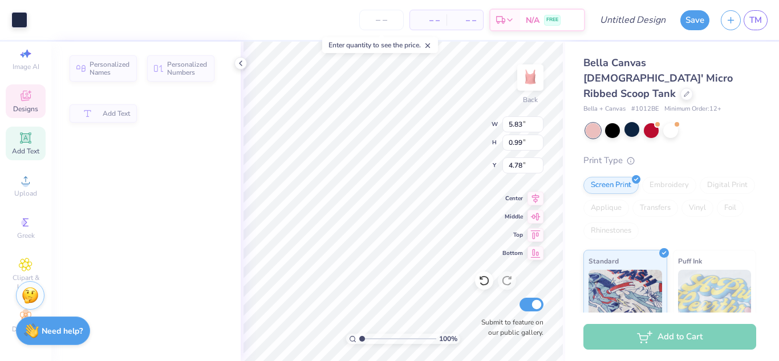
type input "0.99"
type input "4.78"
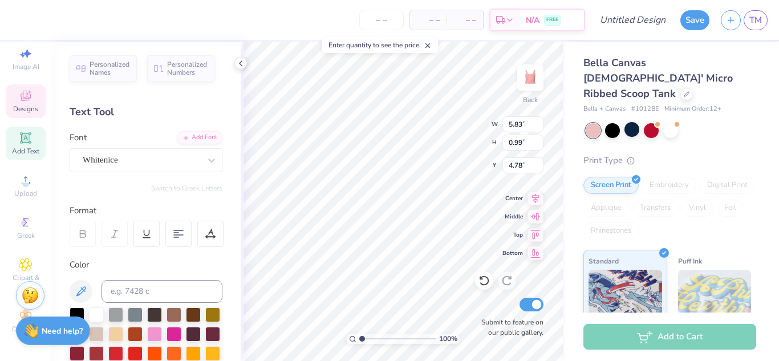
scroll to position [9, 4]
type textarea "Alpha Sigma Alpha"
type input "1.42"
type input "0.88"
type input "2.98"
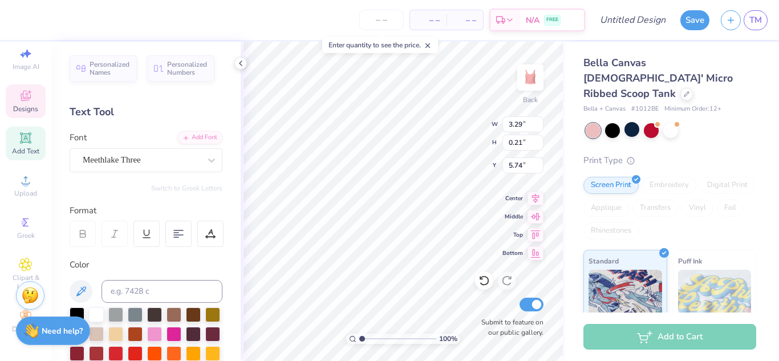
scroll to position [9, 6]
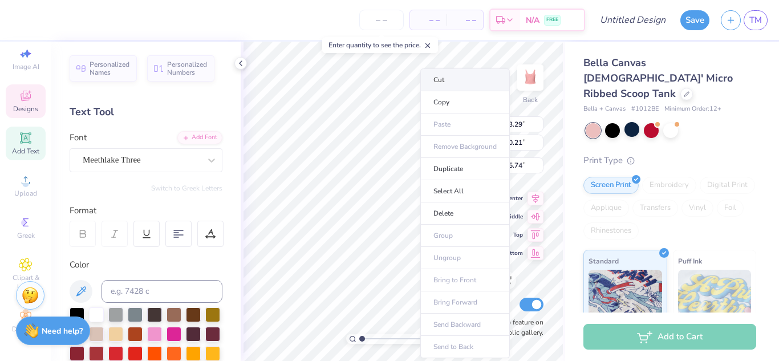
click at [456, 83] on li "Cut" at bounding box center [465, 79] width 90 height 23
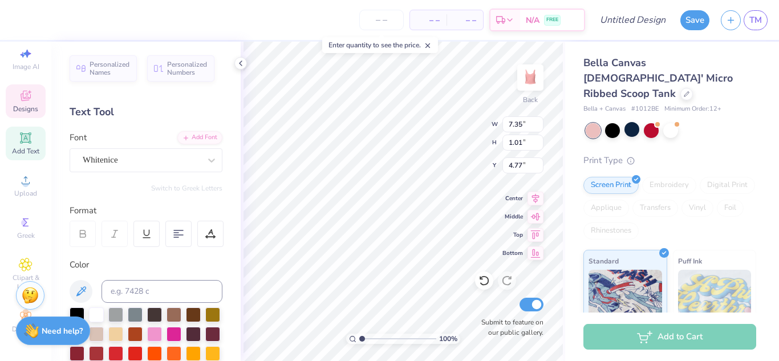
type input "7.35"
type input "1.01"
type input "4.77"
type input "7.35"
type input "1.01"
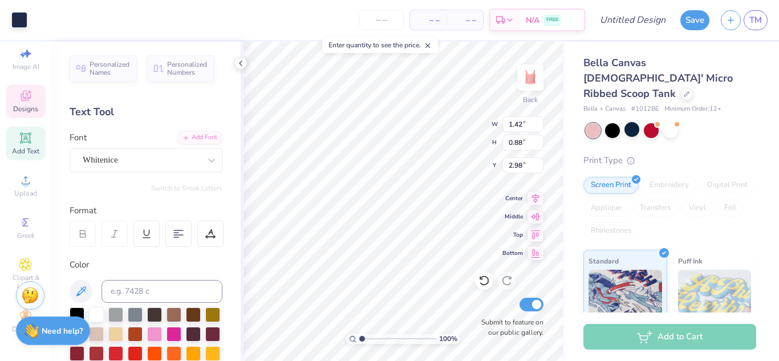
type input "4.77"
type input "1.56"
type input "0.97"
type input "2.89"
click at [479, 281] on icon at bounding box center [483, 280] width 11 height 11
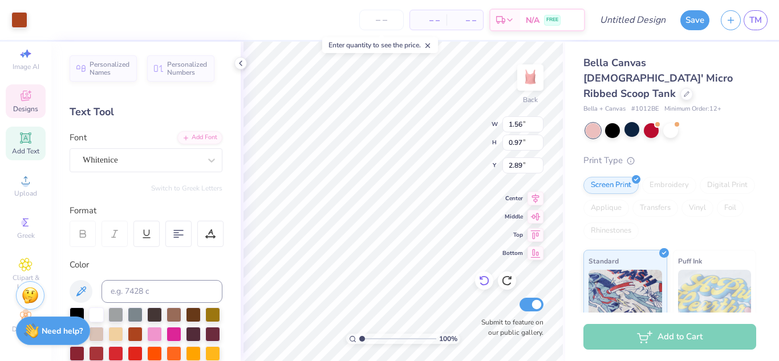
type input "1.42"
type input "0.88"
type input "2.98"
type input "1.44"
type input "2.53"
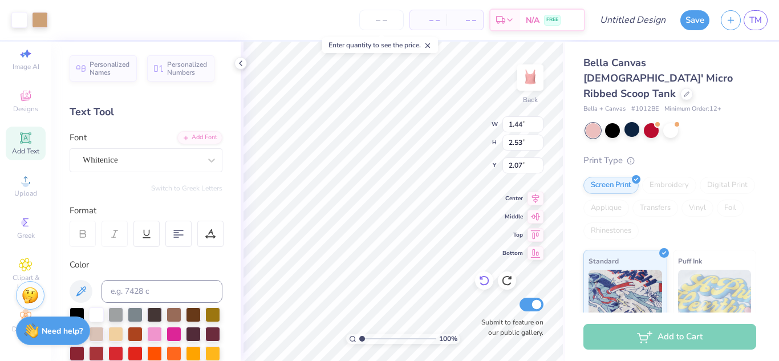
type input "2.07"
type input "1.42"
type input "0.88"
type input "2.98"
type input "1.44"
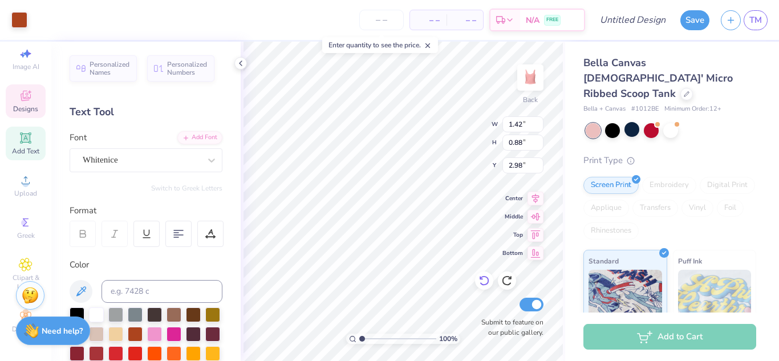
type input "2.53"
type input "2.07"
type input "1.77"
type input "2.55"
type input "2.05"
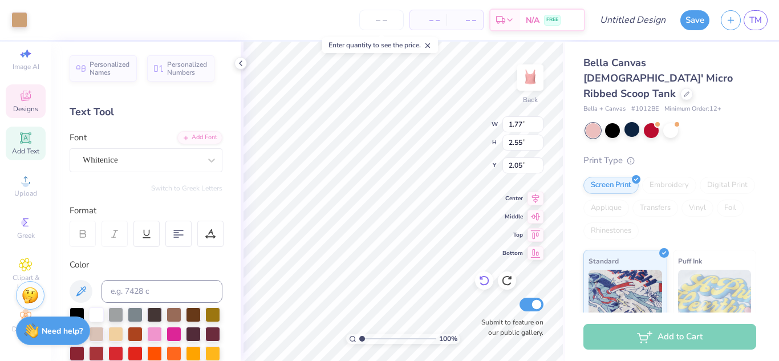
type input "1.44"
type input "2.53"
type input "2.07"
type input "1.51"
type input "2.54"
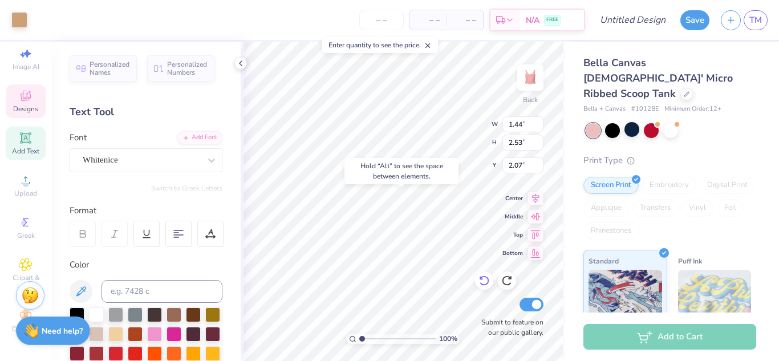
type input "2.06"
type input "7.35"
type input "1.01"
type input "4.77"
type input "1.77"
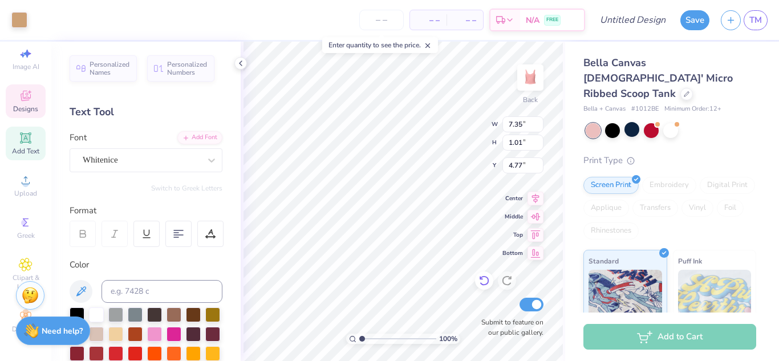
type input "2.55"
type input "2.00"
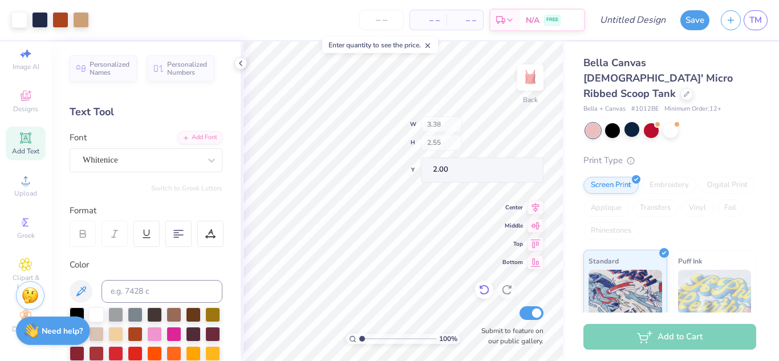
type input "7.35"
type input "3.50"
type input "1.55"
click at [482, 277] on icon at bounding box center [483, 279] width 11 height 11
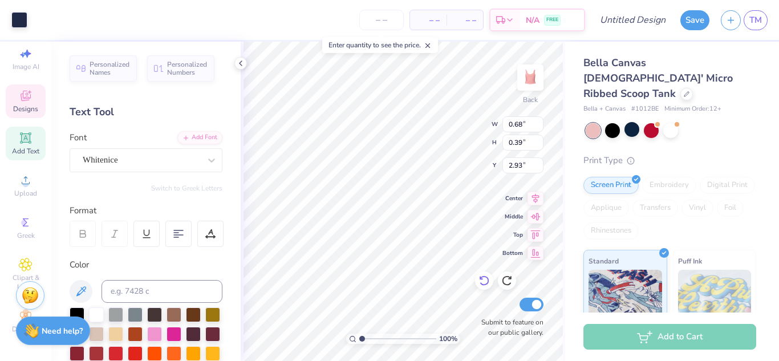
type input "1.77"
type input "2.55"
type input "2.00"
type input "7.35"
type input "3.50"
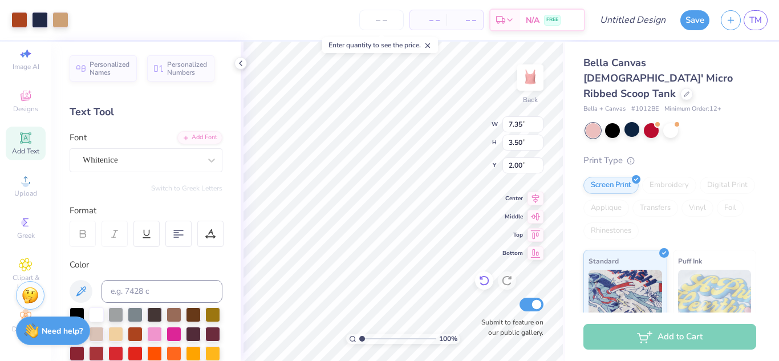
click at [486, 282] on icon at bounding box center [483, 280] width 11 height 11
click at [467, 210] on div "100 % Back W 7.35 7.35 " H 3.50 3.50 " Y 2.00 2.00 " Center Middle Top Bottom S…" at bounding box center [403, 201] width 324 height 319
click at [357, 25] on div "– – Per Item – – Total Est. Delivery N/A FREE" at bounding box center [340, 20] width 490 height 40
click at [385, 25] on input "number" at bounding box center [381, 20] width 44 height 21
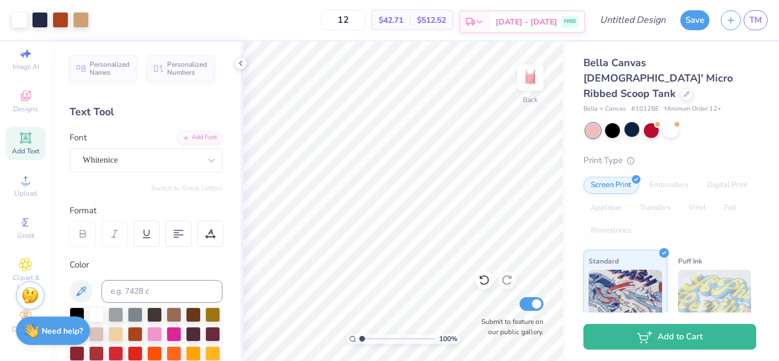
type input "12"
click at [585, 18] on div "Art colors 12 $42.71 Per Item $512.52 Total Est. Delivery Sep 19 - 22 FREE Desi…" at bounding box center [389, 20] width 779 height 40
click at [599, 17] on div "Art colors 12 $42.71 Per Item $512.52 Total Est. Delivery Sep 19 - 22 FREE Desi…" at bounding box center [389, 20] width 779 height 40
type input "merch 4"
click at [693, 25] on button "Save" at bounding box center [694, 19] width 29 height 20
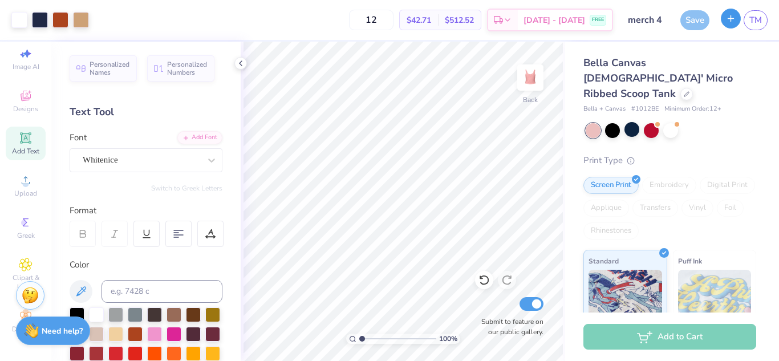
click at [733, 22] on icon "button" at bounding box center [731, 19] width 10 height 10
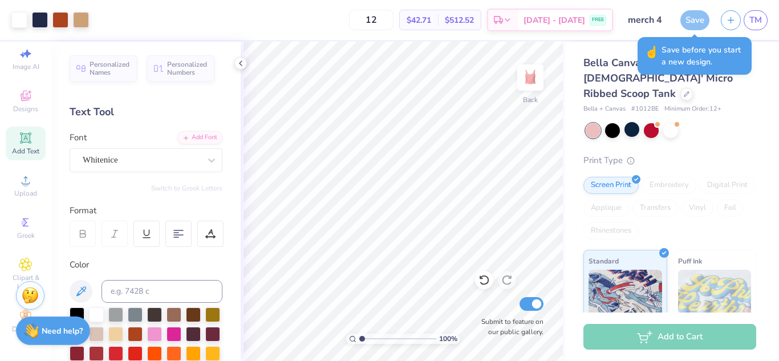
click at [715, 123] on div at bounding box center [671, 130] width 171 height 15
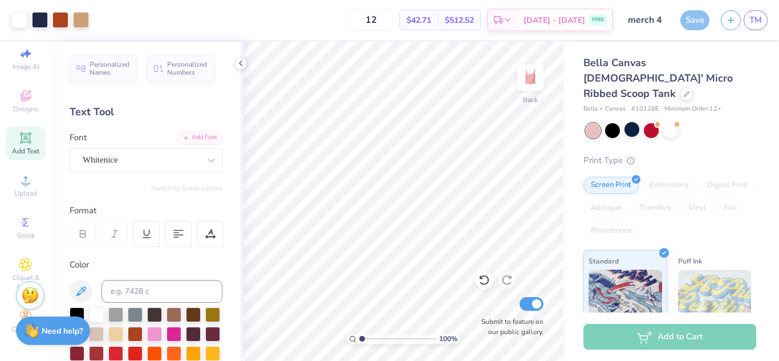
click at [687, 14] on div "Save" at bounding box center [694, 20] width 29 height 20
click at [729, 18] on icon "button" at bounding box center [731, 19] width 10 height 10
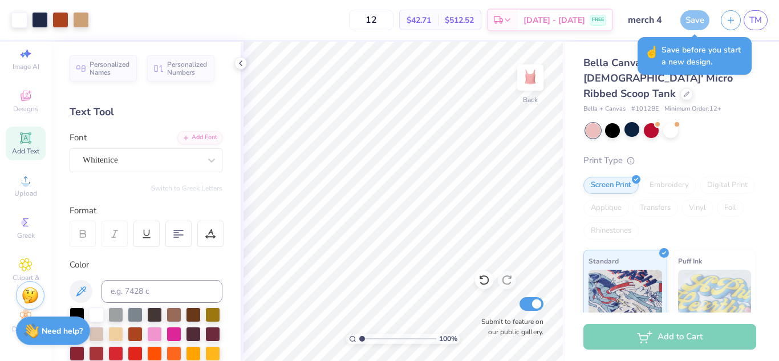
click at [688, 6] on div "Save TM" at bounding box center [729, 20] width 99 height 40
click at [688, 15] on div "Save" at bounding box center [694, 20] width 29 height 20
click at [636, 17] on input "merch 4" at bounding box center [647, 20] width 56 height 23
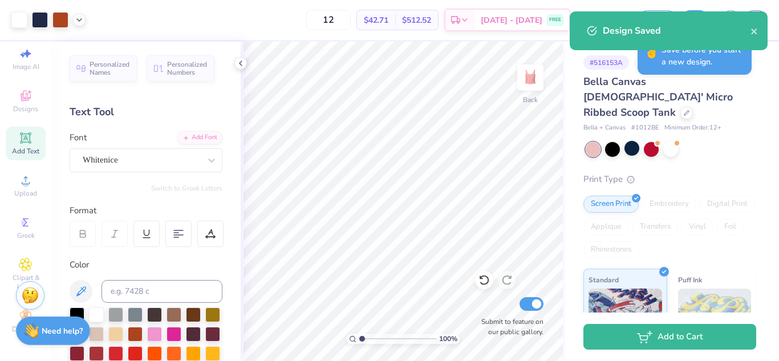
click at [700, 123] on div "Bella Canvas Ladies' Micro Ribbed Scoop Tank Bella + Canvas # 1012BE Minimum Or…" at bounding box center [669, 300] width 173 height 452
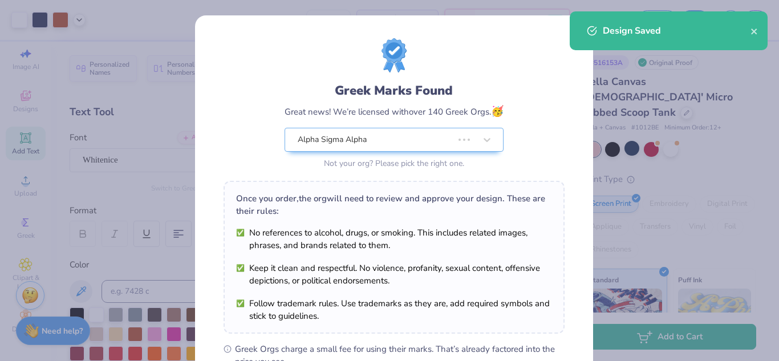
click at [746, 34] on div "Design Saved" at bounding box center [677, 31] width 148 height 14
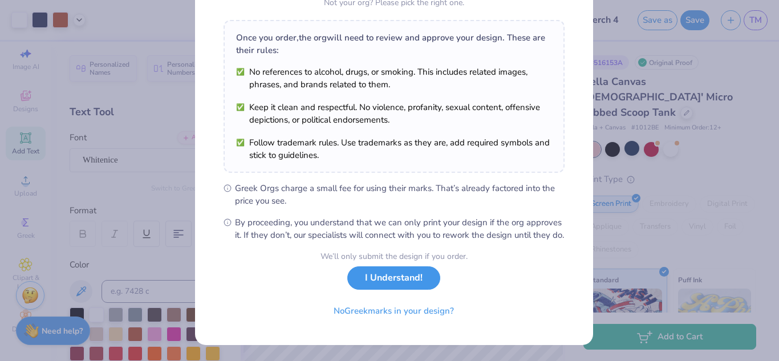
click at [374, 282] on button "I Understand!" at bounding box center [393, 277] width 93 height 23
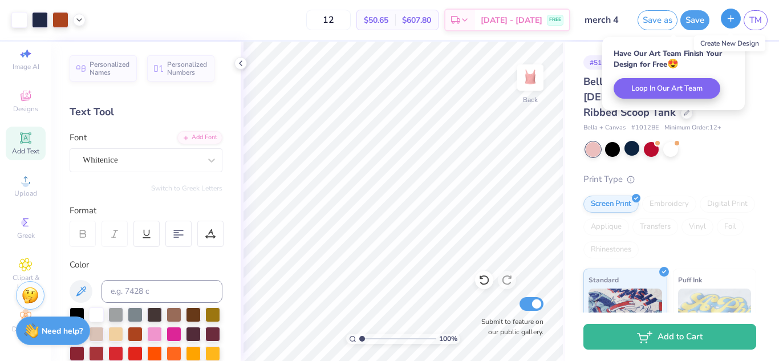
click at [727, 19] on icon "button" at bounding box center [731, 19] width 10 height 10
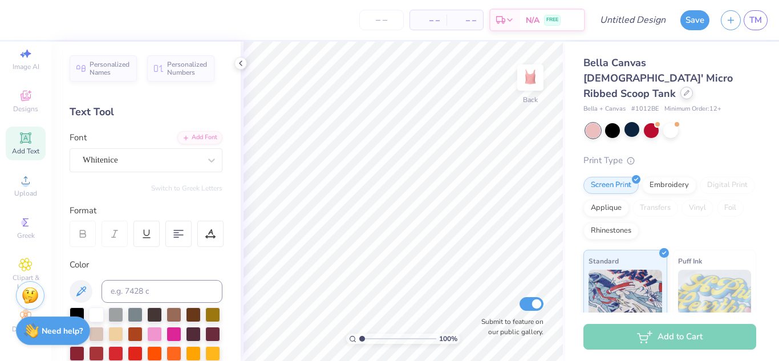
click at [684, 90] on icon at bounding box center [687, 93] width 6 height 6
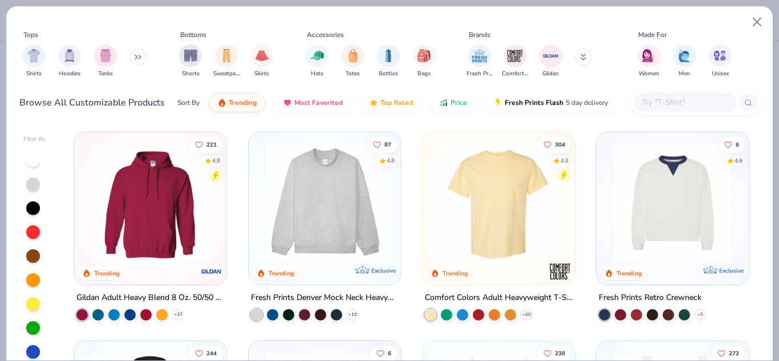
click at [142, 63] on button at bounding box center [137, 56] width 17 height 17
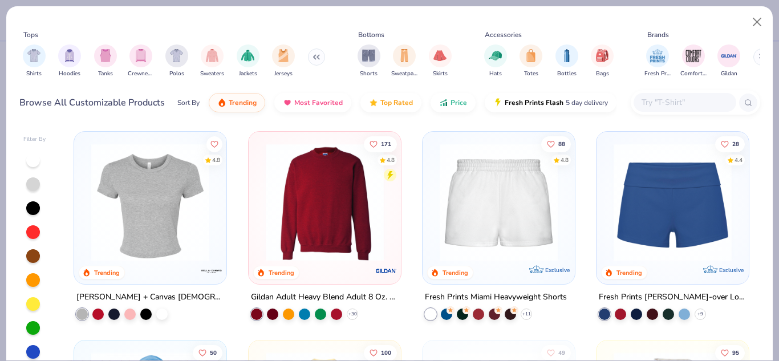
scroll to position [570, 0]
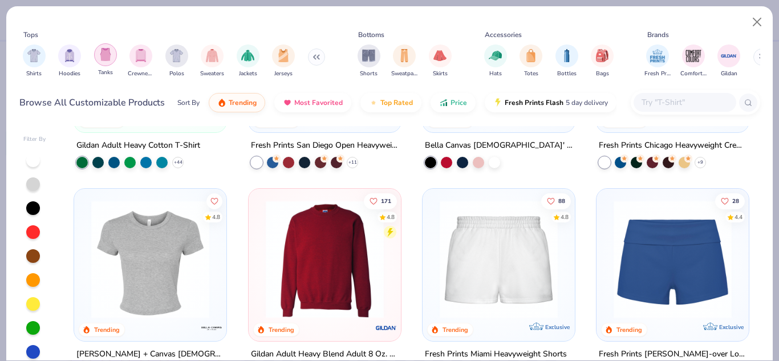
click at [96, 59] on div "filter for Tanks" at bounding box center [105, 54] width 23 height 23
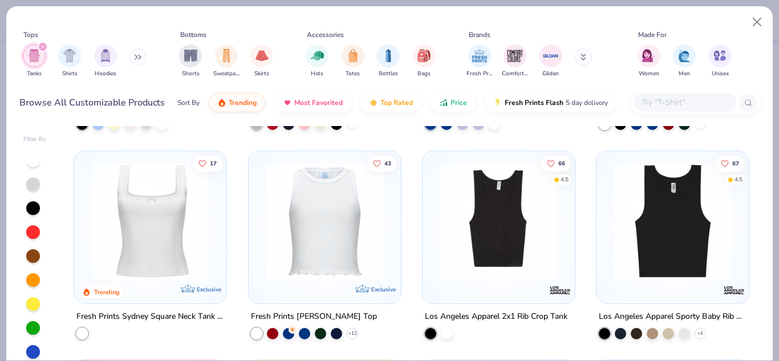
scroll to position [228, 0]
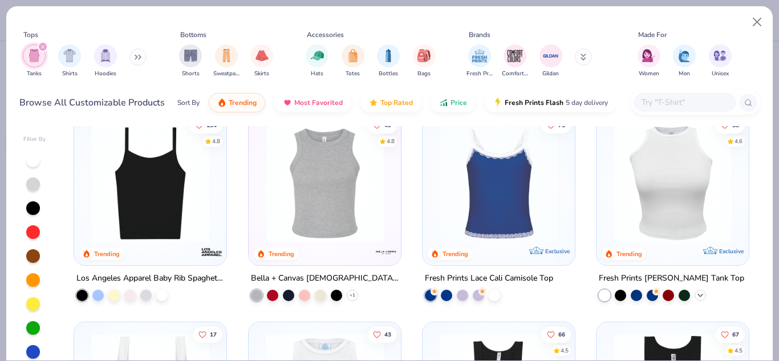
click at [696, 297] on icon at bounding box center [700, 295] width 9 height 9
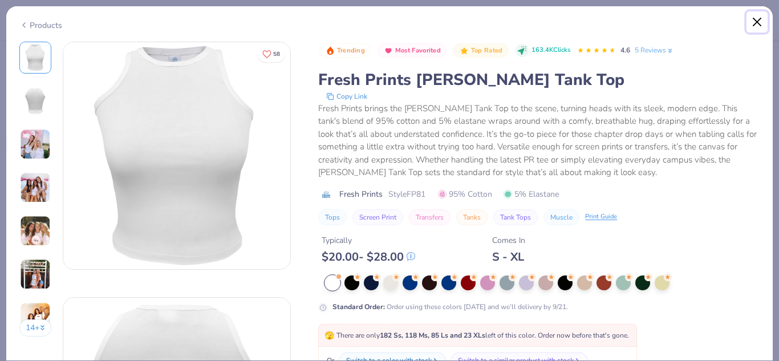
click at [754, 26] on button "Close" at bounding box center [757, 22] width 22 height 22
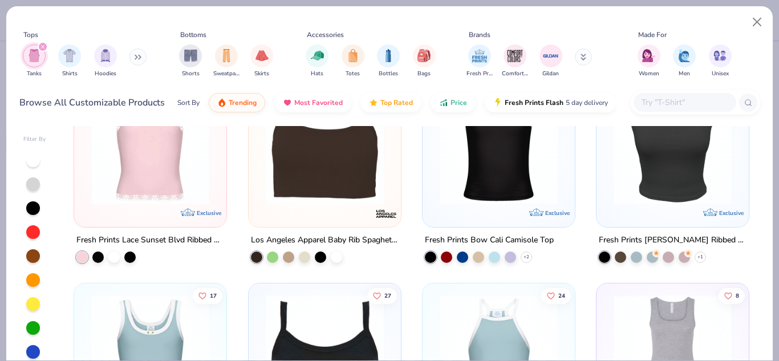
scroll to position [798, 0]
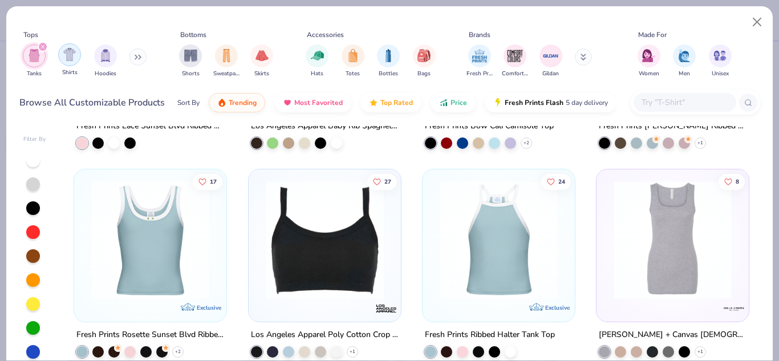
click at [43, 48] on icon "filter for Tanks" at bounding box center [42, 46] width 5 height 5
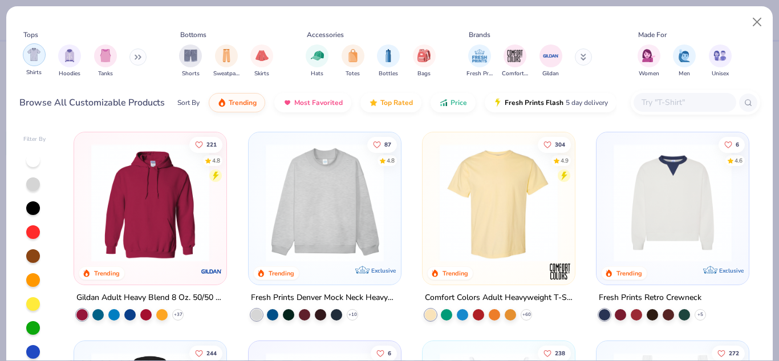
click at [33, 48] on img "filter for Shirts" at bounding box center [33, 54] width 13 height 13
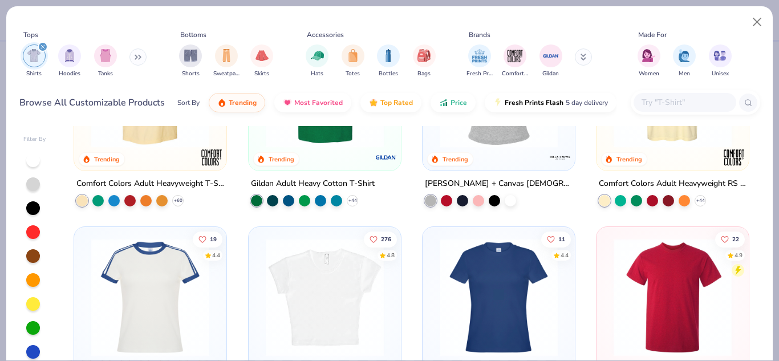
scroll to position [57, 0]
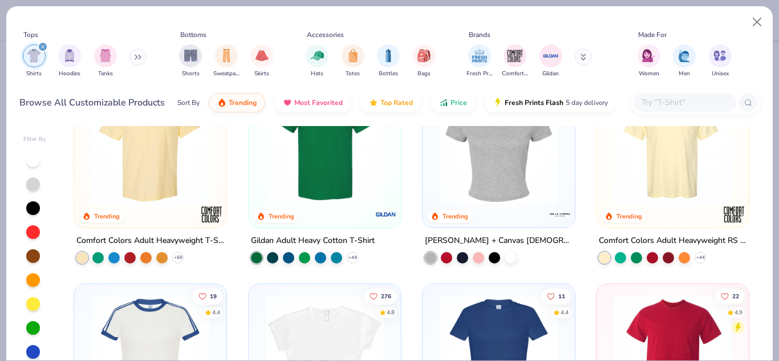
click at [467, 184] on img at bounding box center [498, 146] width 129 height 118
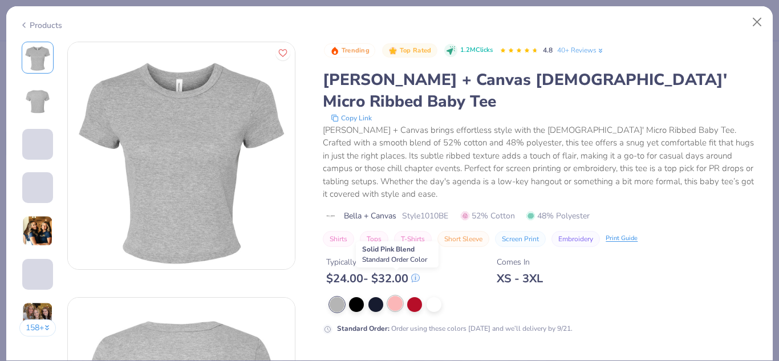
click at [401, 296] on div at bounding box center [395, 303] width 15 height 15
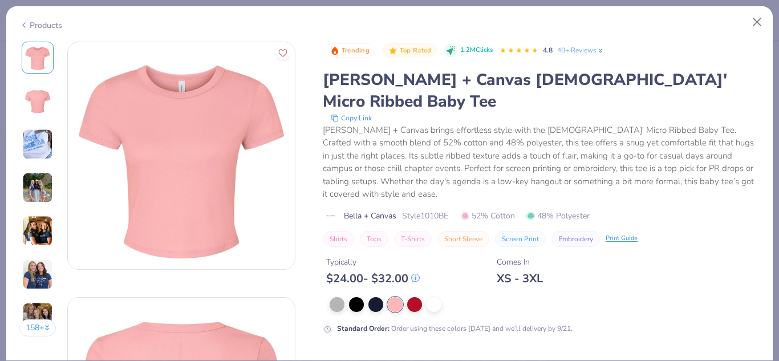
click at [248, 163] on img at bounding box center [181, 155] width 227 height 227
click at [222, 147] on img at bounding box center [181, 155] width 227 height 227
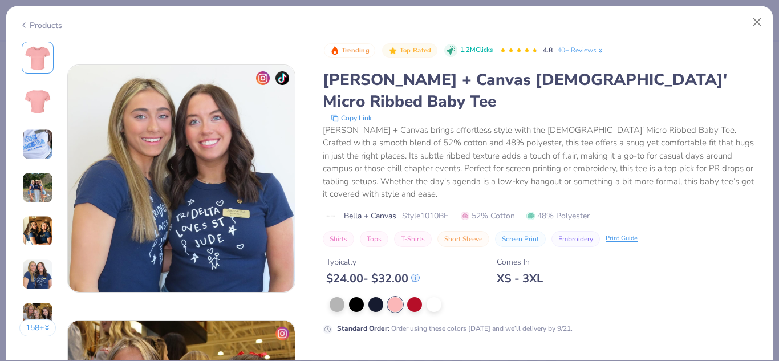
click at [444, 299] on div "Standard Order : Order using these colors today and we’ll delivery by 9/21." at bounding box center [541, 315] width 437 height 37
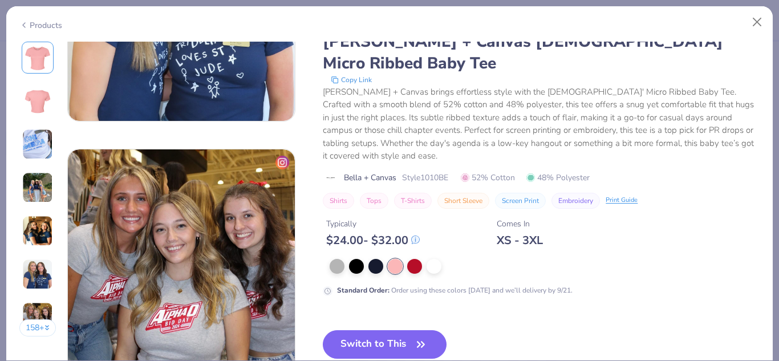
scroll to position [1483, 0]
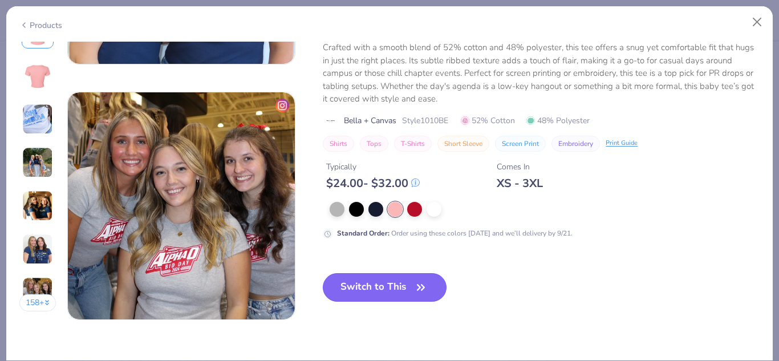
click at [413, 290] on button "Switch to This" at bounding box center [385, 287] width 124 height 29
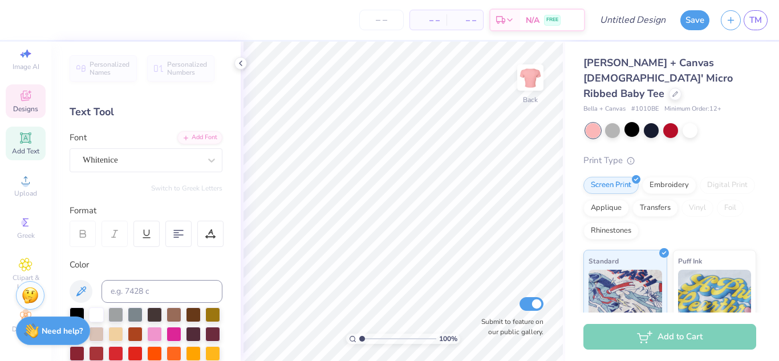
click at [16, 95] on div "Designs" at bounding box center [26, 101] width 40 height 34
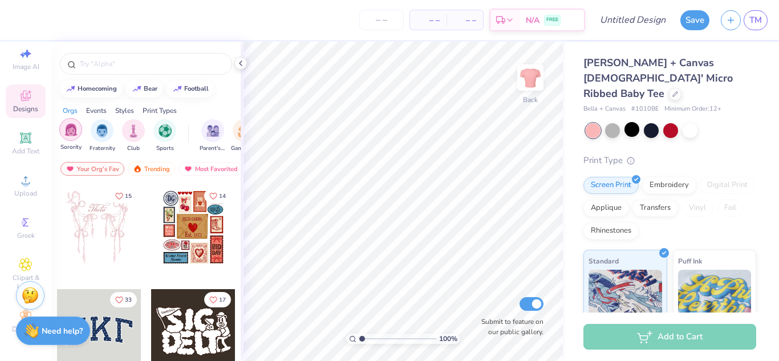
click at [76, 135] on img "filter for Sorority" at bounding box center [70, 129] width 13 height 13
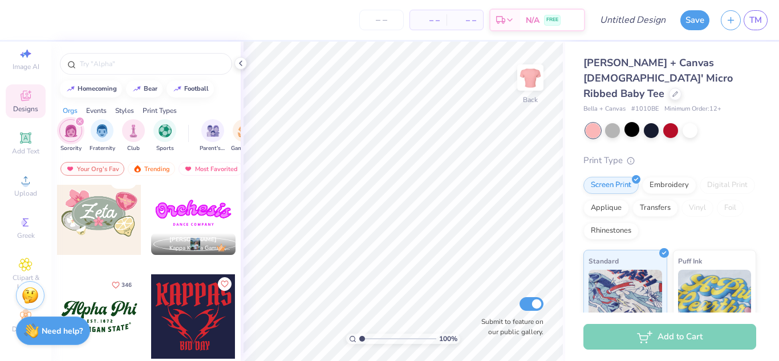
scroll to position [627, 0]
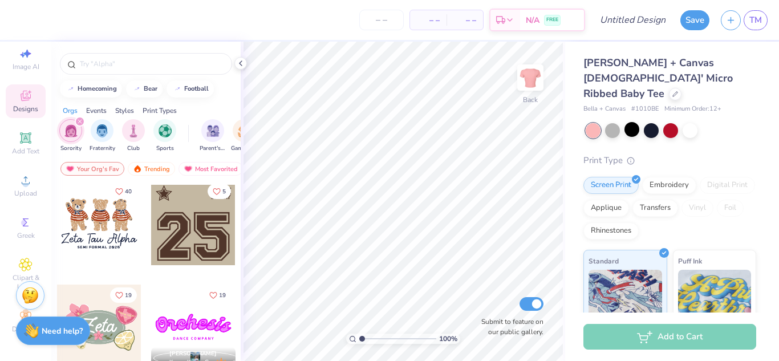
click at [100, 236] on div at bounding box center [99, 223] width 84 height 84
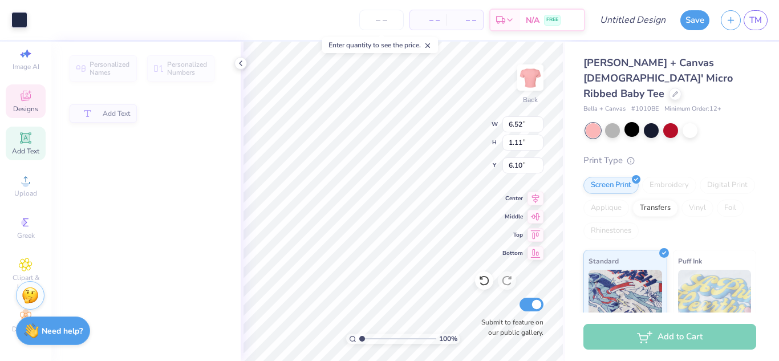
type input "1.11"
type input "6.10"
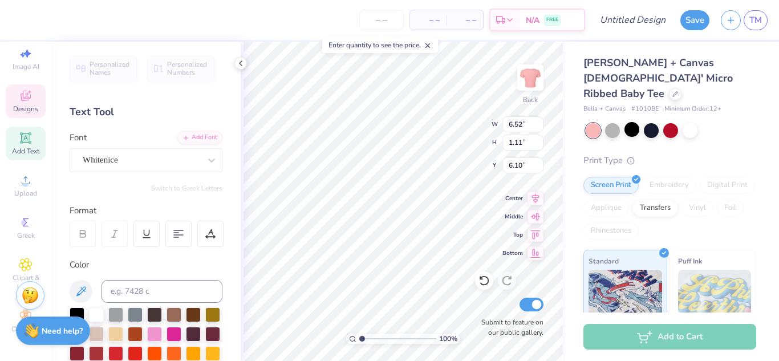
scroll to position [9, 3]
type textarea "Alpha Sigma Alpha"
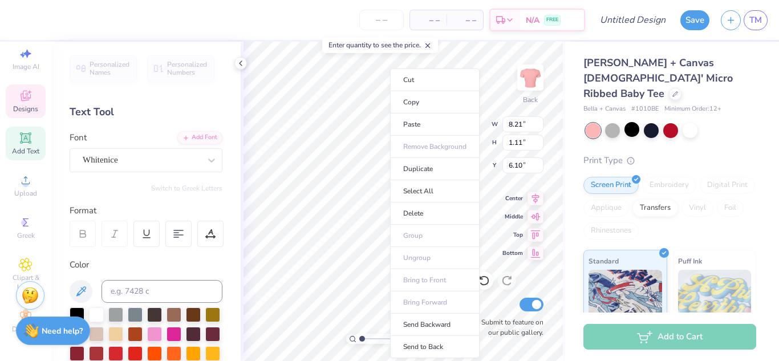
type input "8.21"
type input "1.13"
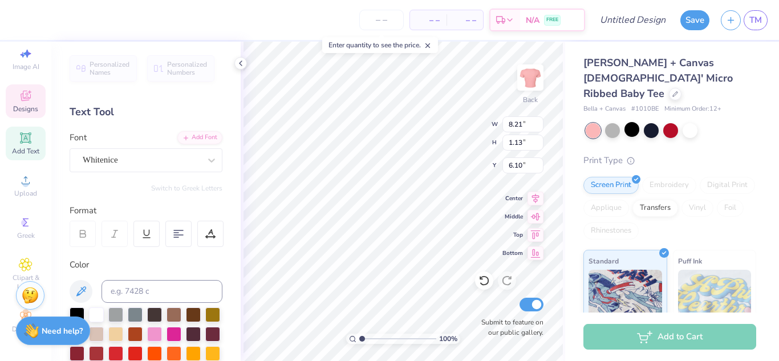
type input "3.68"
type input "0.23"
type input "7.18"
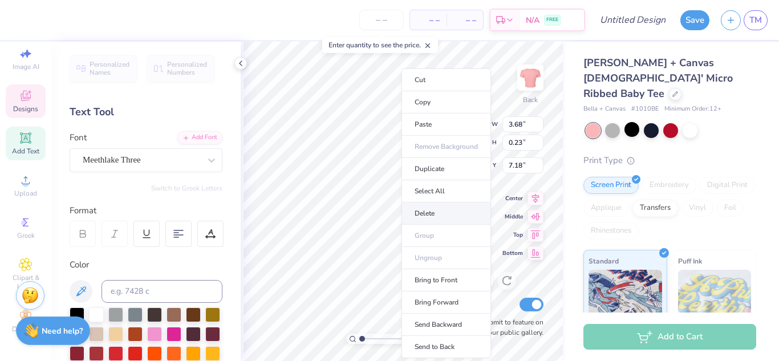
click at [431, 208] on li "Delete" at bounding box center [446, 213] width 90 height 22
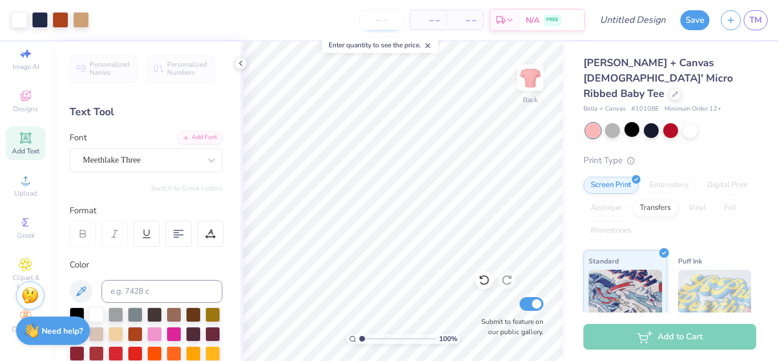
click at [383, 20] on input "number" at bounding box center [381, 20] width 44 height 21
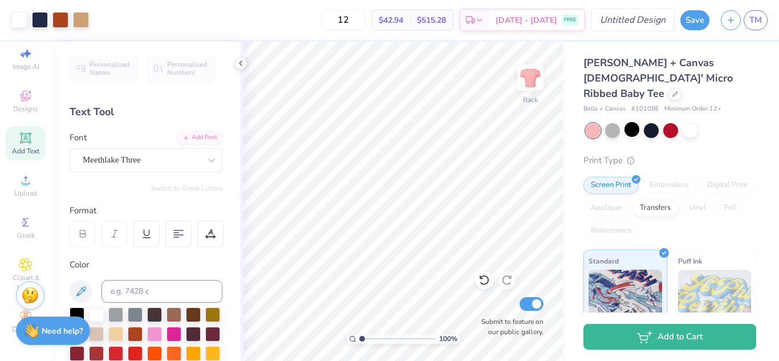
type input "12"
click at [619, 16] on input "Design Title" at bounding box center [647, 20] width 56 height 23
type input "merch 5"
click at [693, 17] on button "Save" at bounding box center [694, 20] width 29 height 20
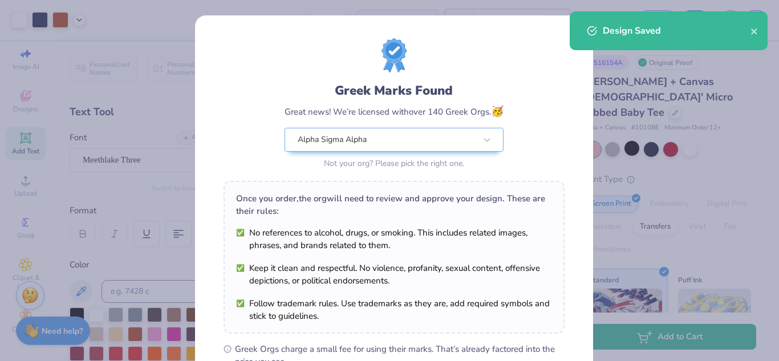
click at [757, 38] on div "Design Saved" at bounding box center [669, 30] width 198 height 39
click at [758, 32] on icon "close" at bounding box center [754, 31] width 8 height 9
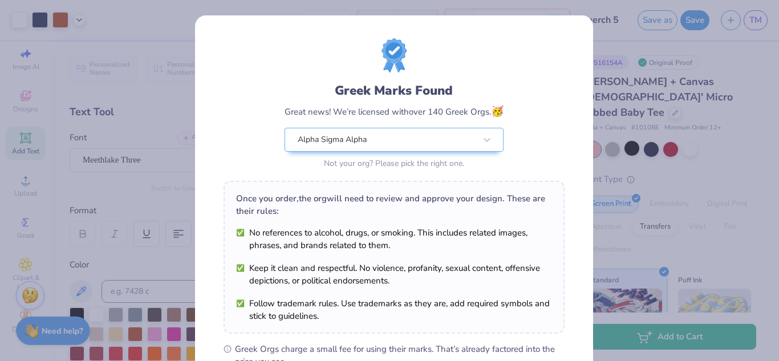
scroll to position [173, 0]
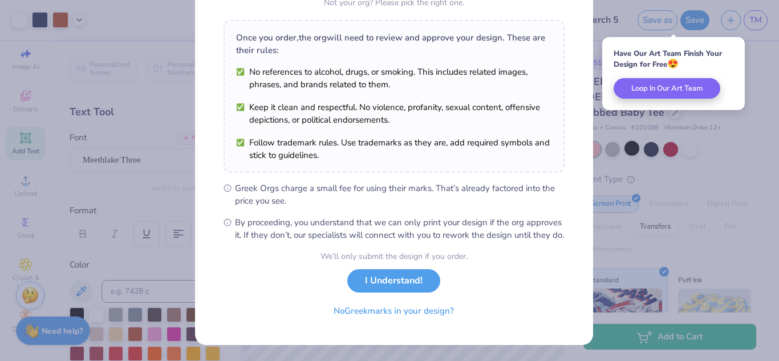
click at [390, 283] on button "I Understand!" at bounding box center [393, 280] width 93 height 23
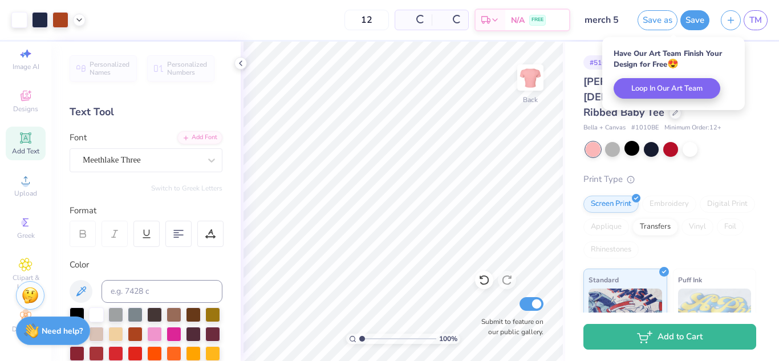
scroll to position [0, 0]
click at [737, 25] on button "button" at bounding box center [731, 19] width 20 height 20
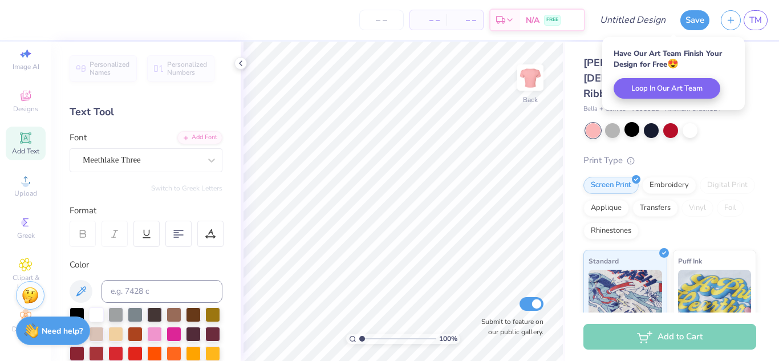
click at [696, 125] on div "Bella + Canvas Ladies' Micro Ribbed Baby Tee Bella + Canvas # 1010BE Minimum Or…" at bounding box center [669, 281] width 173 height 452
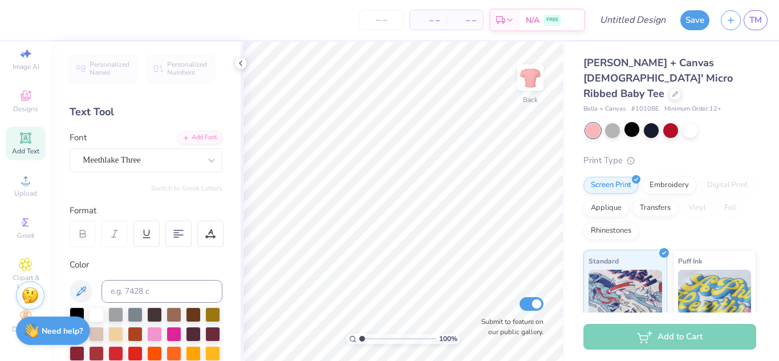
click at [717, 133] on div "Bella + Canvas Ladies' Micro Ribbed Baby Tee Bella + Canvas # 1010BE Minimum Or…" at bounding box center [669, 281] width 173 height 452
click at [679, 87] on div at bounding box center [675, 93] width 13 height 13
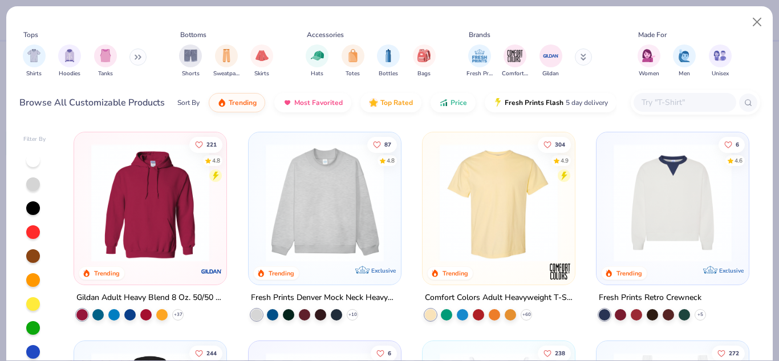
click at [117, 59] on div "Shirts Hoodies Tanks" at bounding box center [84, 61] width 131 height 42
click at [105, 59] on img "filter for Tanks" at bounding box center [105, 54] width 13 height 13
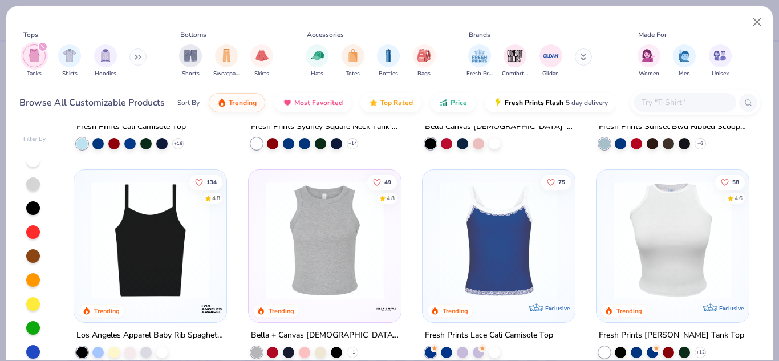
scroll to position [228, 0]
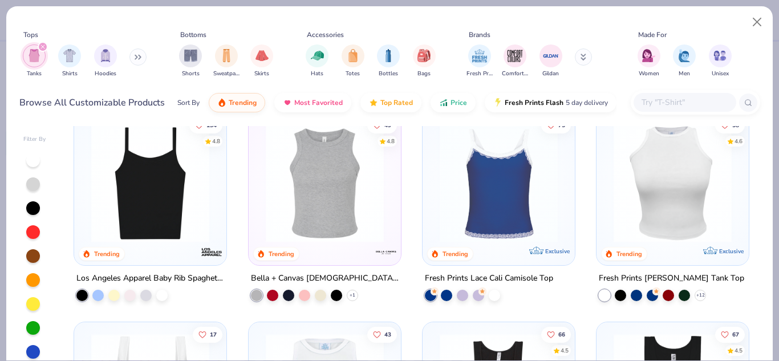
click at [646, 178] on img at bounding box center [672, 183] width 129 height 118
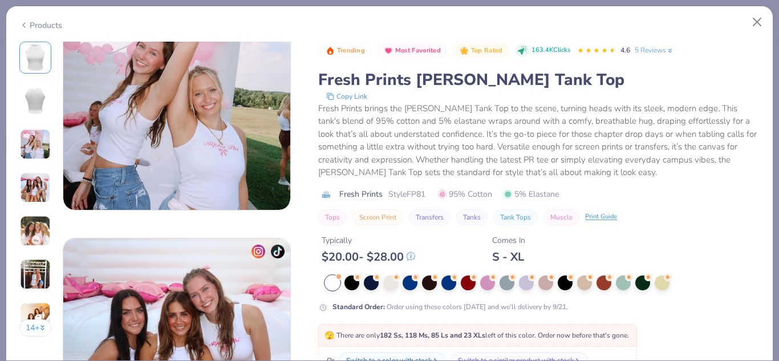
click at [681, 288] on div at bounding box center [542, 282] width 435 height 15
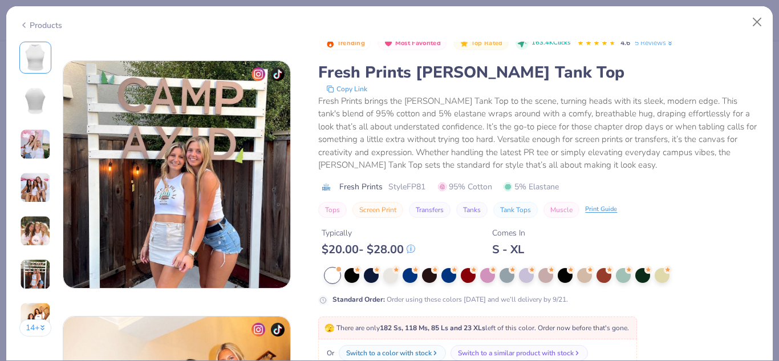
scroll to position [1347, 0]
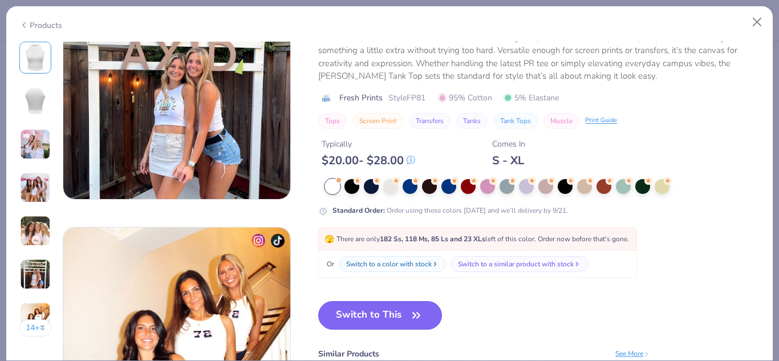
click at [412, 311] on icon "button" at bounding box center [416, 315] width 16 height 16
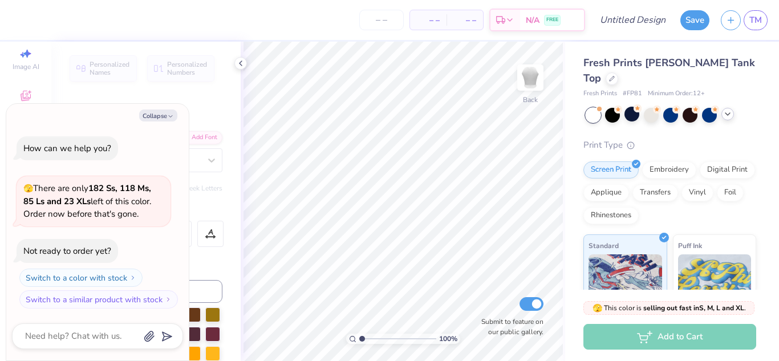
click at [725, 109] on icon at bounding box center [727, 113] width 9 height 9
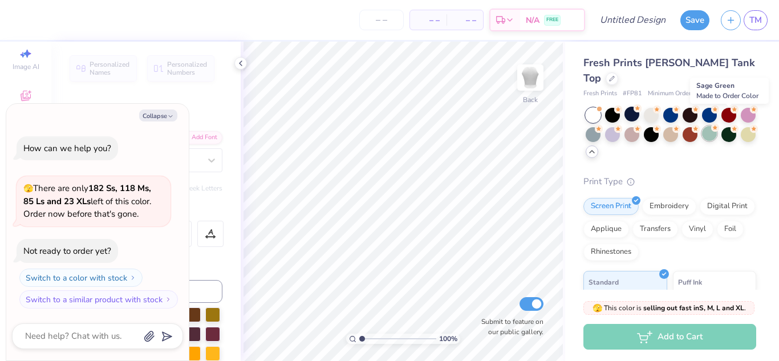
click at [717, 126] on div at bounding box center [709, 133] width 15 height 15
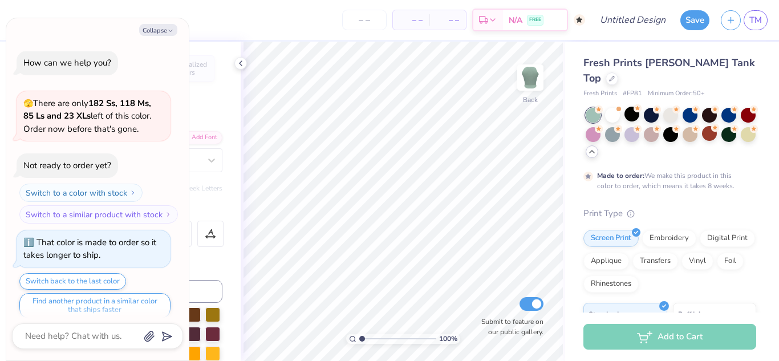
scroll to position [10, 0]
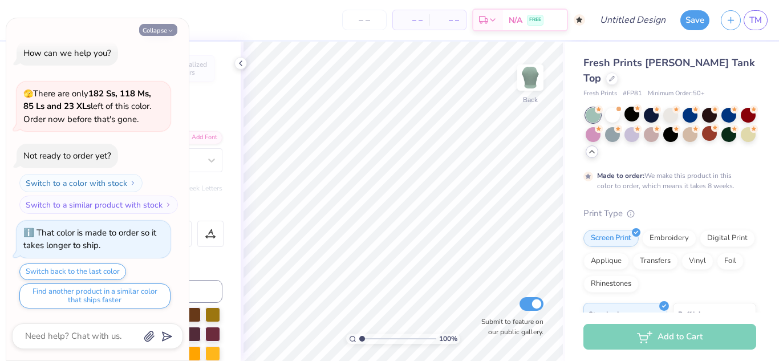
click at [169, 30] on icon "button" at bounding box center [170, 30] width 7 height 7
type textarea "x"
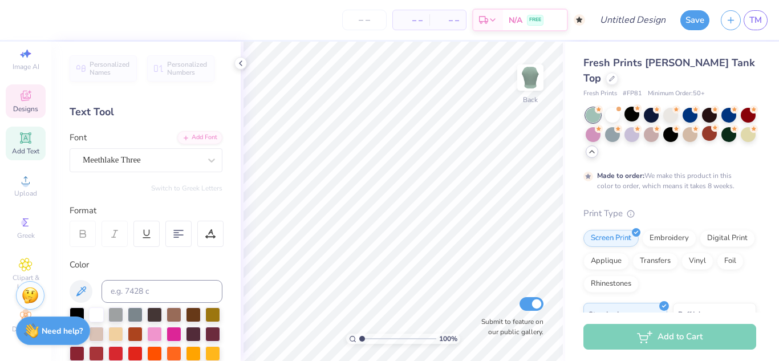
click at [13, 104] on span "Designs" at bounding box center [25, 108] width 25 height 9
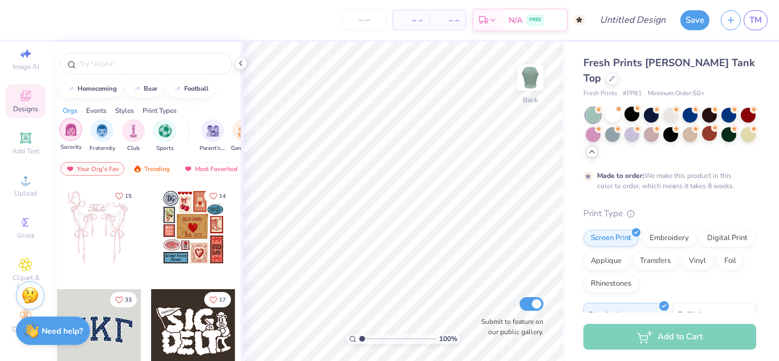
click at [68, 136] on img "filter for Sorority" at bounding box center [70, 129] width 13 height 13
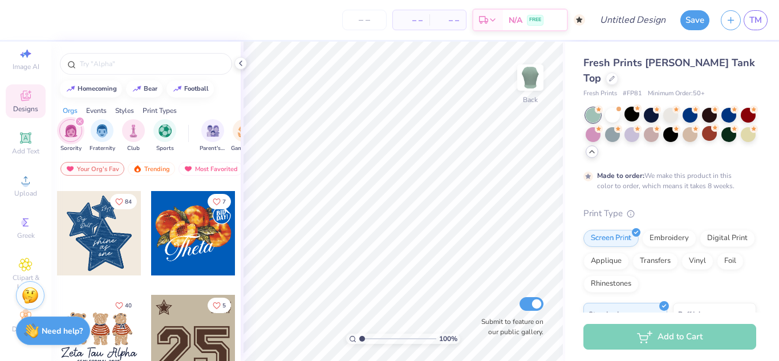
scroll to position [570, 0]
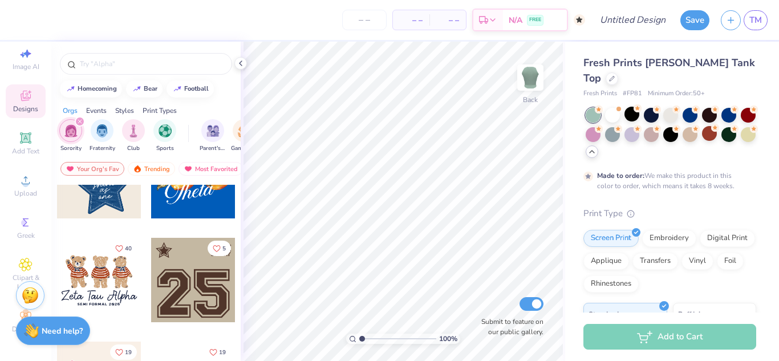
click at [103, 267] on div at bounding box center [99, 280] width 84 height 84
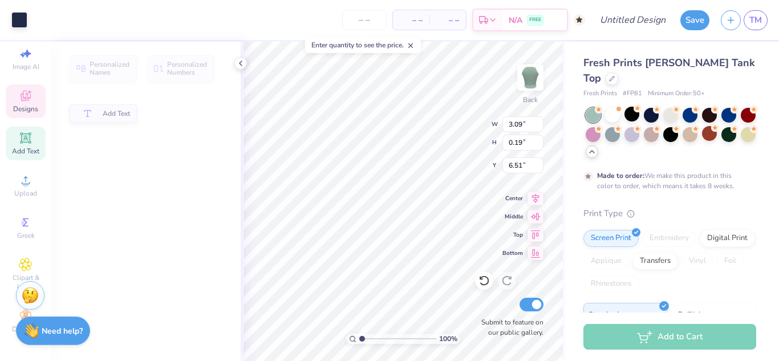
type input "3.09"
type input "0.19"
type input "6.51"
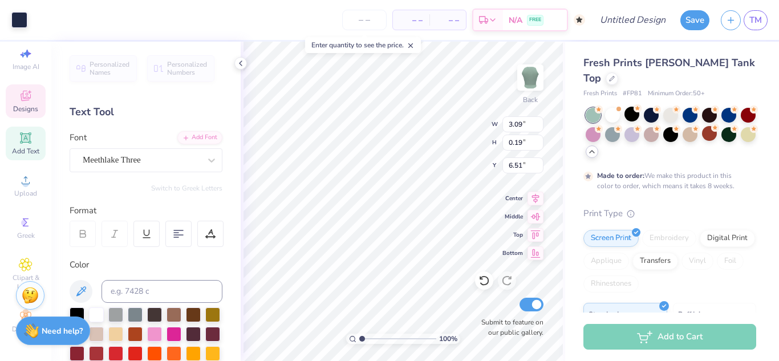
scroll to position [9, 1]
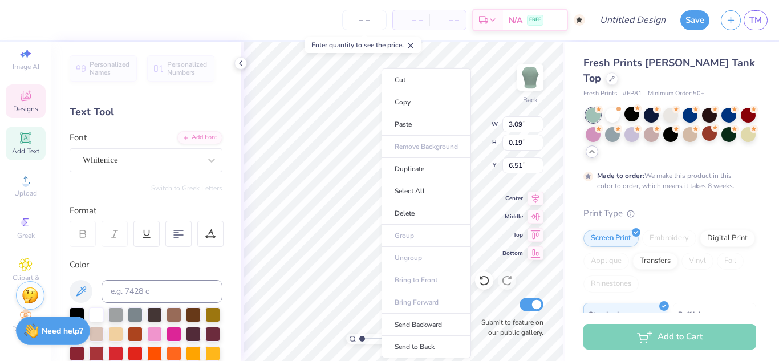
type input "5.47"
type input "0.93"
type input "5.61"
click at [407, 214] on li "Delete" at bounding box center [427, 213] width 90 height 22
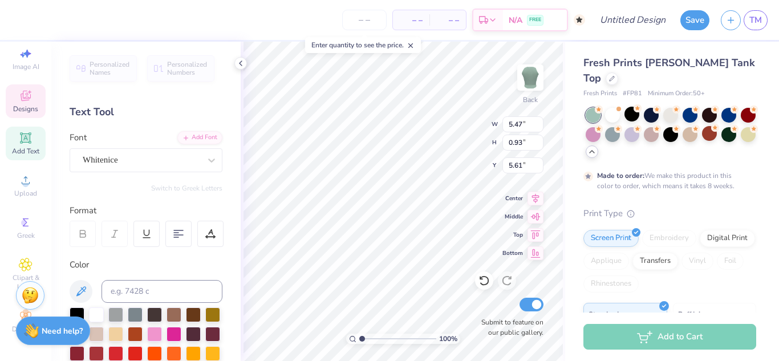
scroll to position [9, 4]
type textarea "Alpha Sigma Alpha"
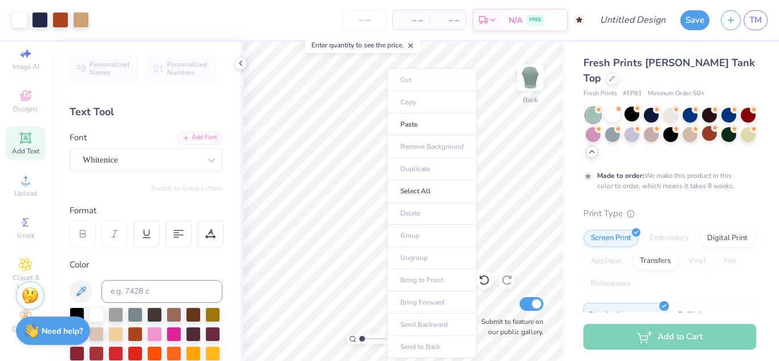
click at [639, 8] on div "Design Title" at bounding box center [633, 20] width 84 height 40
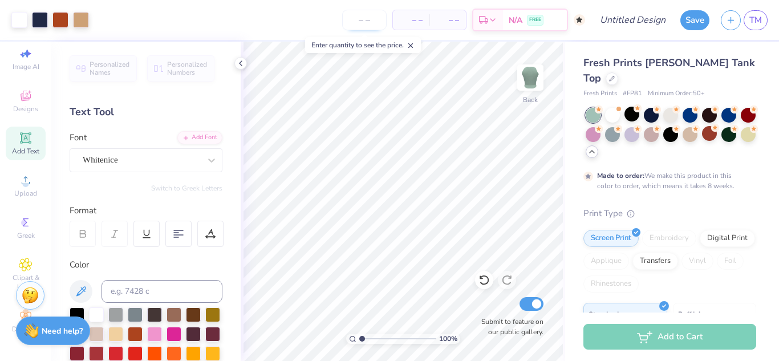
click at [373, 15] on input "number" at bounding box center [364, 20] width 44 height 21
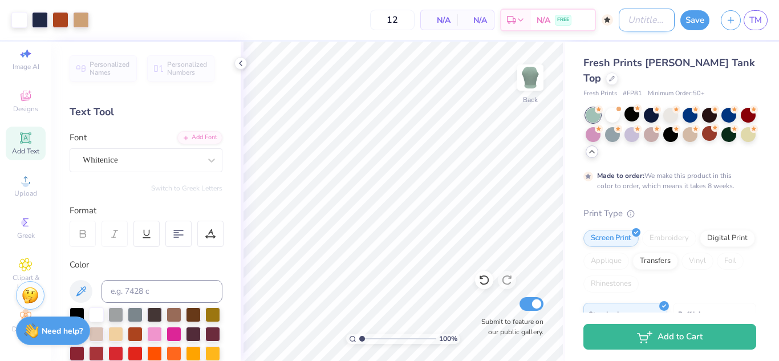
type input "50"
click at [631, 27] on input "Design Title" at bounding box center [647, 20] width 56 height 23
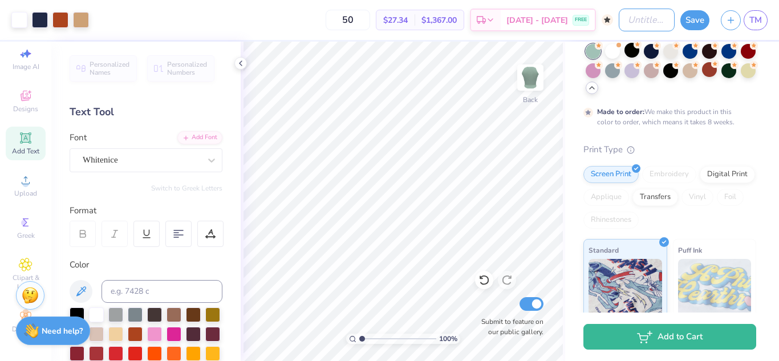
scroll to position [0, 0]
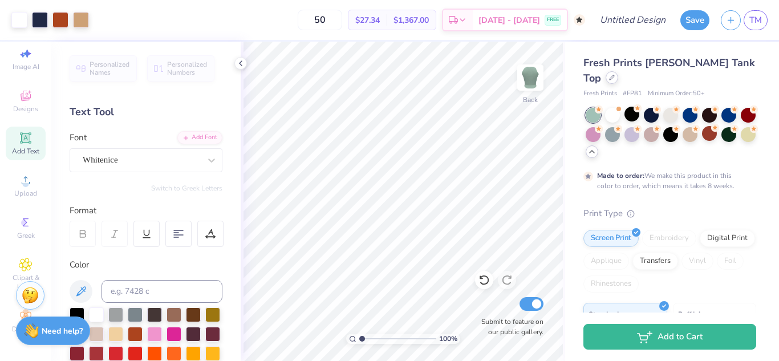
click at [615, 75] on icon at bounding box center [612, 78] width 6 height 6
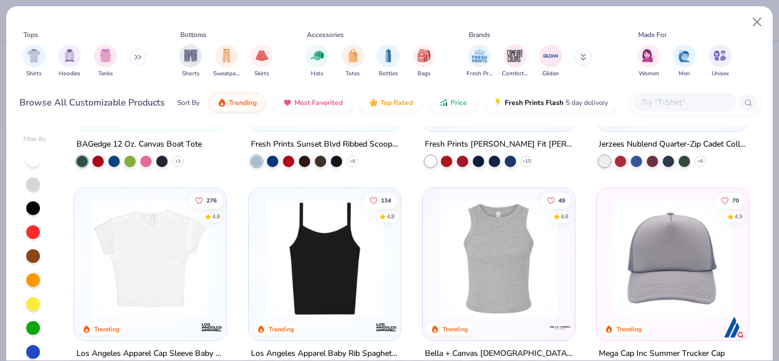
scroll to position [1255, 0]
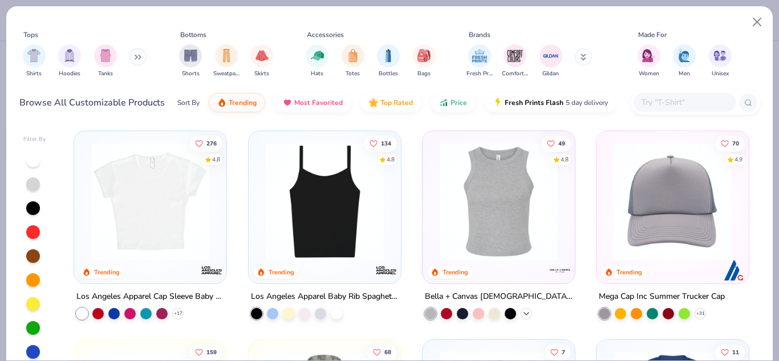
click at [521, 316] on div "+ 1" at bounding box center [526, 313] width 11 height 11
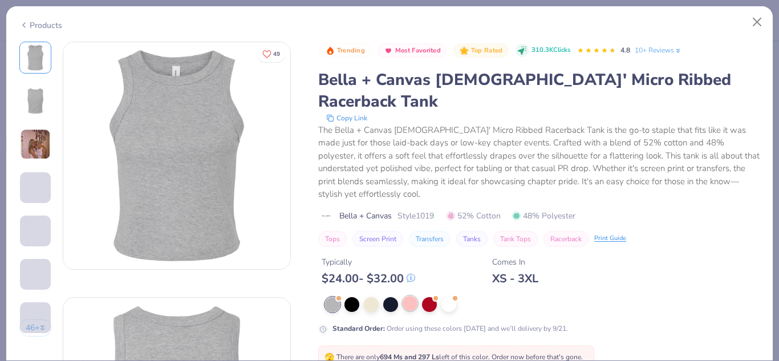
click at [409, 296] on div at bounding box center [410, 303] width 15 height 15
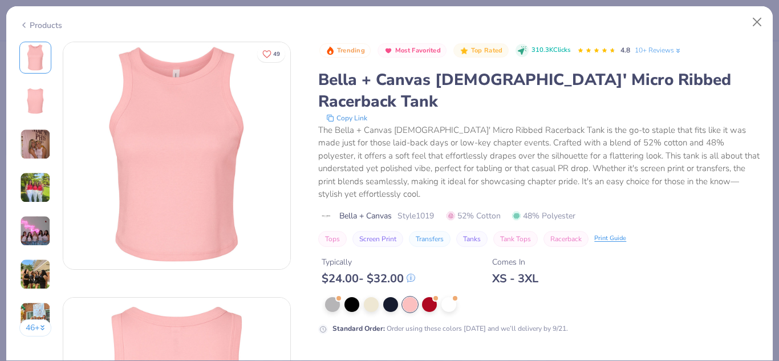
type textarea "x"
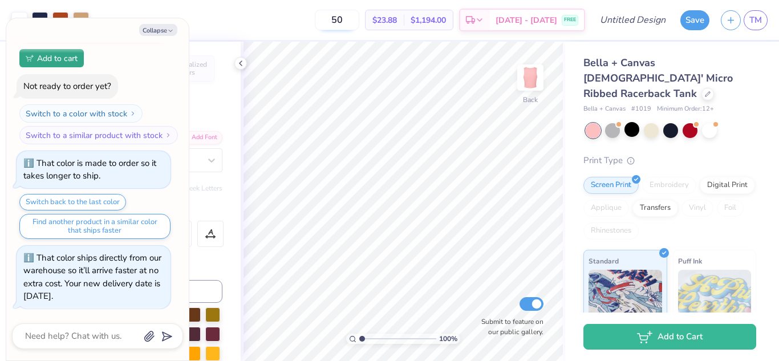
drag, startPoint x: 350, startPoint y: 22, endPoint x: 362, endPoint y: 21, distance: 12.6
click at [359, 21] on input "50" at bounding box center [337, 20] width 44 height 21
type input "5"
type input "12"
click at [163, 29] on button "Collapse" at bounding box center [158, 30] width 38 height 12
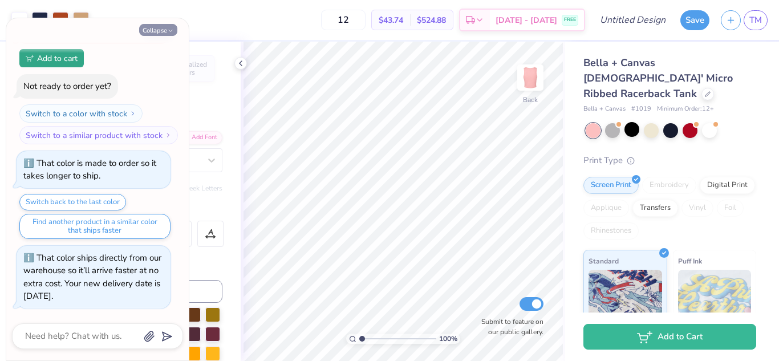
type textarea "x"
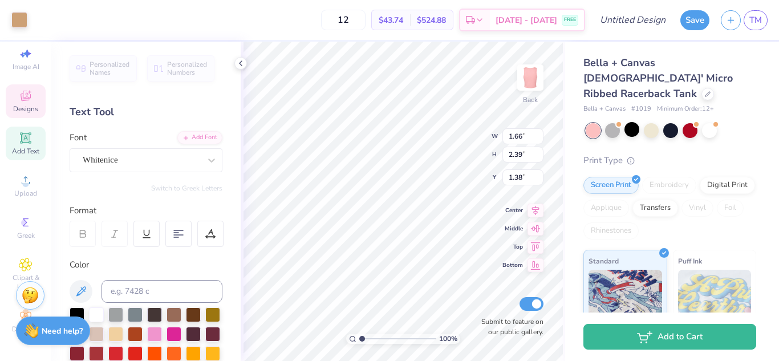
type input "1.66"
type input "2.39"
type input "1.38"
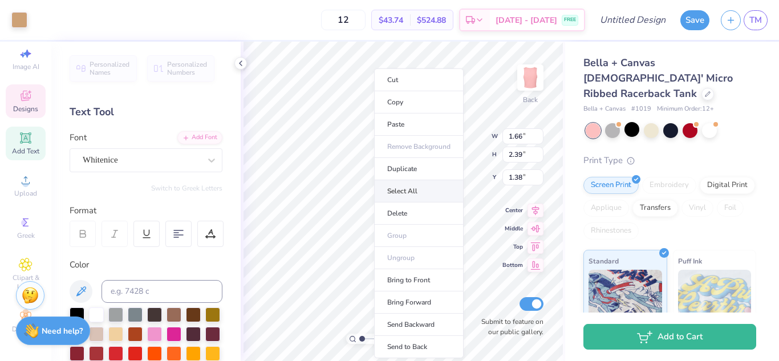
click at [387, 185] on li "Select All" at bounding box center [419, 191] width 90 height 22
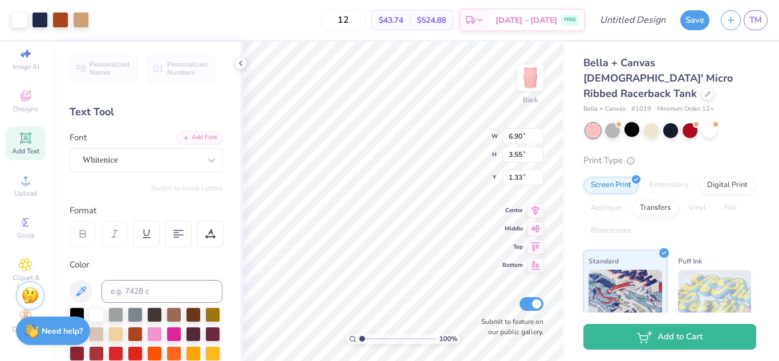
type input "6.90"
type input "3.55"
type input "1.33"
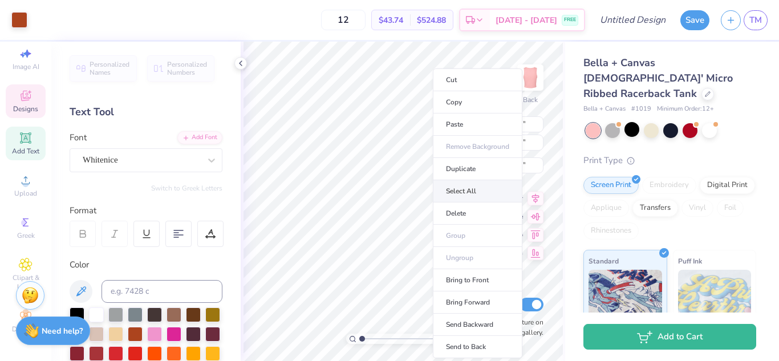
click at [464, 185] on li "Select All" at bounding box center [478, 191] width 90 height 22
type input "6.90"
type input "3.55"
type input "1.33"
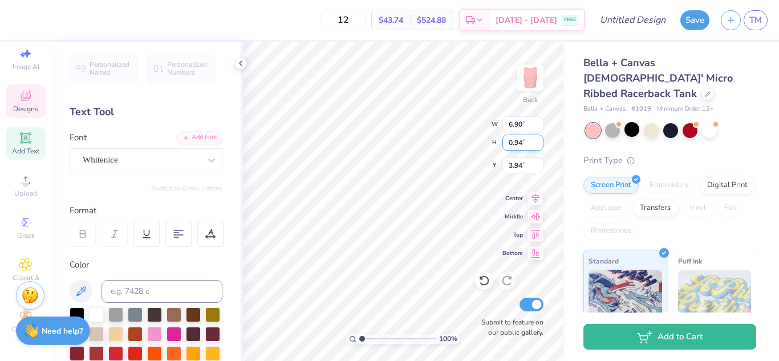
click at [441, 139] on div "100 % Back W 6.90 6.90 " H 0.94 0.94 " Y 3.94 3.94 " Center Middle Top Bottom S…" at bounding box center [403, 201] width 324 height 319
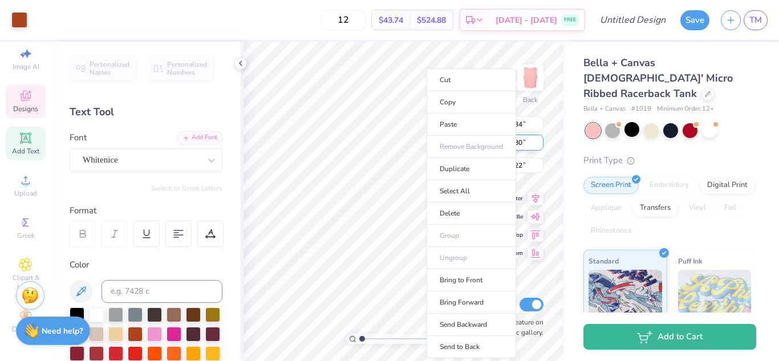
type input "1.34"
type input "0.80"
type input "2.22"
click at [446, 188] on li "Select All" at bounding box center [472, 191] width 90 height 22
type input "6.90"
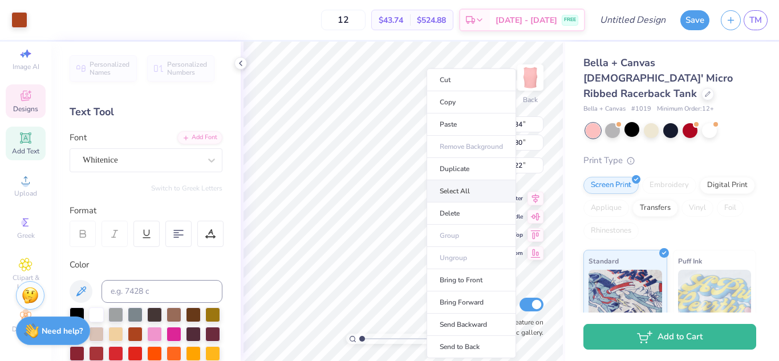
type input "3.55"
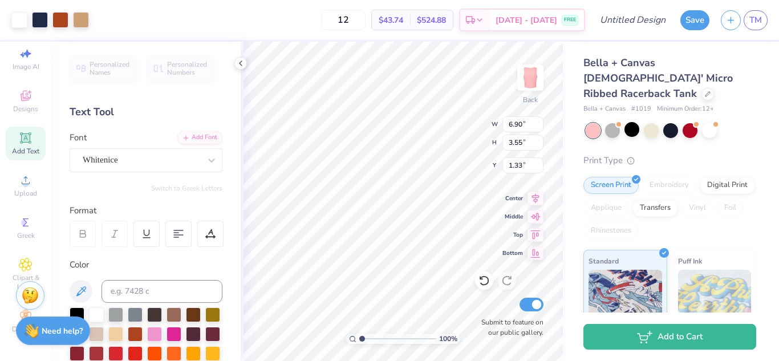
type input "2.07"
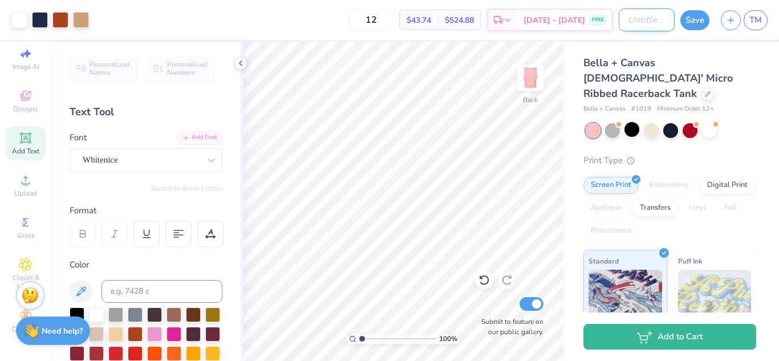
click at [620, 19] on input "Design Title" at bounding box center [647, 20] width 56 height 23
type input "merch 6"
click at [699, 9] on div "Save TM" at bounding box center [729, 20] width 99 height 40
click at [699, 17] on button "Save" at bounding box center [694, 19] width 29 height 20
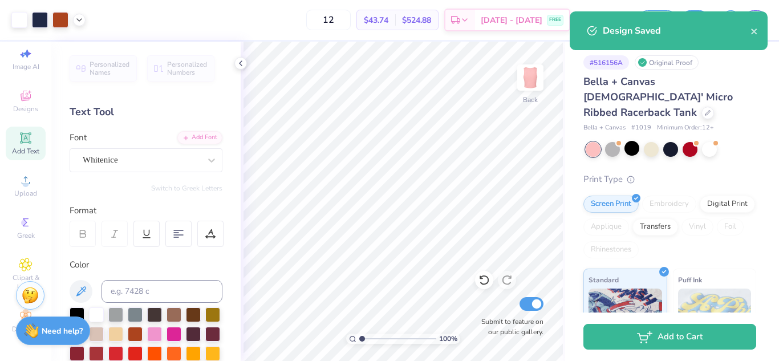
click at [763, 29] on div "Design Saved" at bounding box center [669, 30] width 198 height 39
click at [756, 30] on icon "close" at bounding box center [754, 32] width 6 height 6
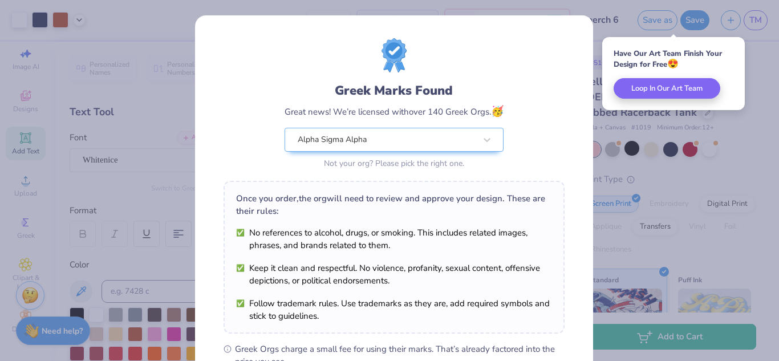
scroll to position [173, 0]
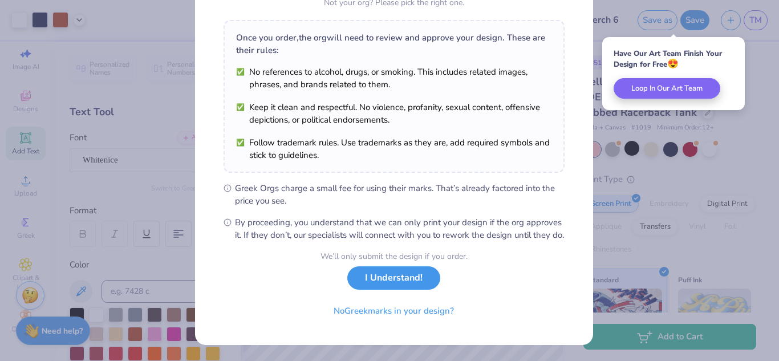
click at [393, 282] on button "I Understand!" at bounding box center [393, 277] width 93 height 23
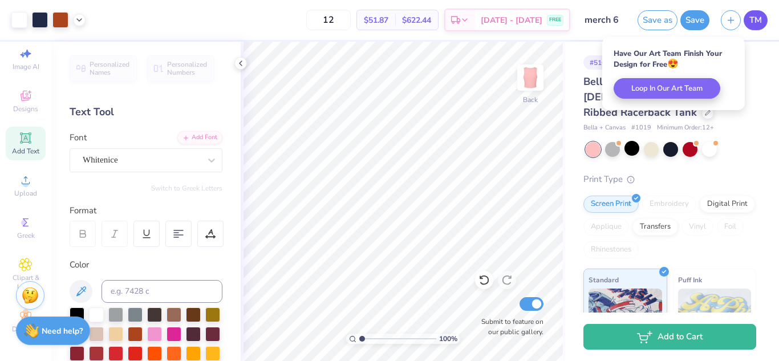
click at [754, 20] on span "TM" at bounding box center [755, 20] width 13 height 13
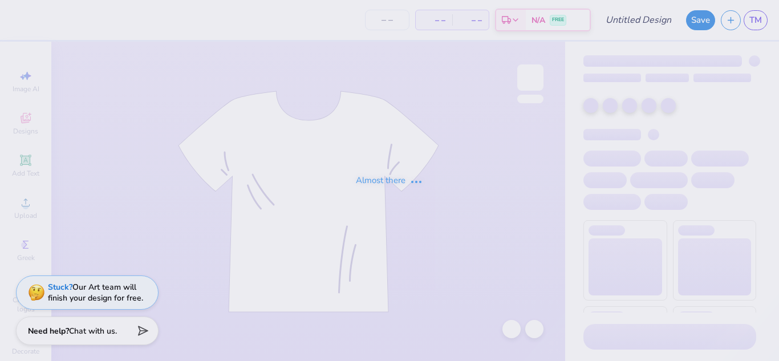
type input "merch 6"
type input "12"
